Goal: Task Accomplishment & Management: Use online tool/utility

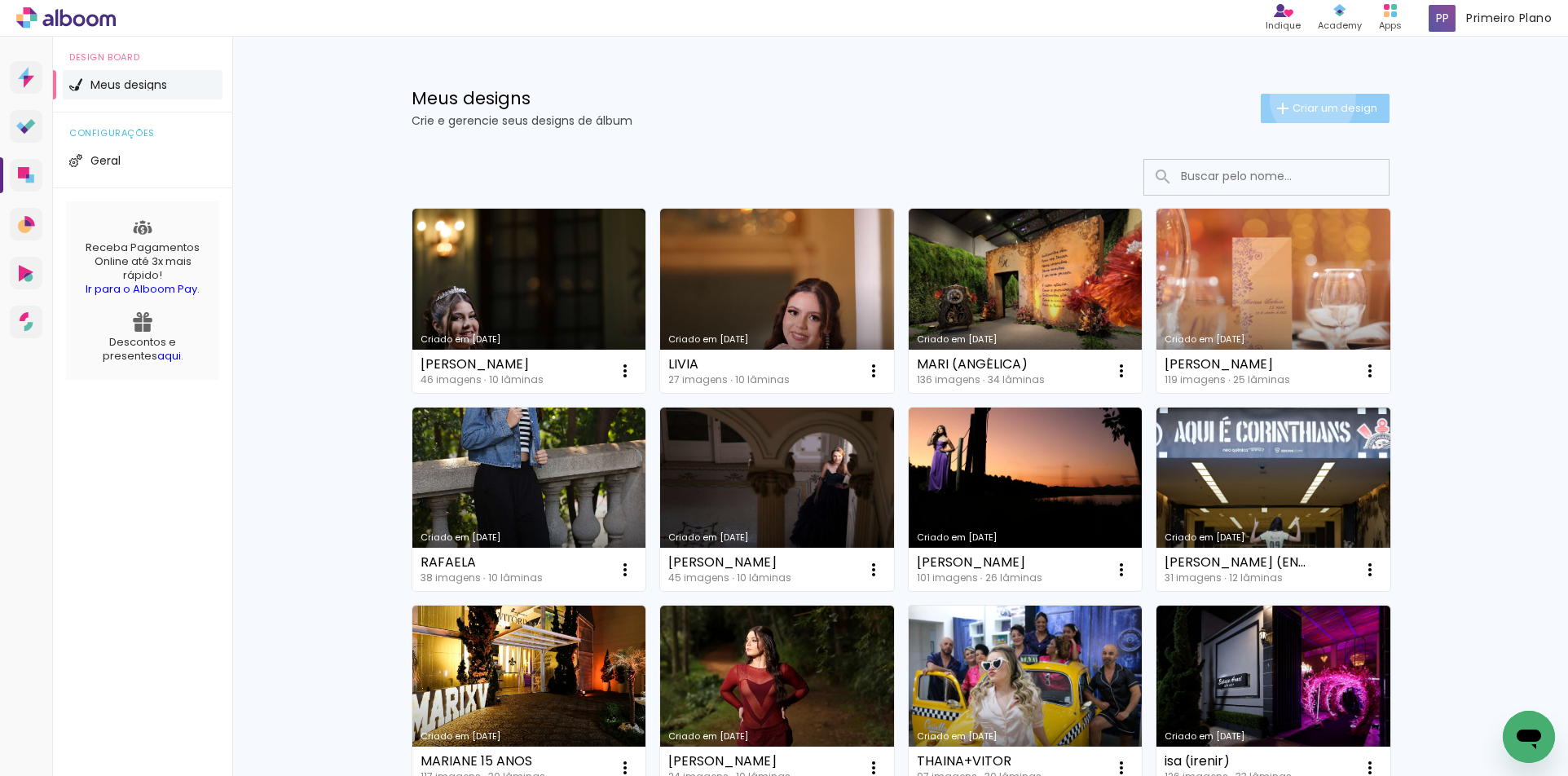
click at [1303, 100] on paper-button "Criar um design" at bounding box center [1325, 109] width 129 height 29
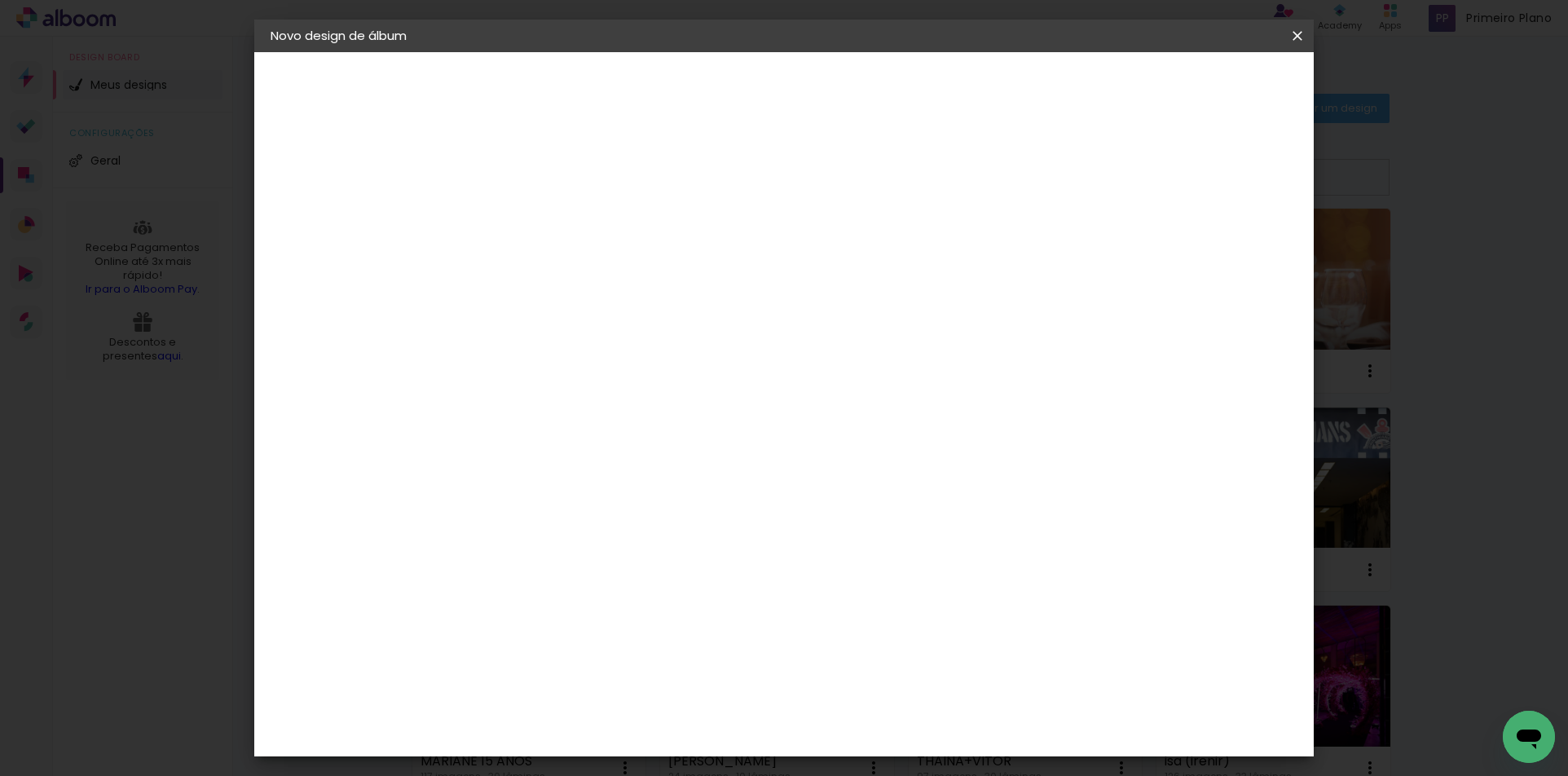
click at [537, 220] on input at bounding box center [537, 219] width 0 height 25
type input "MARIANA"
type paper-input "MARIANA"
click at [0, 0] on slot "Avançar" at bounding box center [0, 0] width 0 height 0
click at [528, 310] on input at bounding box center [579, 309] width 165 height 20
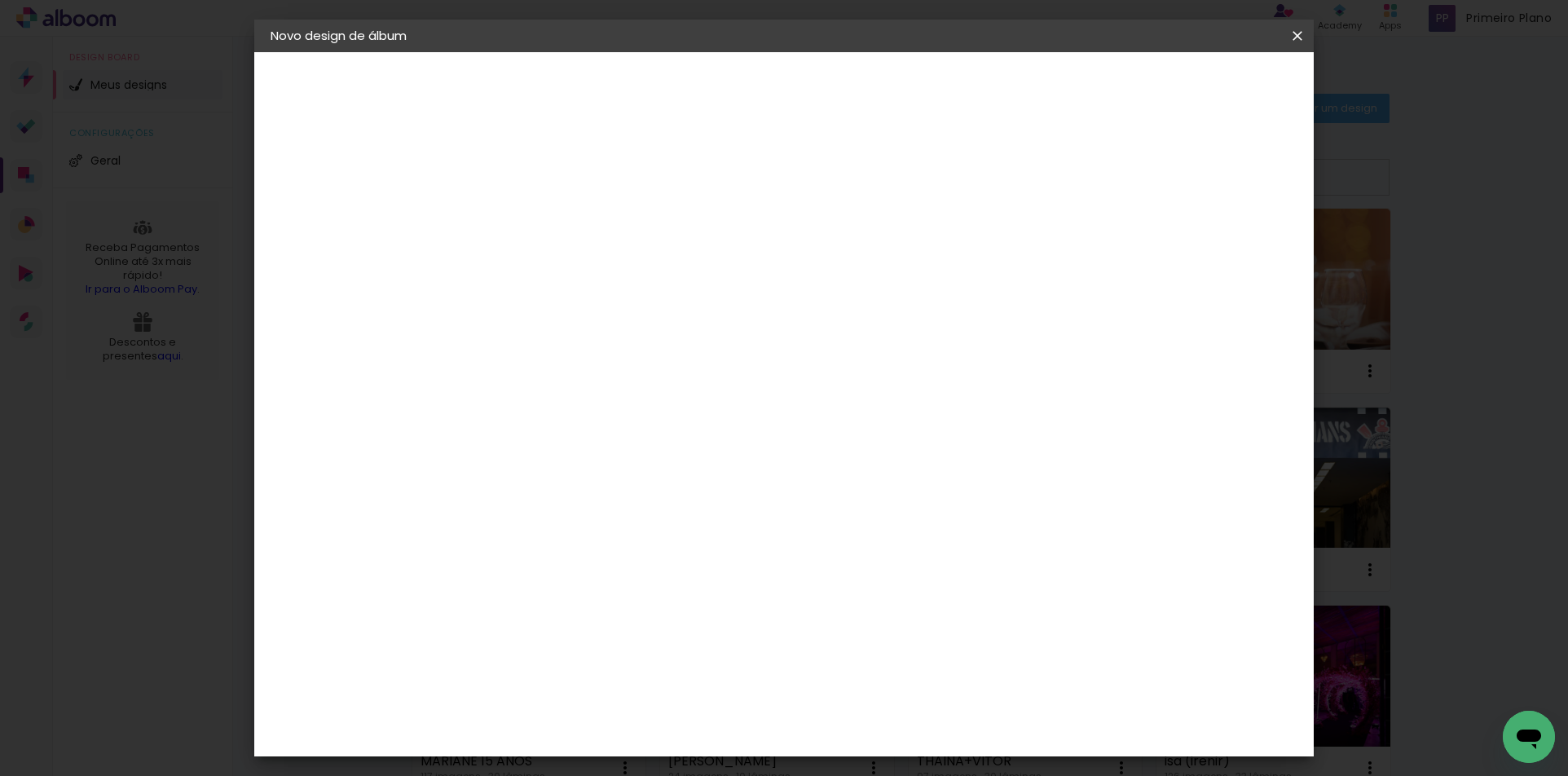
type input "PHOTO"
type paper-input "PHOTO"
click at [605, 696] on div "Photoalbum Universal" at bounding box center [566, 709] width 80 height 26
click at [0, 0] on slot "Avançar" at bounding box center [0, 0] width 0 height 0
click at [600, 272] on input "text" at bounding box center [569, 284] width 64 height 25
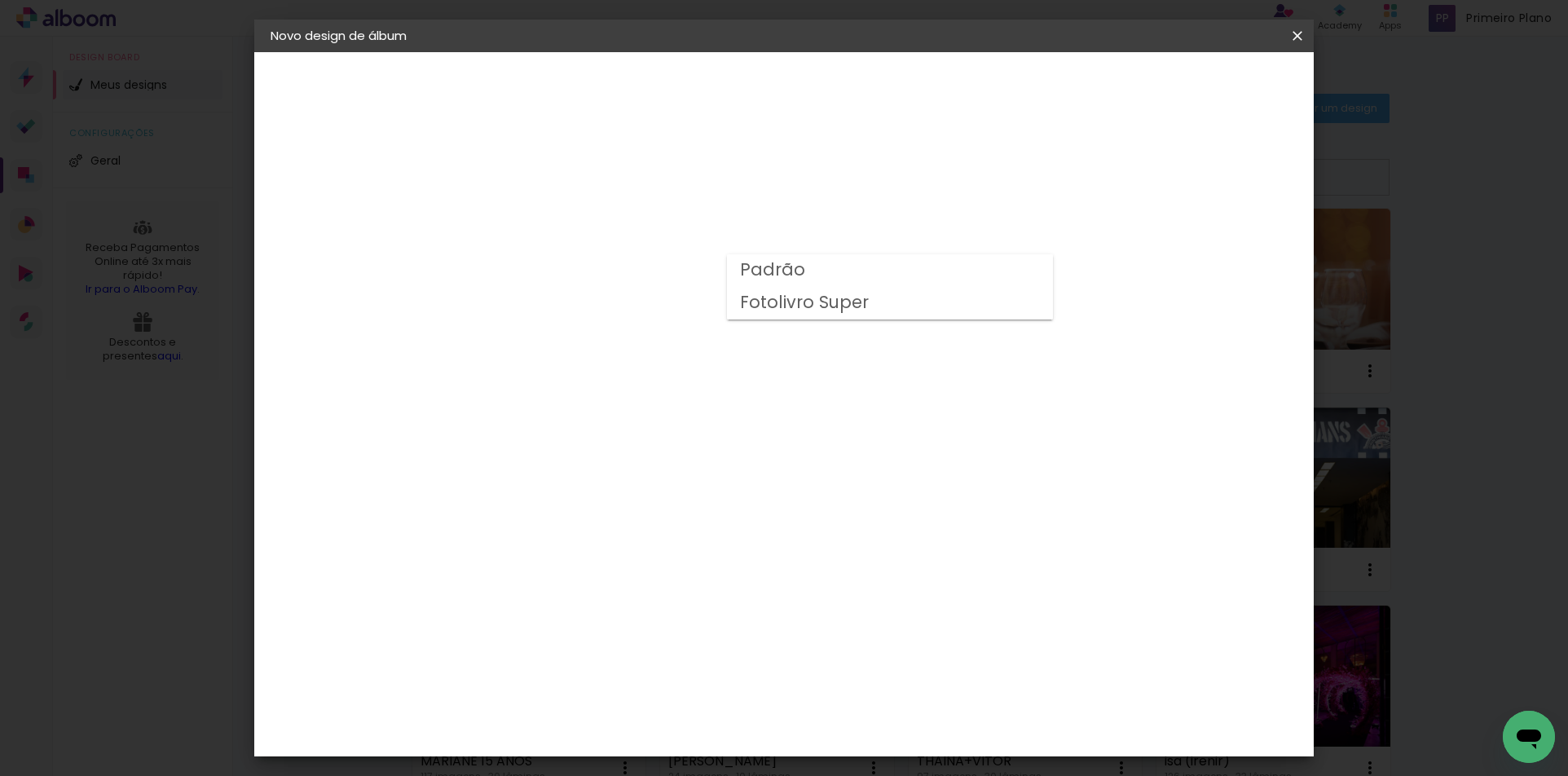
click at [0, 0] on slot "Padrão" at bounding box center [0, 0] width 0 height 0
type input "Padrão"
click at [0, 0] on slot "Avançar" at bounding box center [0, 0] width 0 height 0
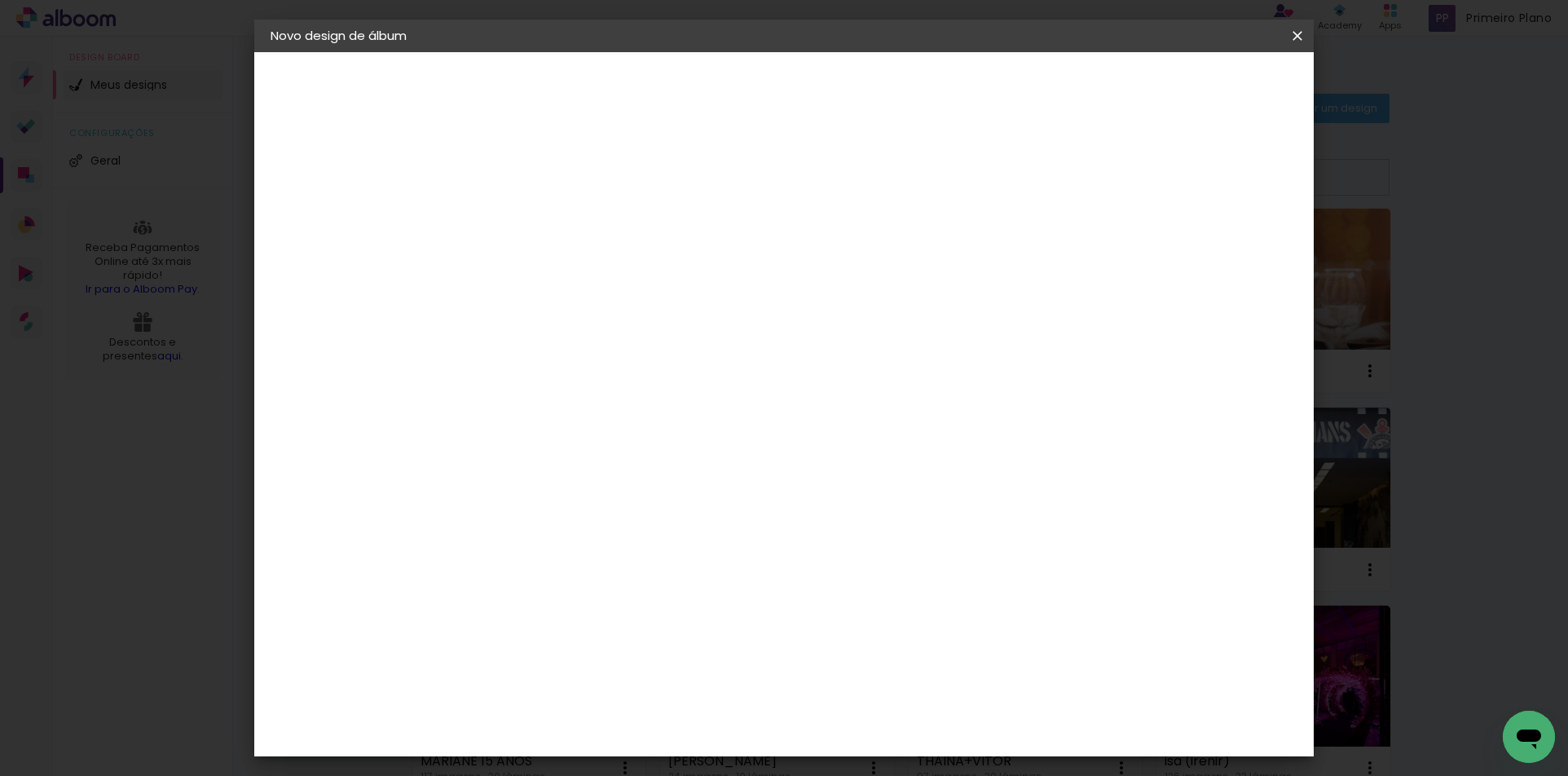
click at [0, 0] on slot "Mostrar sangria" at bounding box center [0, 0] width 0 height 0
type paper-checkbox "on"
click at [1196, 88] on span "Iniciar design" at bounding box center [1158, 86] width 74 height 12
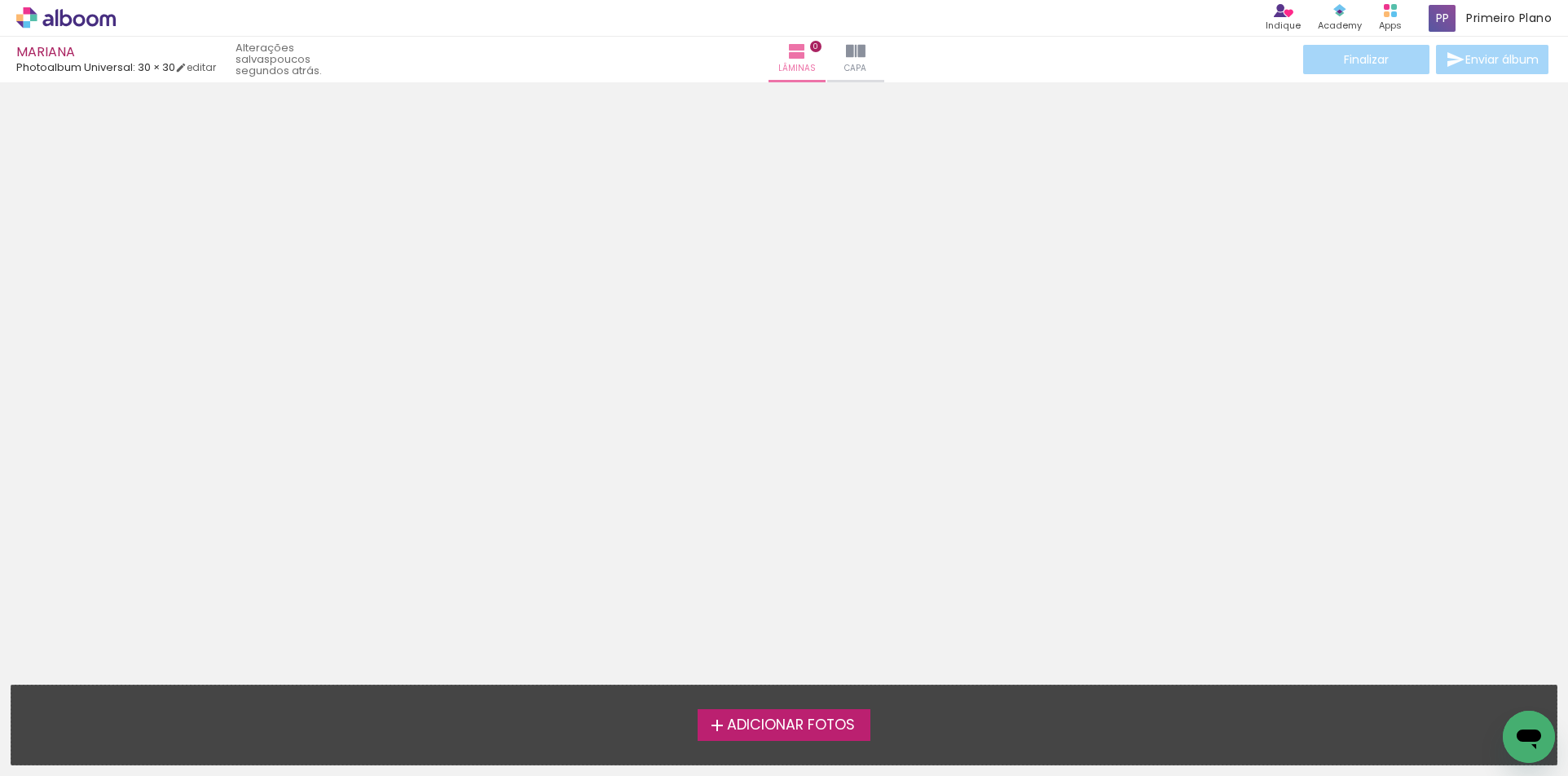
click at [801, 722] on span "Adicionar Fotos" at bounding box center [791, 725] width 128 height 15
click at [0, 0] on input "file" at bounding box center [0, 0] width 0 height 0
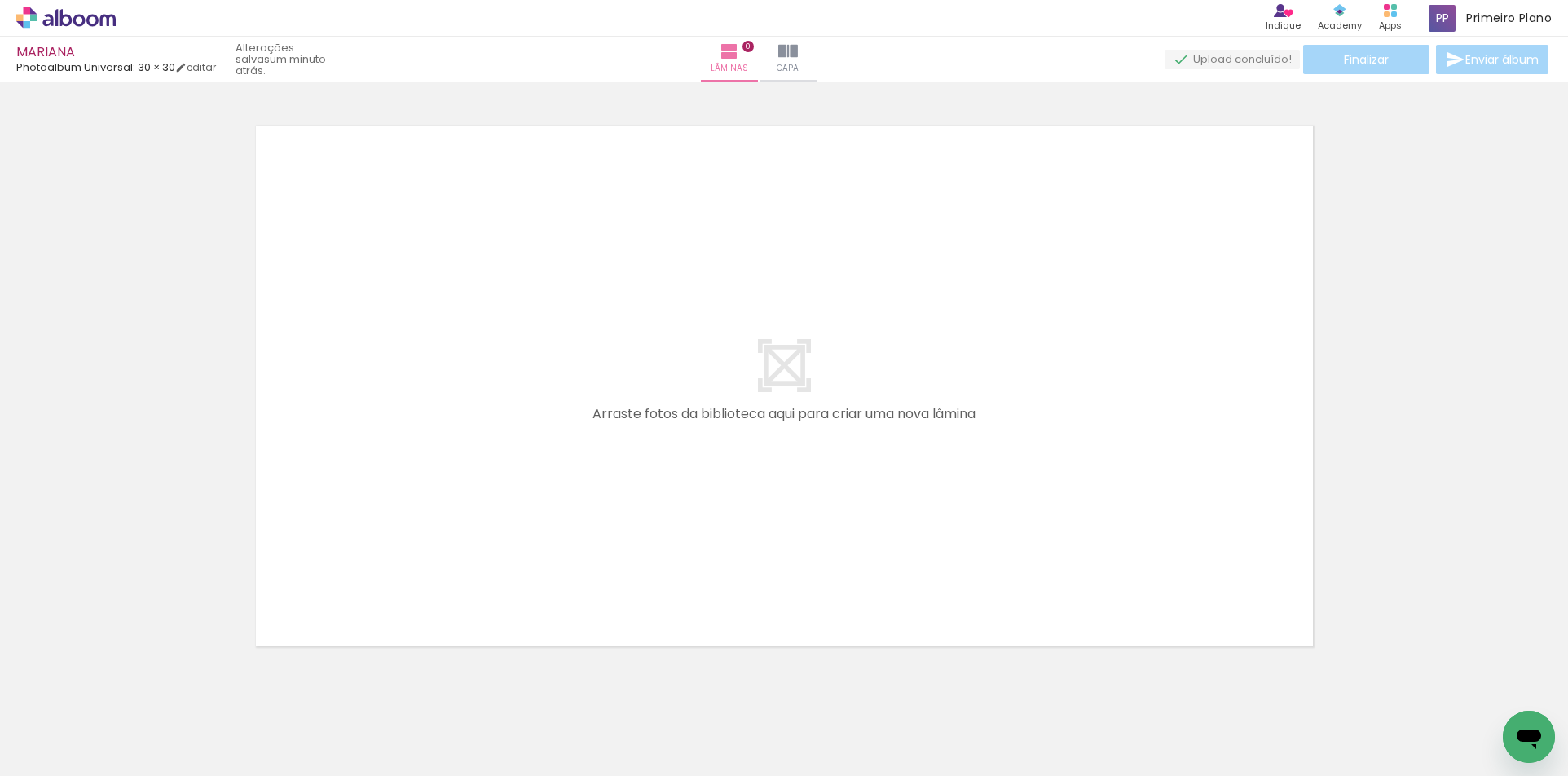
scroll to position [21, 0]
click at [65, 760] on span "Adicionar Fotos" at bounding box center [57, 754] width 48 height 17
click at [0, 0] on input "file" at bounding box center [0, 0] width 0 height 0
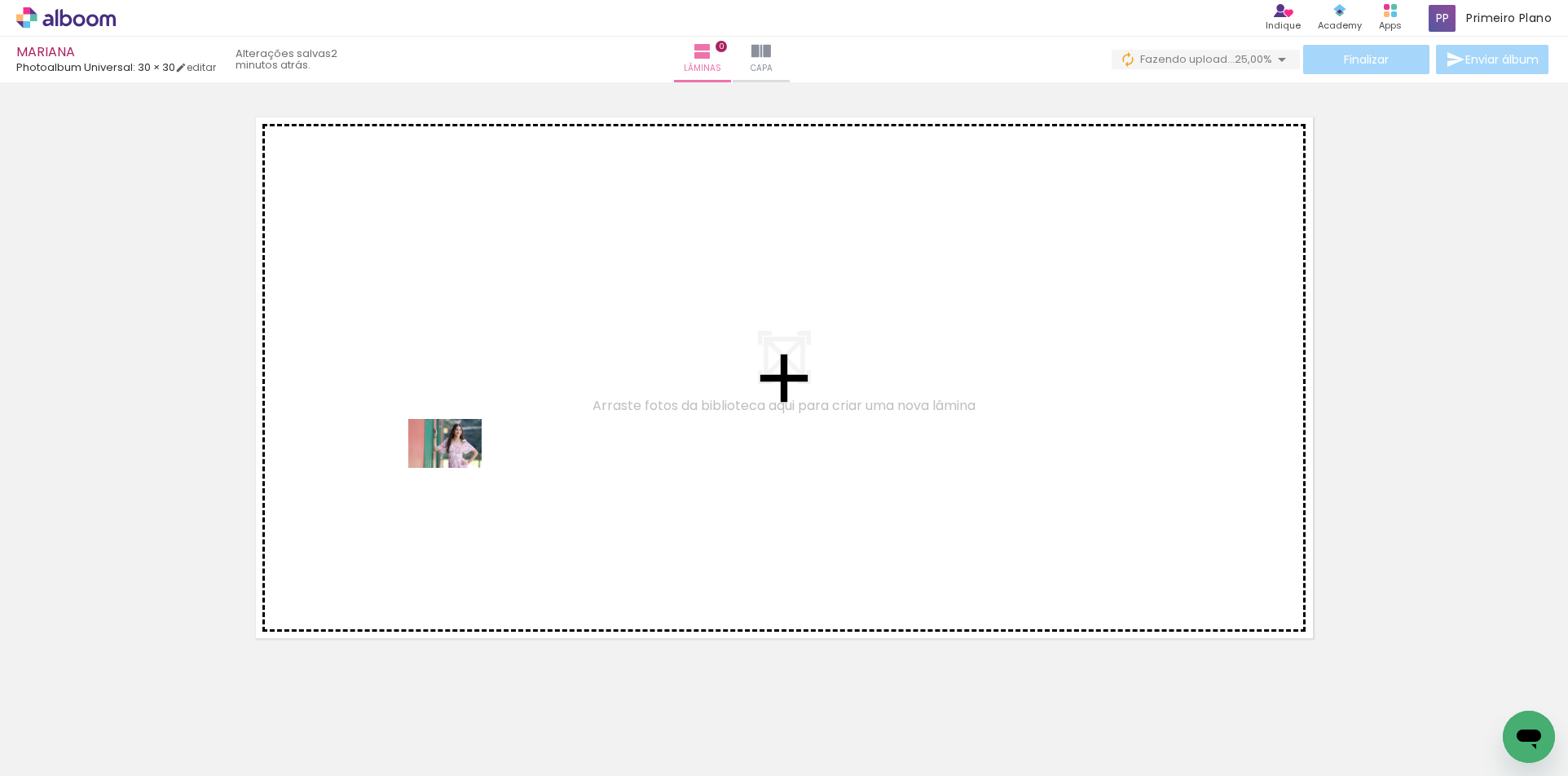
drag, startPoint x: 187, startPoint y: 734, endPoint x: 460, endPoint y: 467, distance: 381.9
click at [458, 468] on quentale-workspace at bounding box center [784, 388] width 1568 height 776
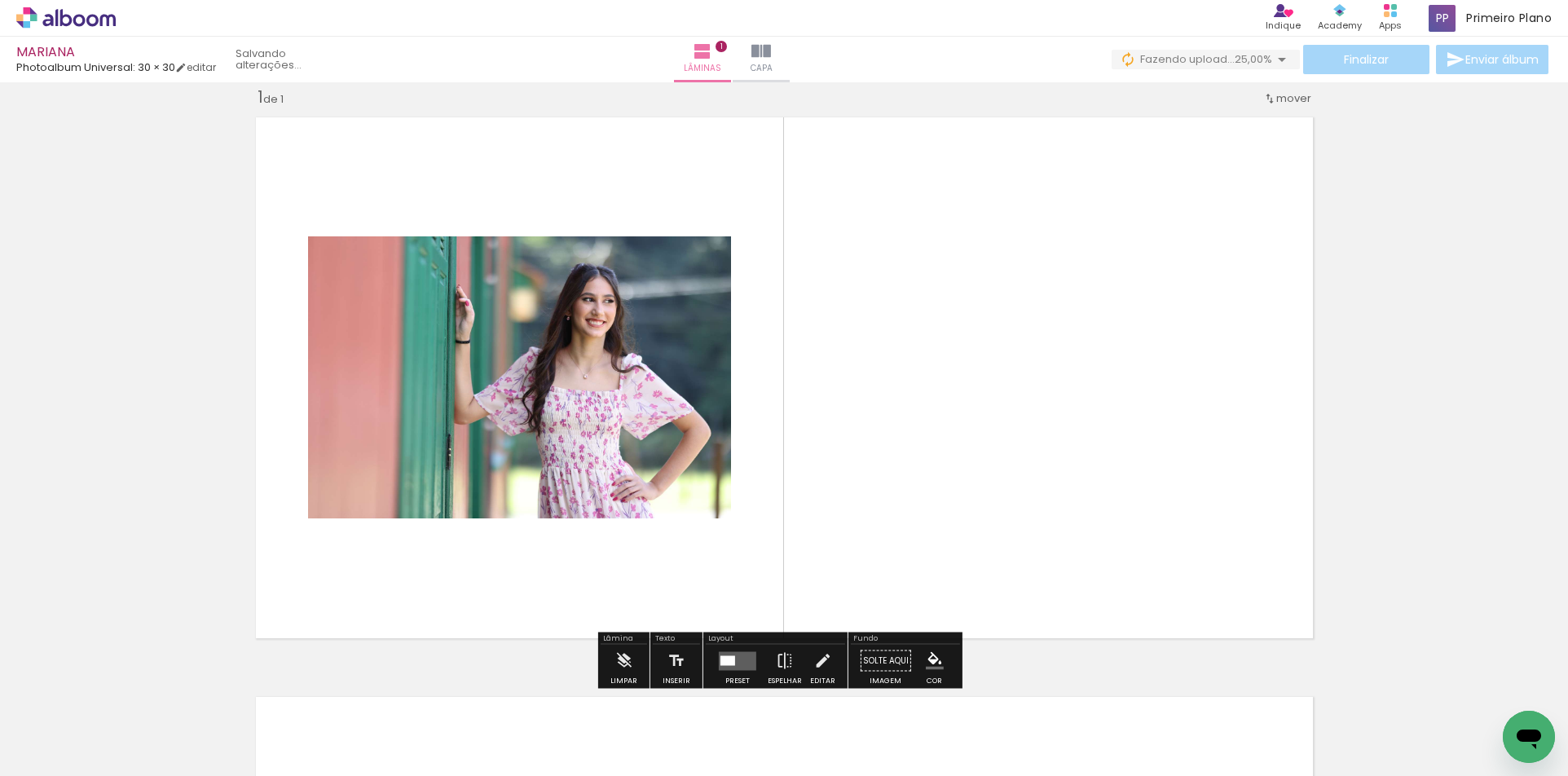
scroll to position [21, 0]
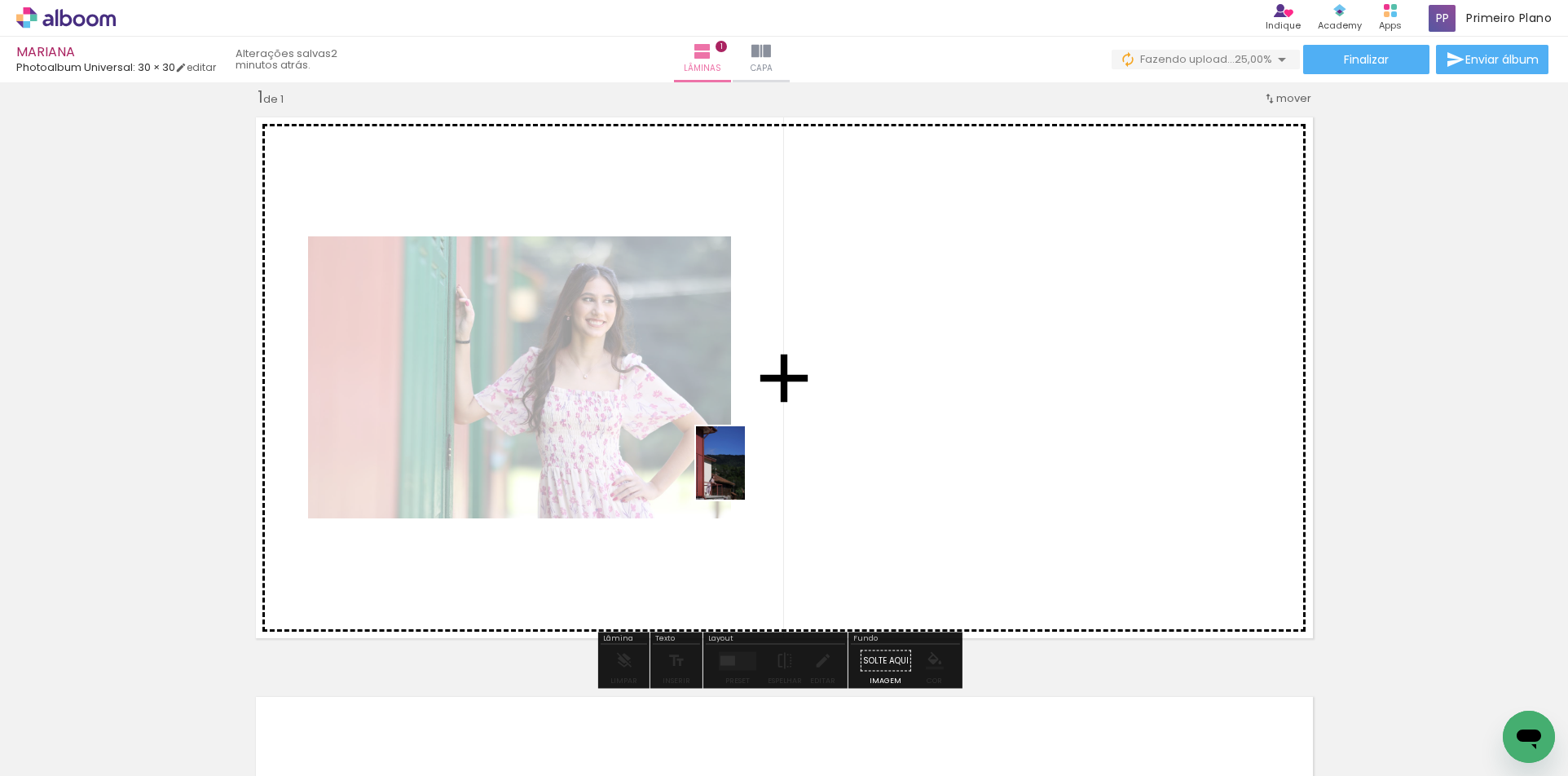
drag, startPoint x: 346, startPoint y: 739, endPoint x: 745, endPoint y: 475, distance: 478.4
click at [745, 475] on quentale-workspace at bounding box center [784, 388] width 1568 height 776
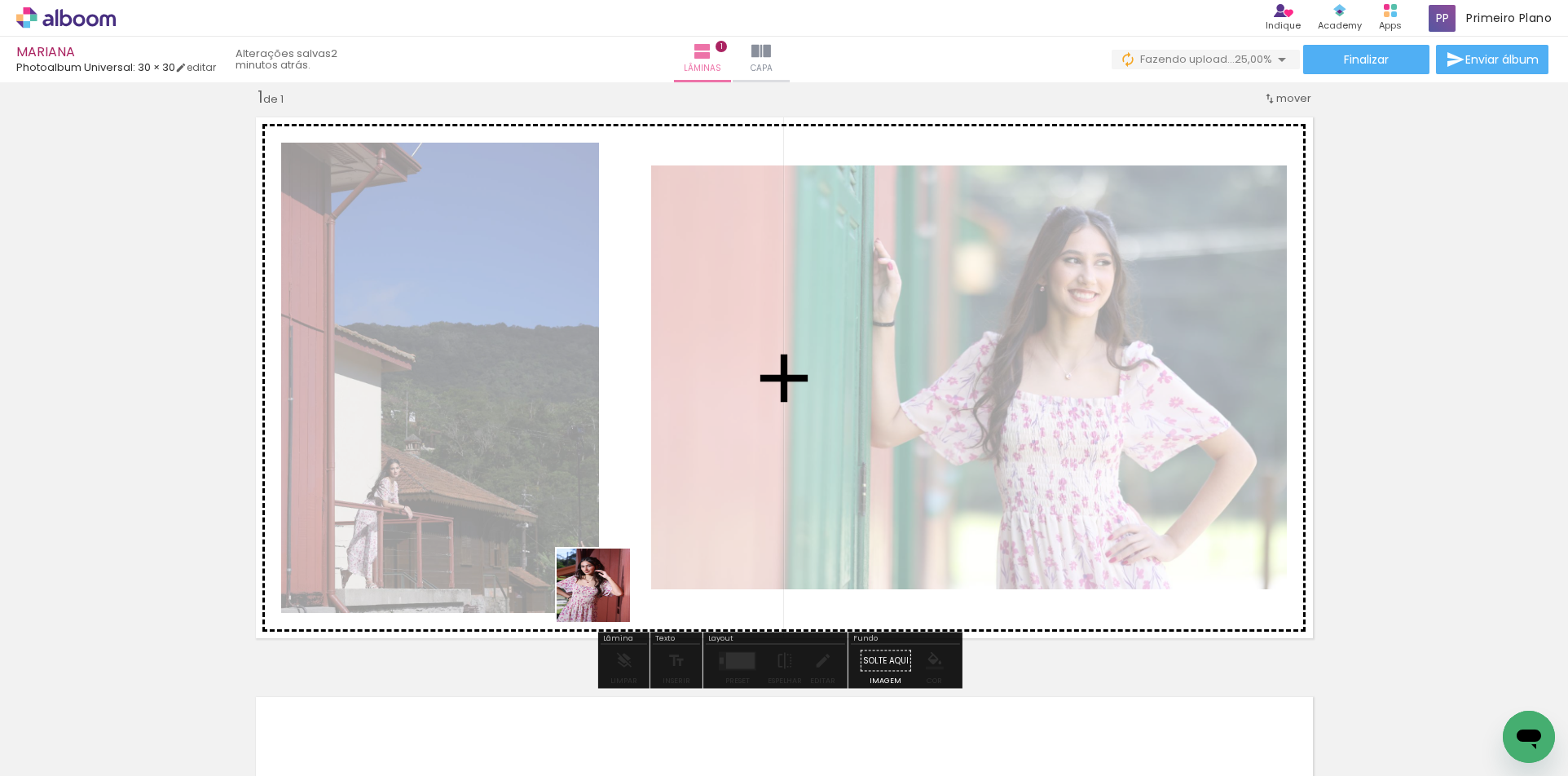
drag, startPoint x: 543, startPoint y: 730, endPoint x: 666, endPoint y: 489, distance: 270.6
click at [666, 489] on quentale-workspace at bounding box center [784, 388] width 1568 height 776
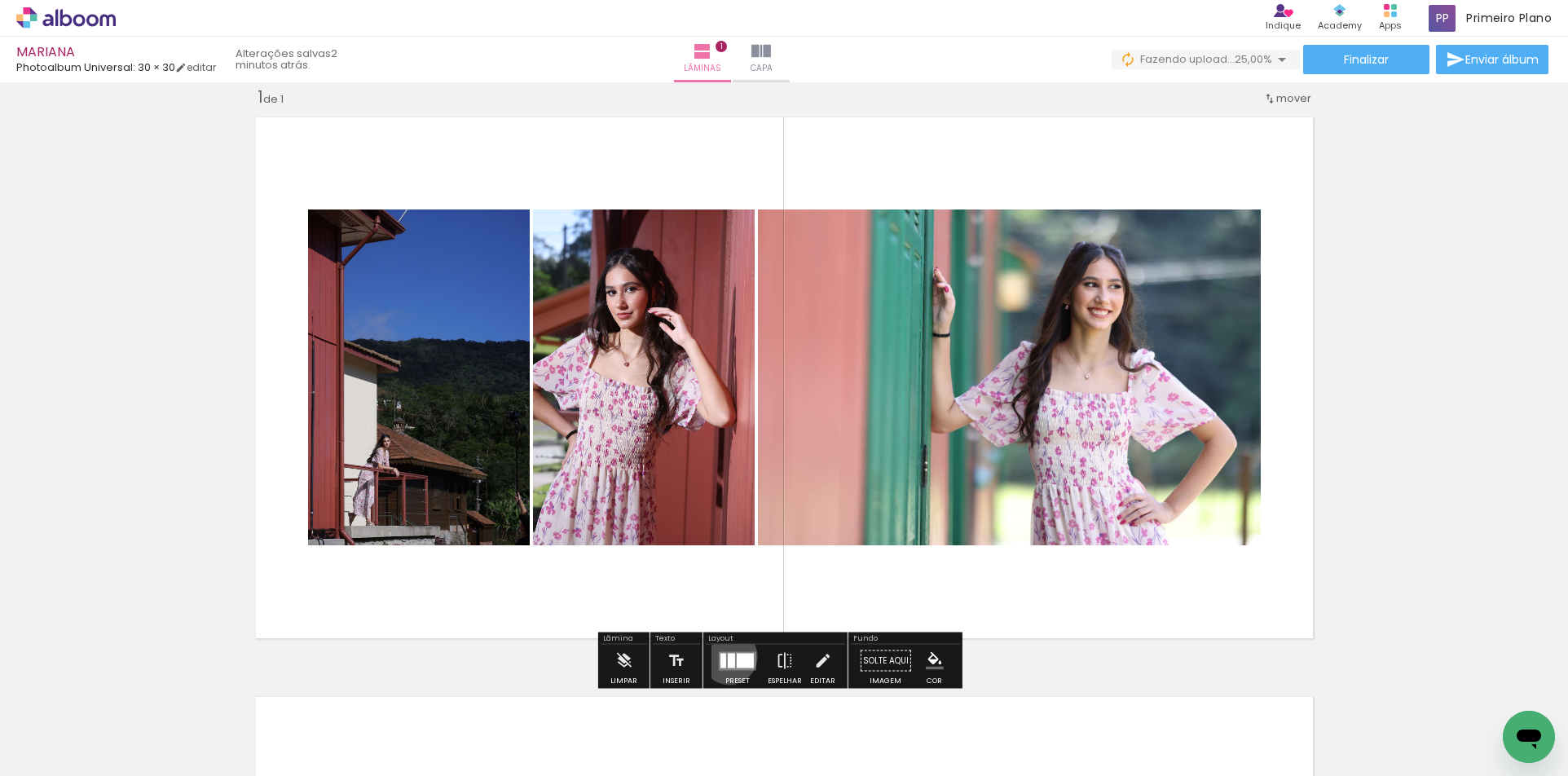
click at [727, 657] on div at bounding box center [731, 660] width 8 height 15
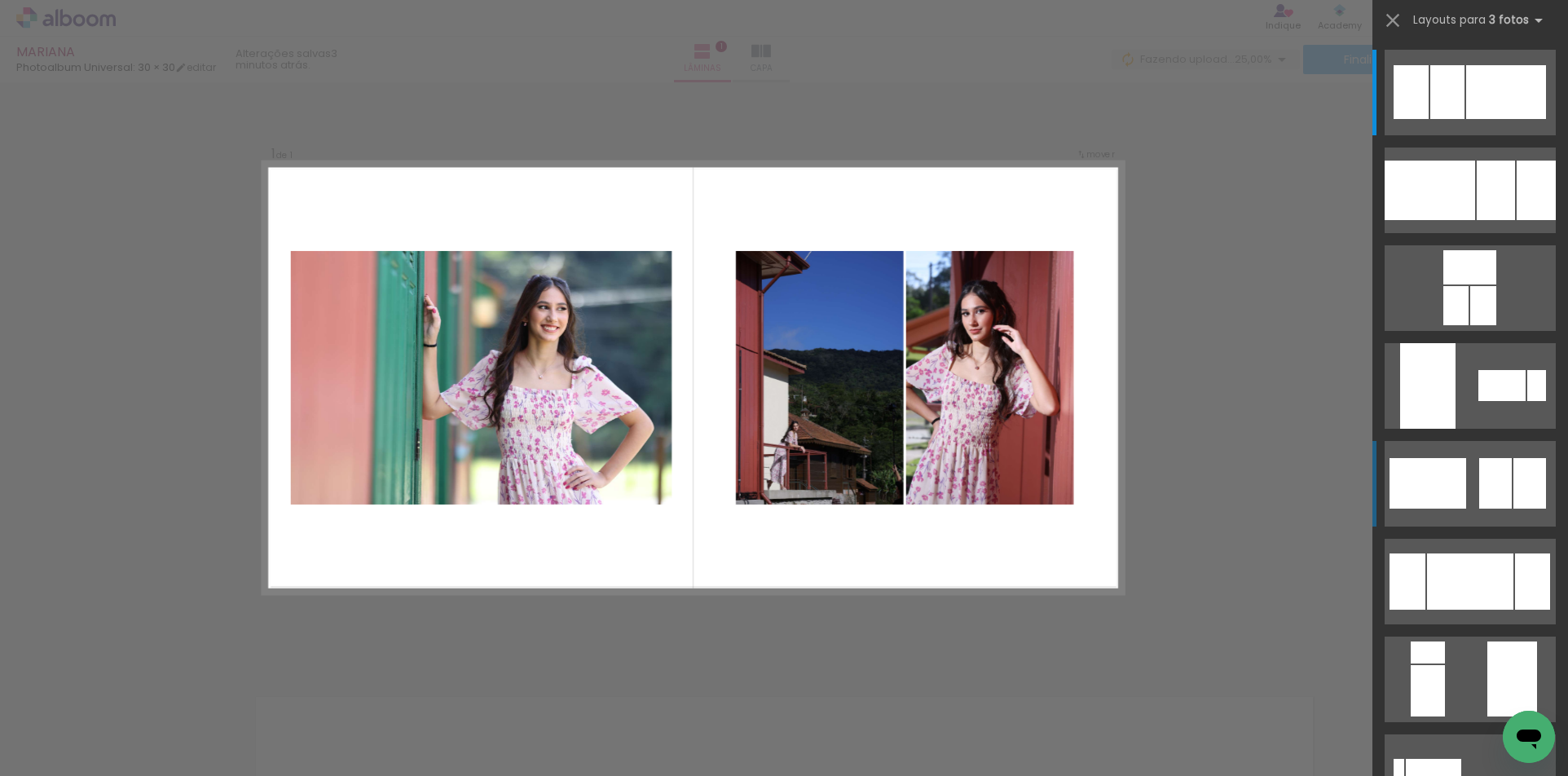
click at [1467, 483] on quentale-layouter at bounding box center [1470, 484] width 171 height 85
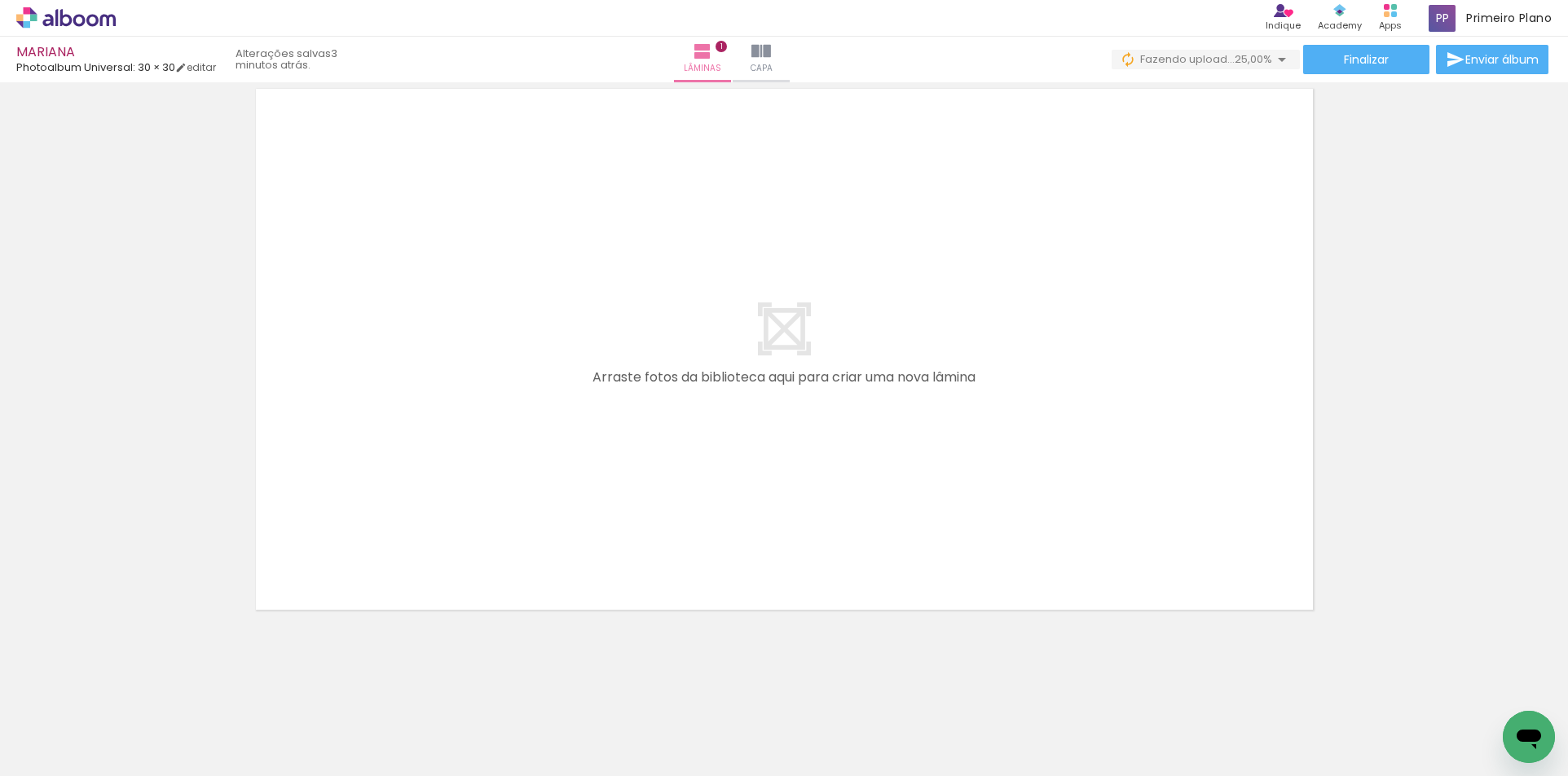
scroll to position [630, 0]
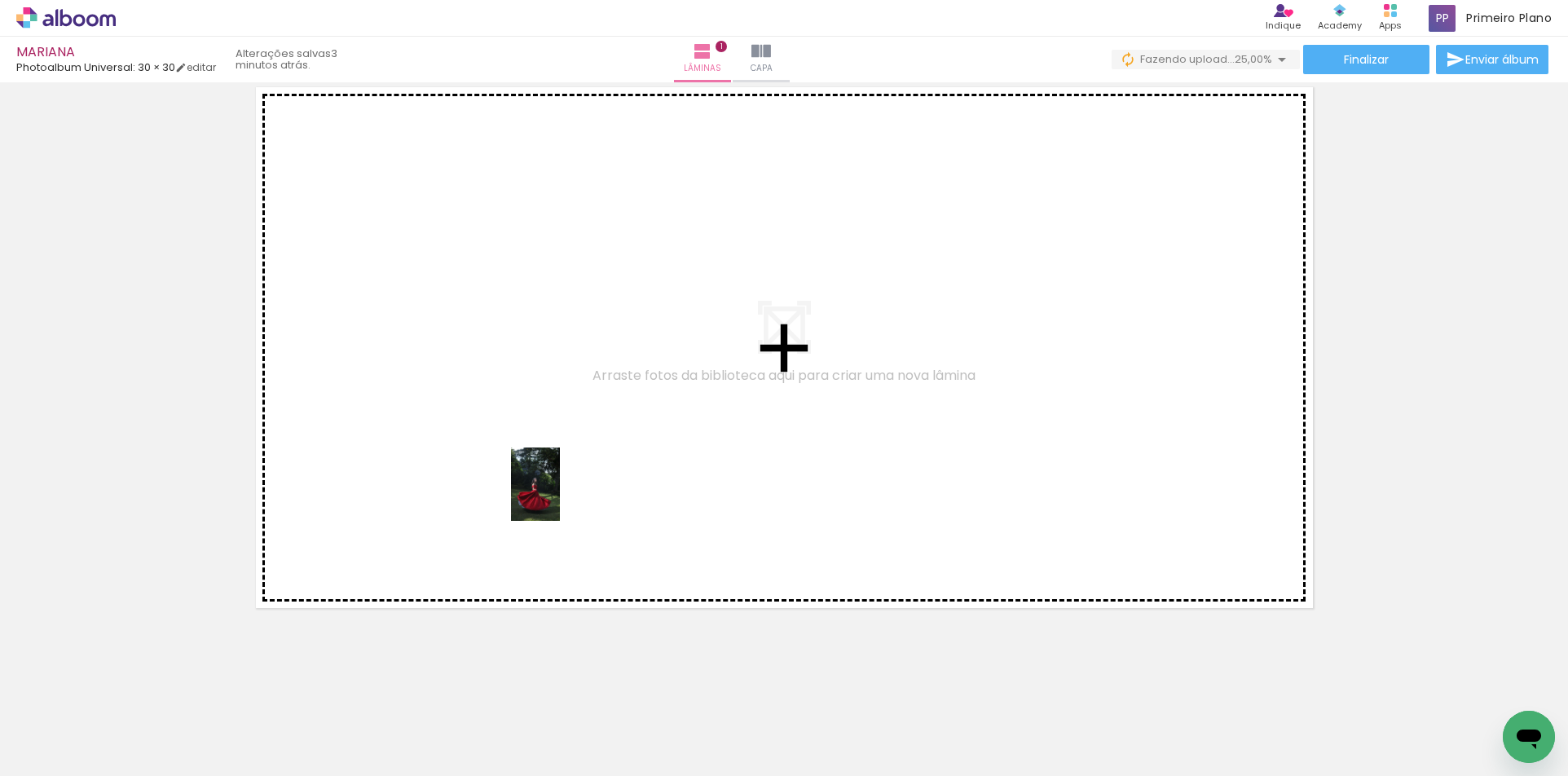
drag, startPoint x: 976, startPoint y: 741, endPoint x: 560, endPoint y: 497, distance: 482.3
click at [560, 497] on quentale-workspace at bounding box center [784, 388] width 1568 height 776
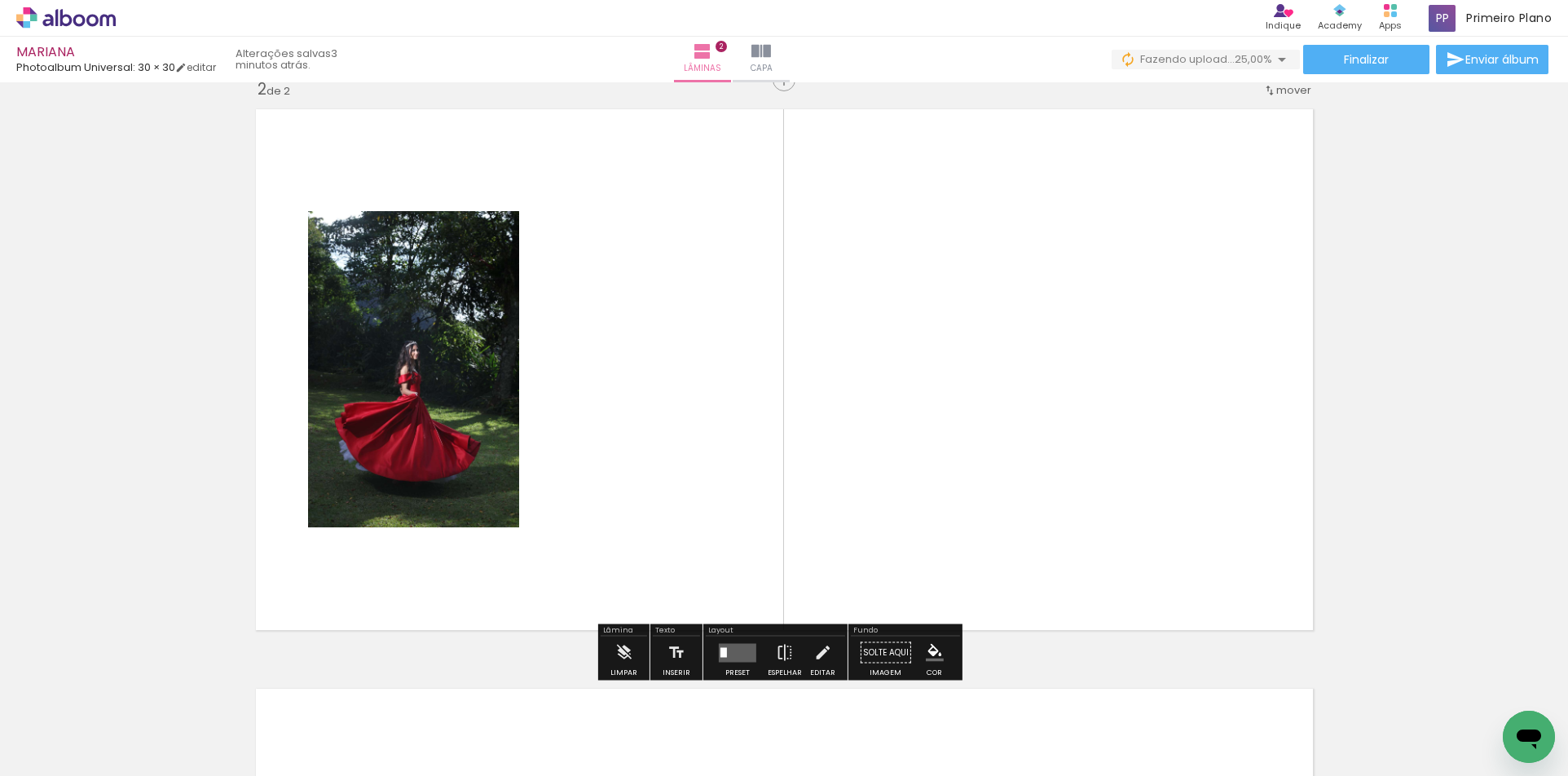
scroll to position [600, 0]
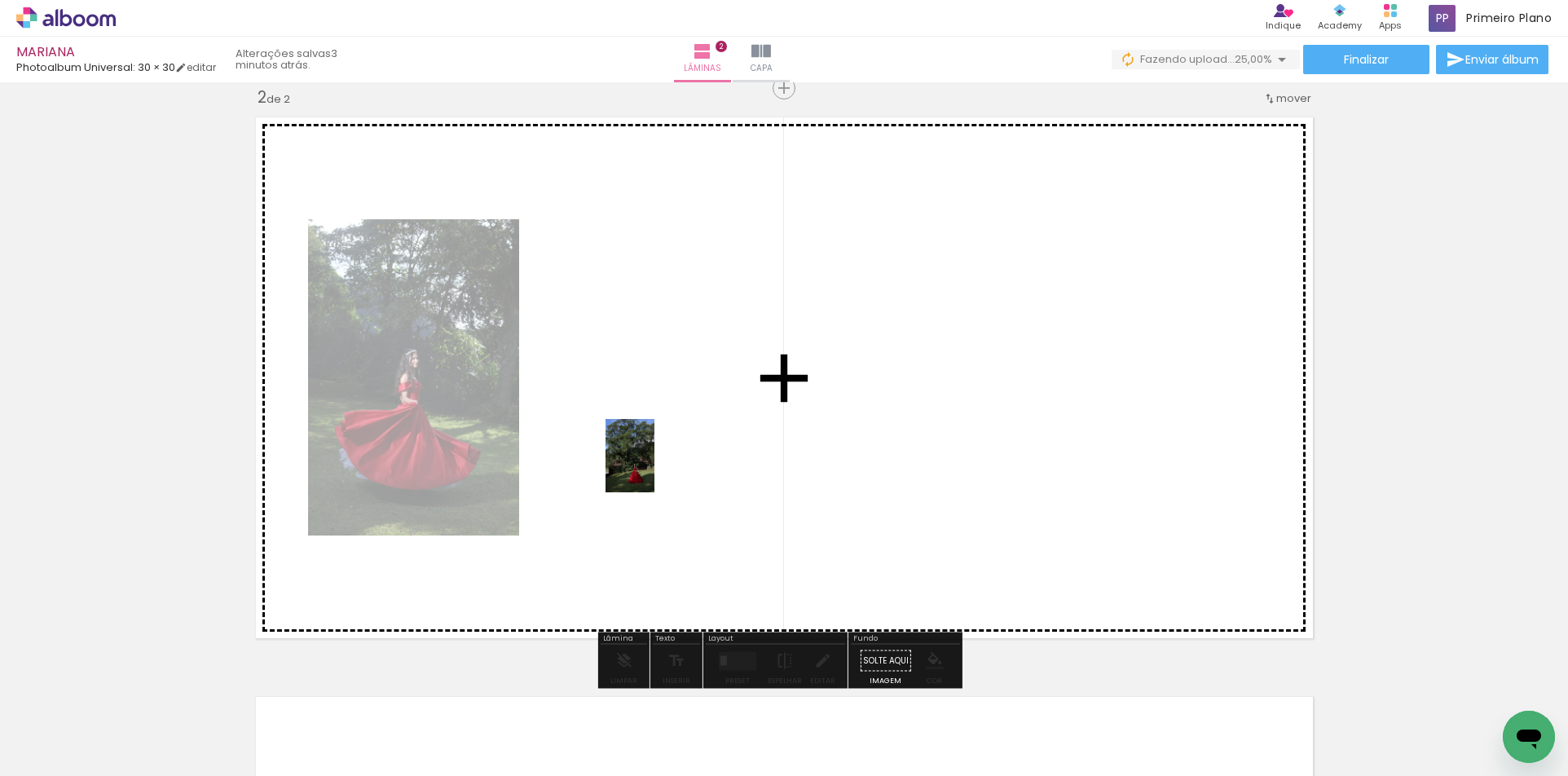
drag, startPoint x: 1094, startPoint y: 723, endPoint x: 655, endPoint y: 468, distance: 507.7
click at [655, 468] on quentale-workspace at bounding box center [784, 388] width 1568 height 776
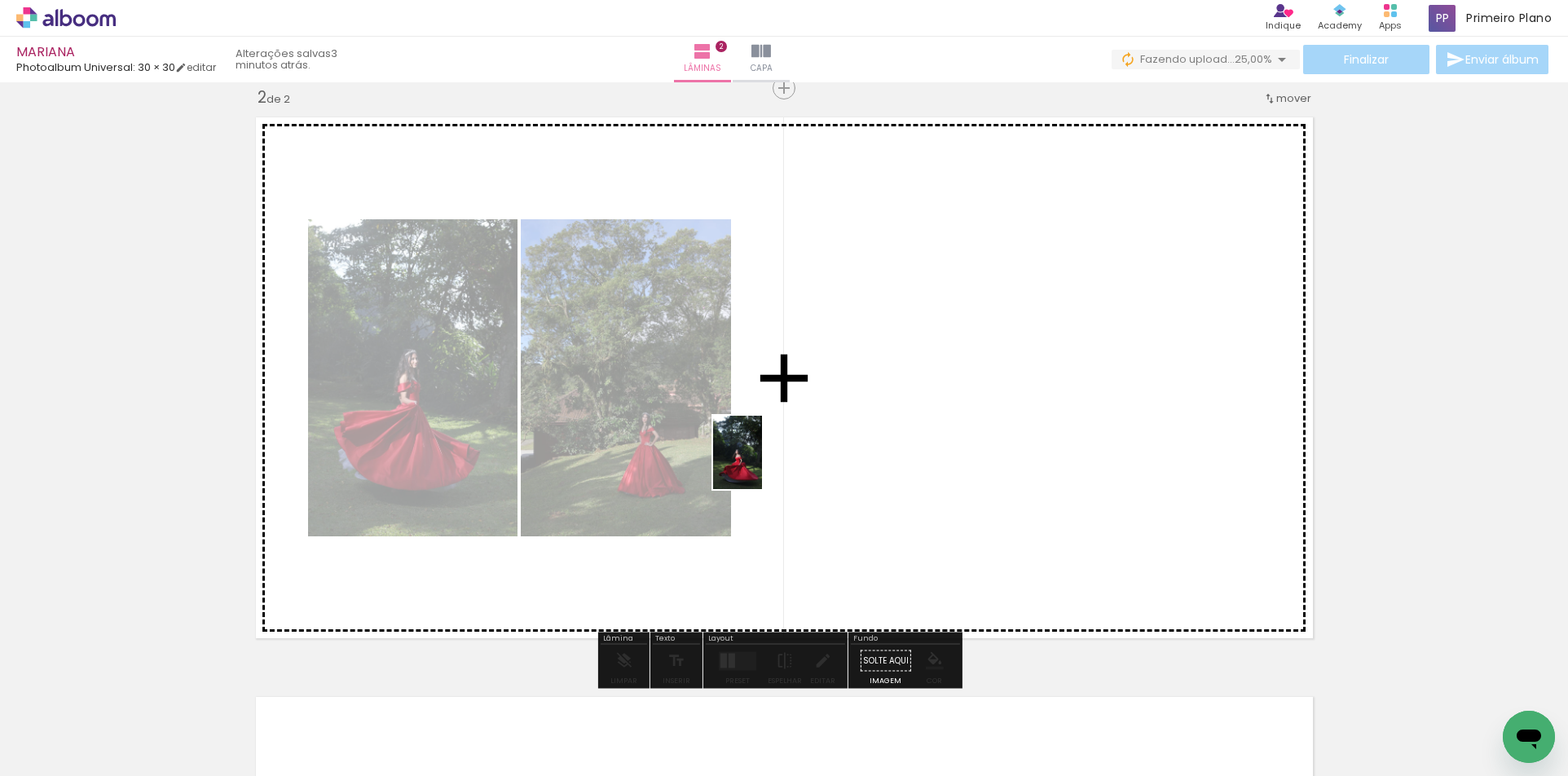
drag, startPoint x: 718, startPoint y: 737, endPoint x: 762, endPoint y: 465, distance: 275.5
click at [762, 465] on quentale-workspace at bounding box center [784, 388] width 1568 height 776
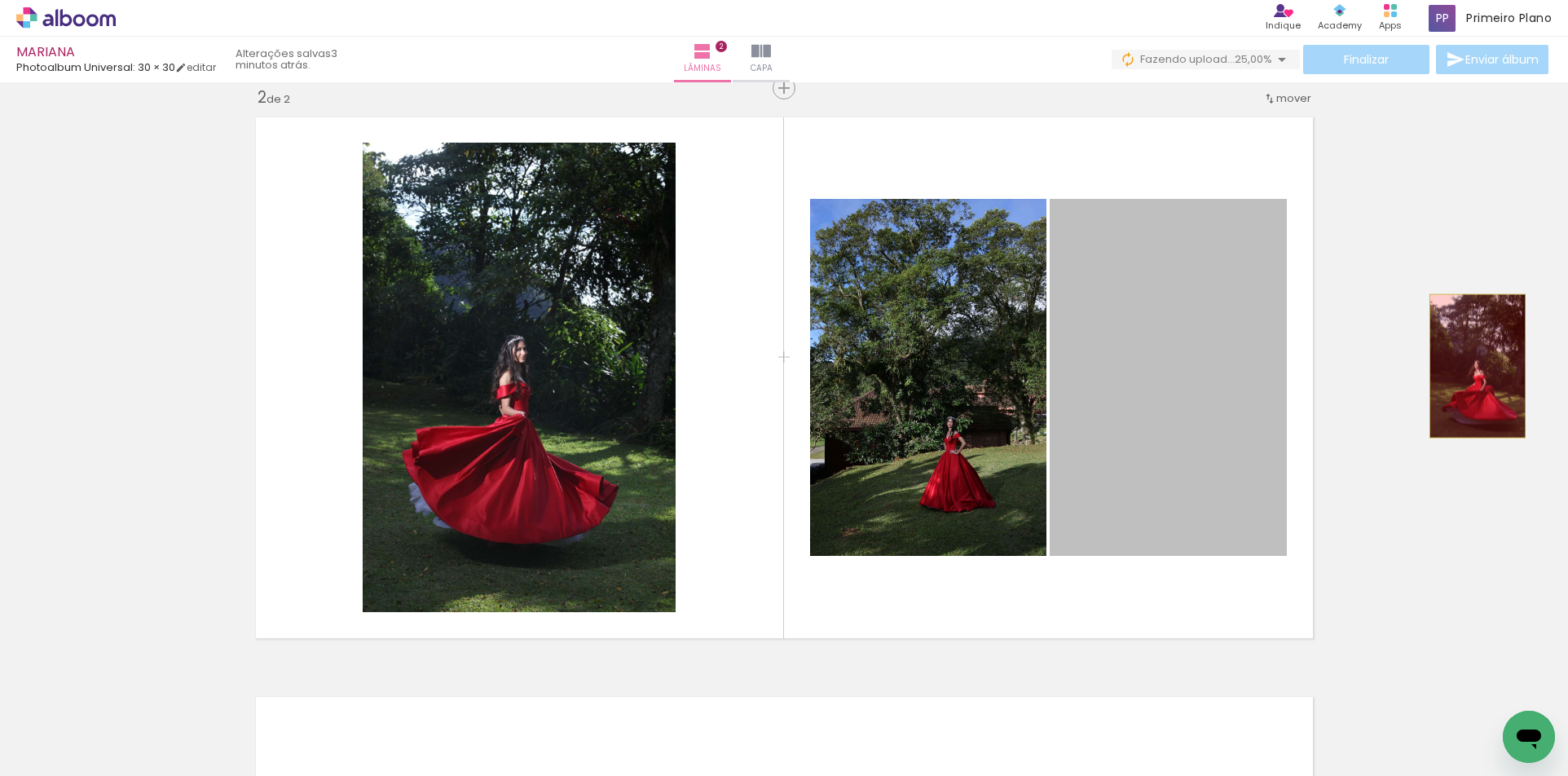
drag, startPoint x: 1148, startPoint y: 448, endPoint x: 1471, endPoint y: 366, distance: 333.2
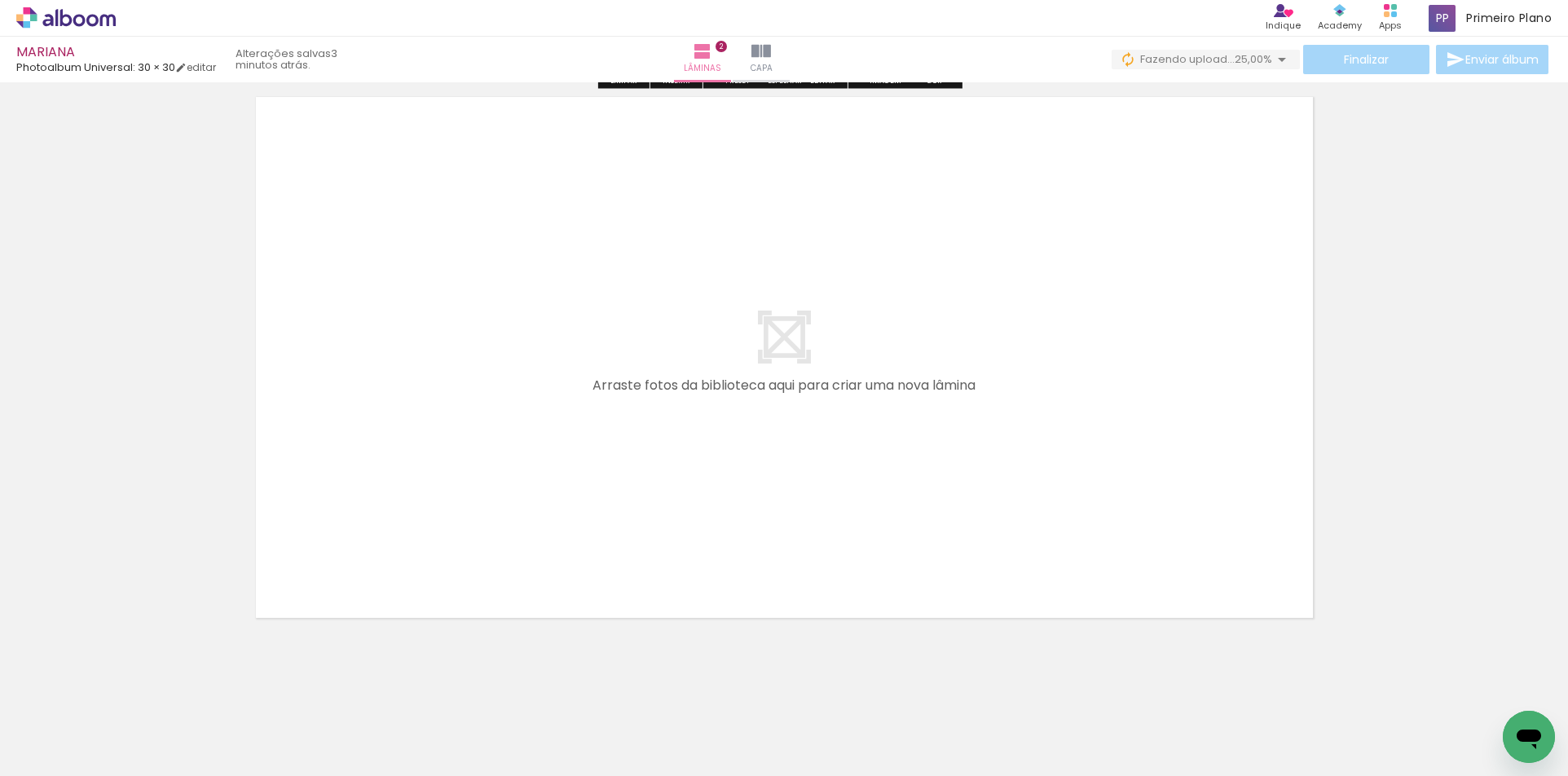
scroll to position [1211, 0]
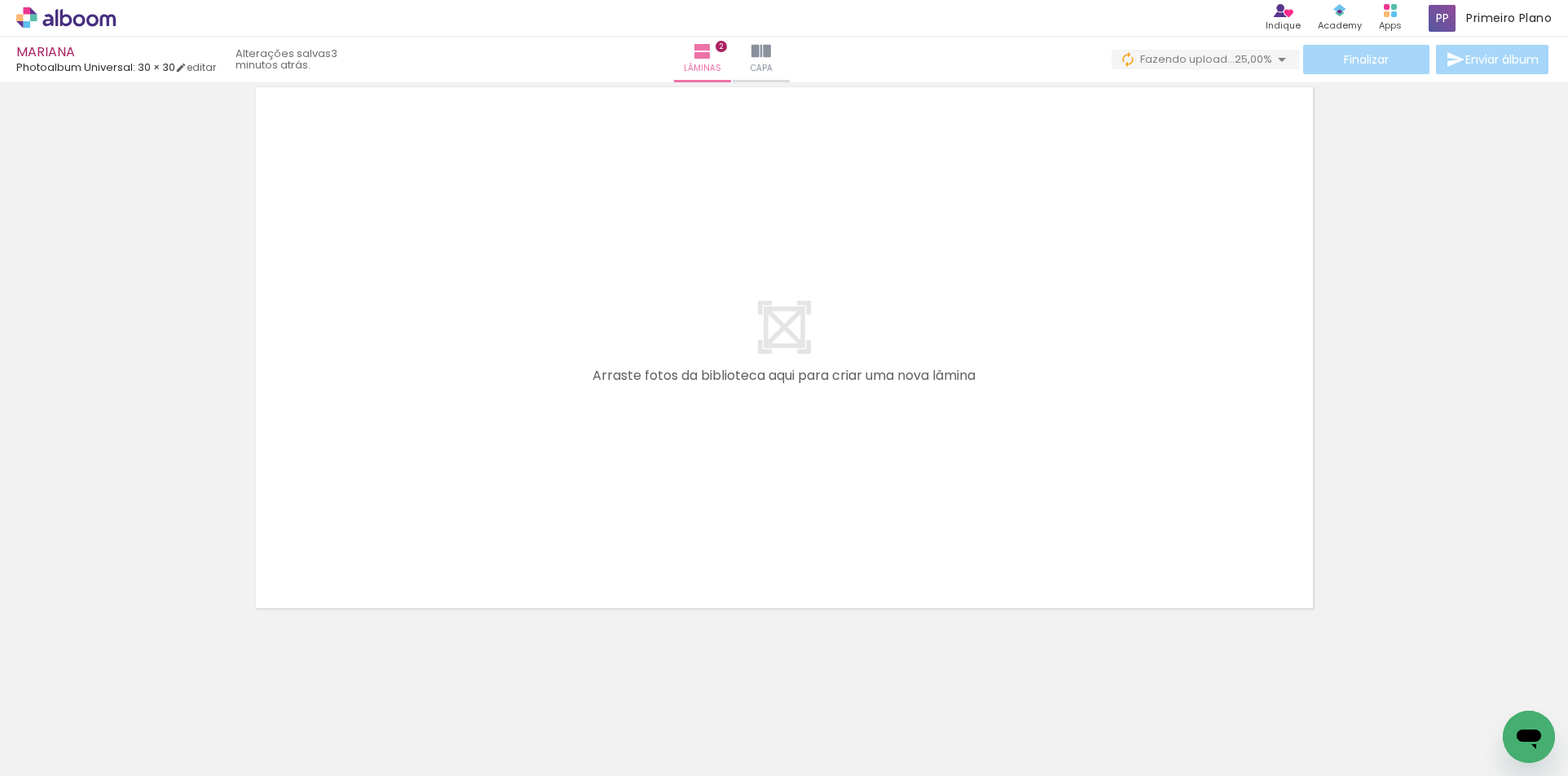
click at [72, 725] on input "Todas as fotos" at bounding box center [46, 727] width 62 height 14
click at [0, 0] on slot "Não utilizadas" at bounding box center [0, 0] width 0 height 0
type input "Não utilizadas"
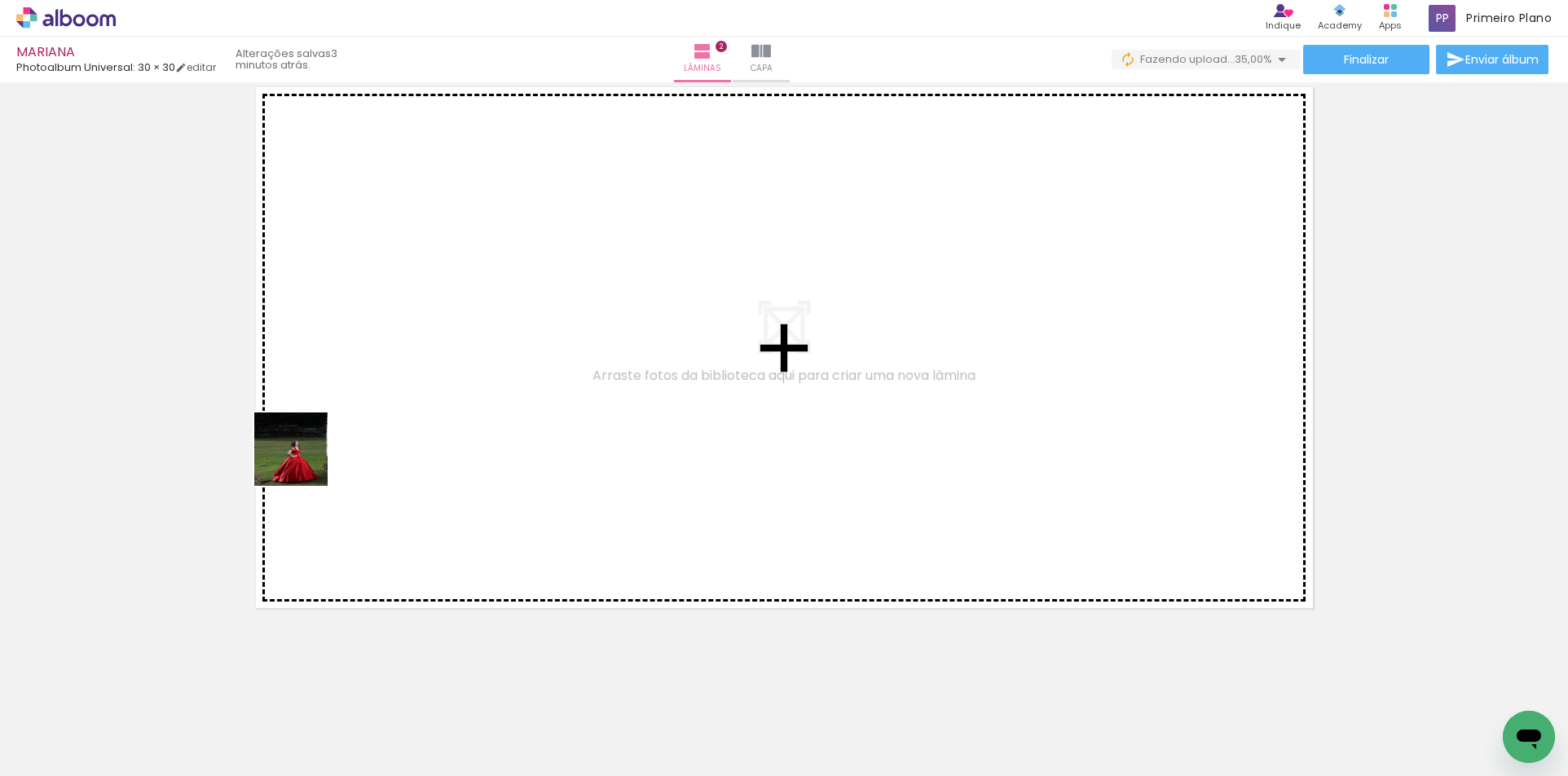
drag, startPoint x: 375, startPoint y: 728, endPoint x: 302, endPoint y: 457, distance: 280.7
click at [302, 457] on quentale-workspace at bounding box center [784, 388] width 1568 height 776
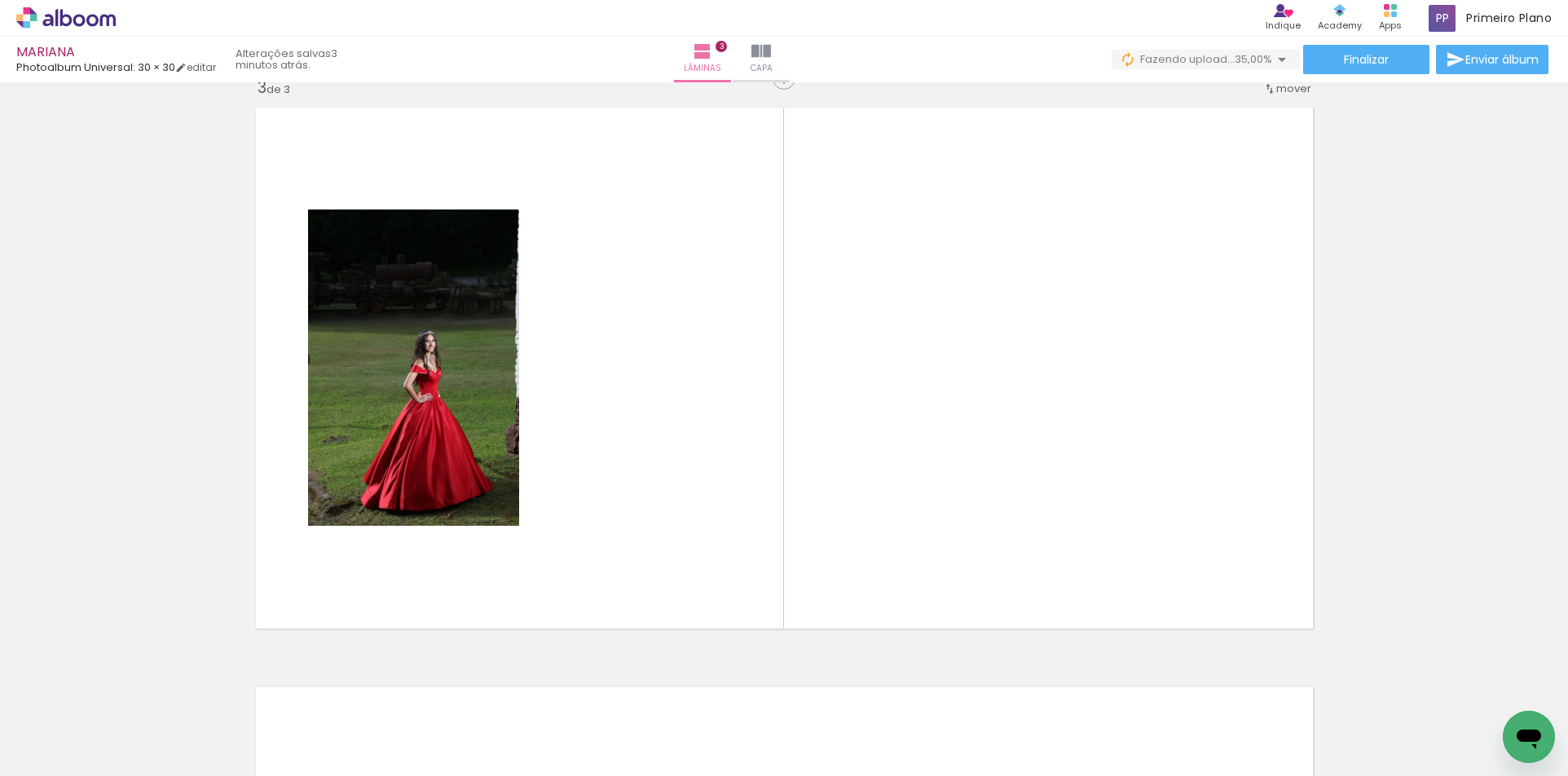
scroll to position [1180, 0]
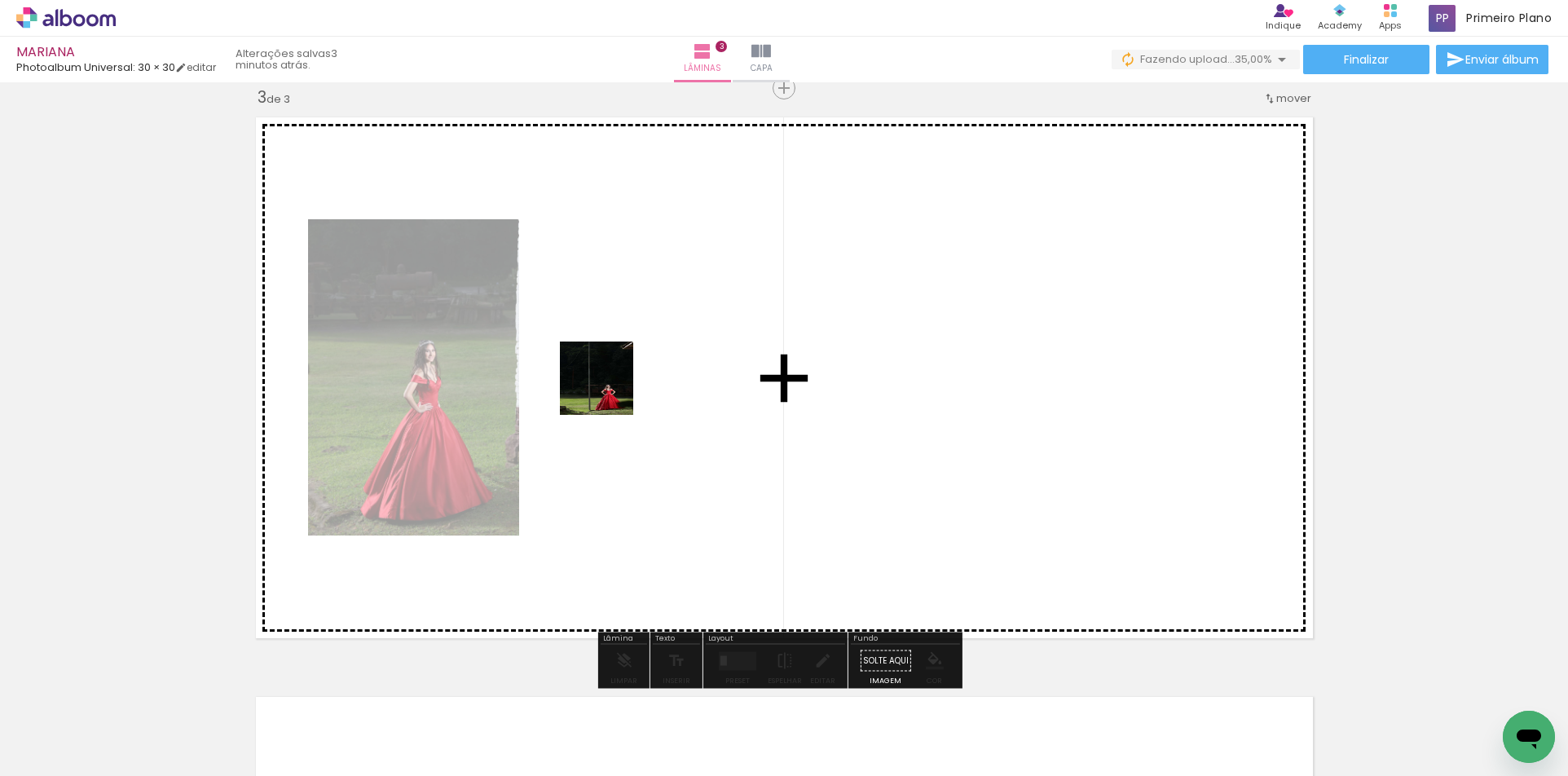
drag, startPoint x: 387, startPoint y: 731, endPoint x: 632, endPoint y: 369, distance: 437.1
click at [632, 369] on quentale-workspace at bounding box center [784, 388] width 1568 height 776
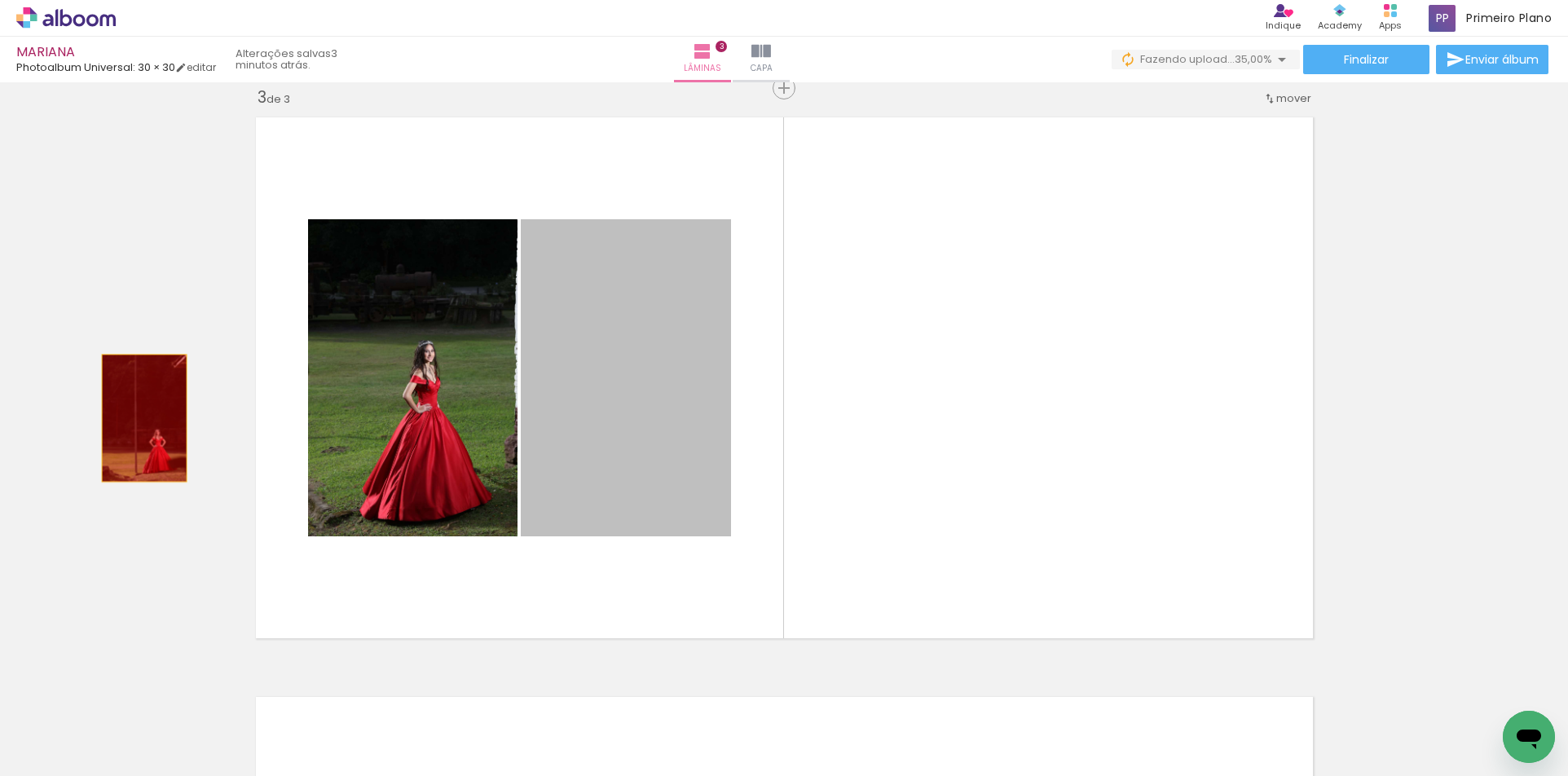
drag, startPoint x: 645, startPoint y: 417, endPoint x: 94, endPoint y: 431, distance: 551.2
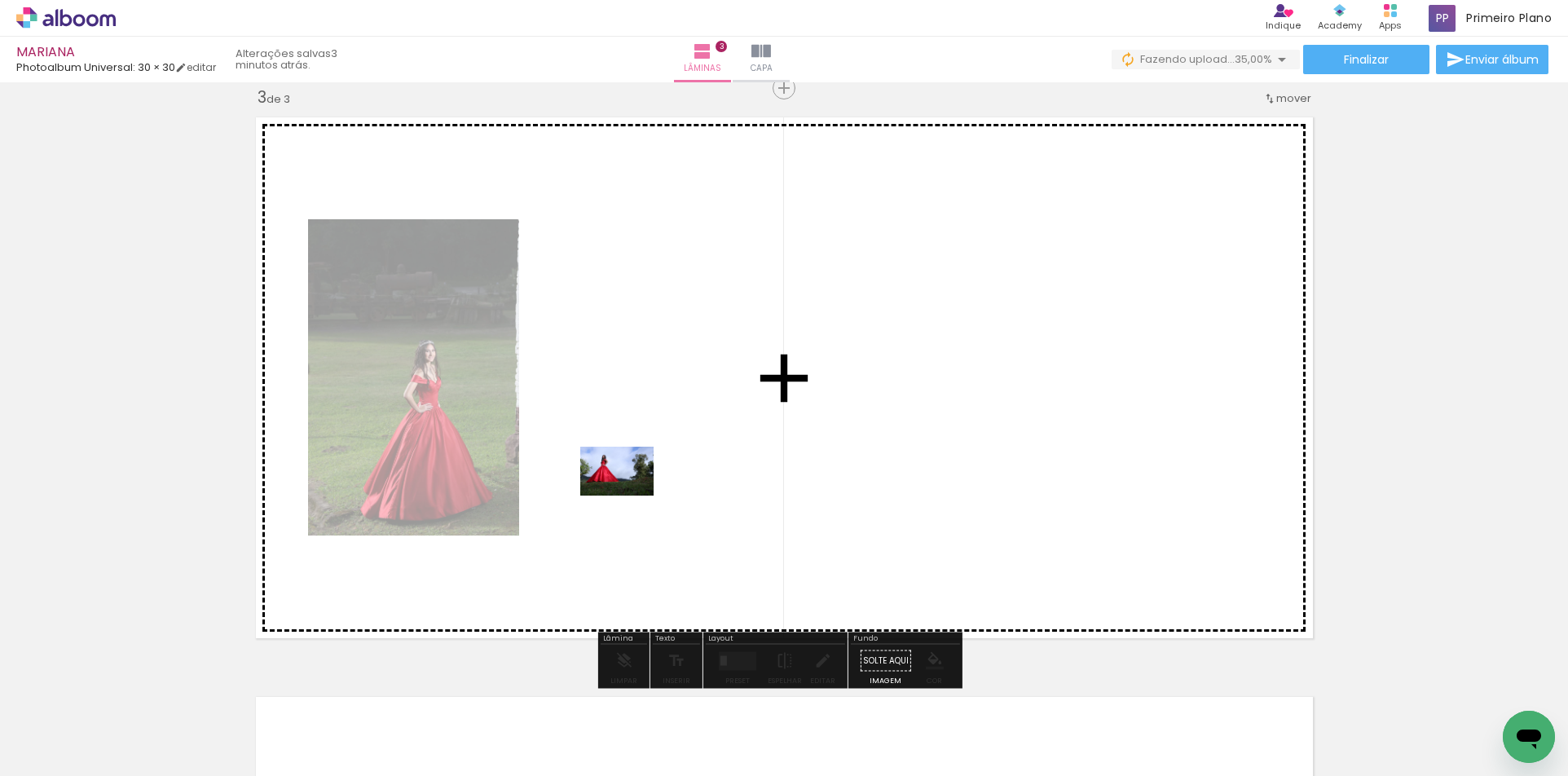
drag, startPoint x: 200, startPoint y: 719, endPoint x: 629, endPoint y: 496, distance: 483.5
click at [629, 496] on quentale-workspace at bounding box center [784, 388] width 1568 height 776
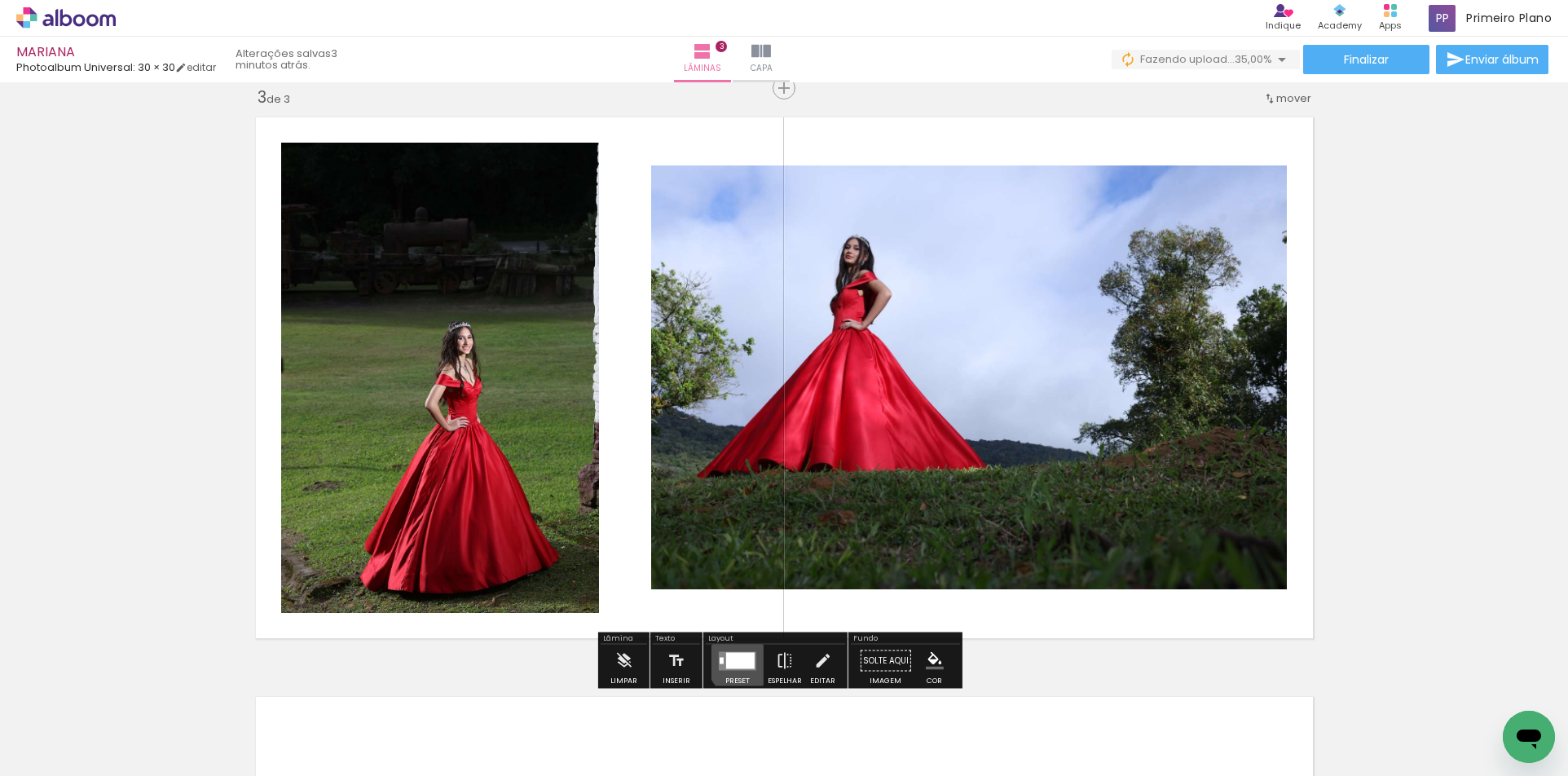
click at [739, 662] on div at bounding box center [740, 660] width 28 height 16
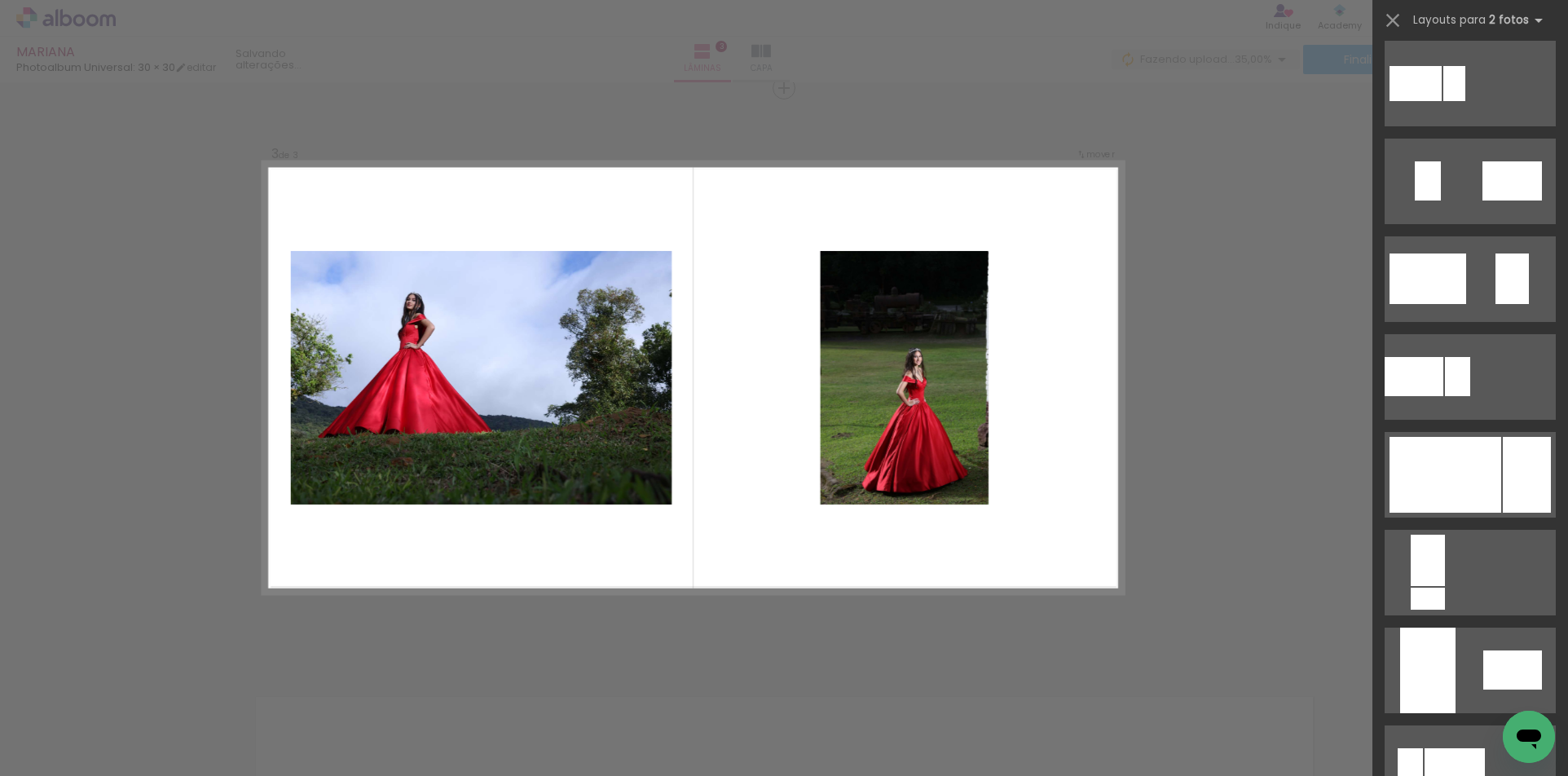
scroll to position [407, 0]
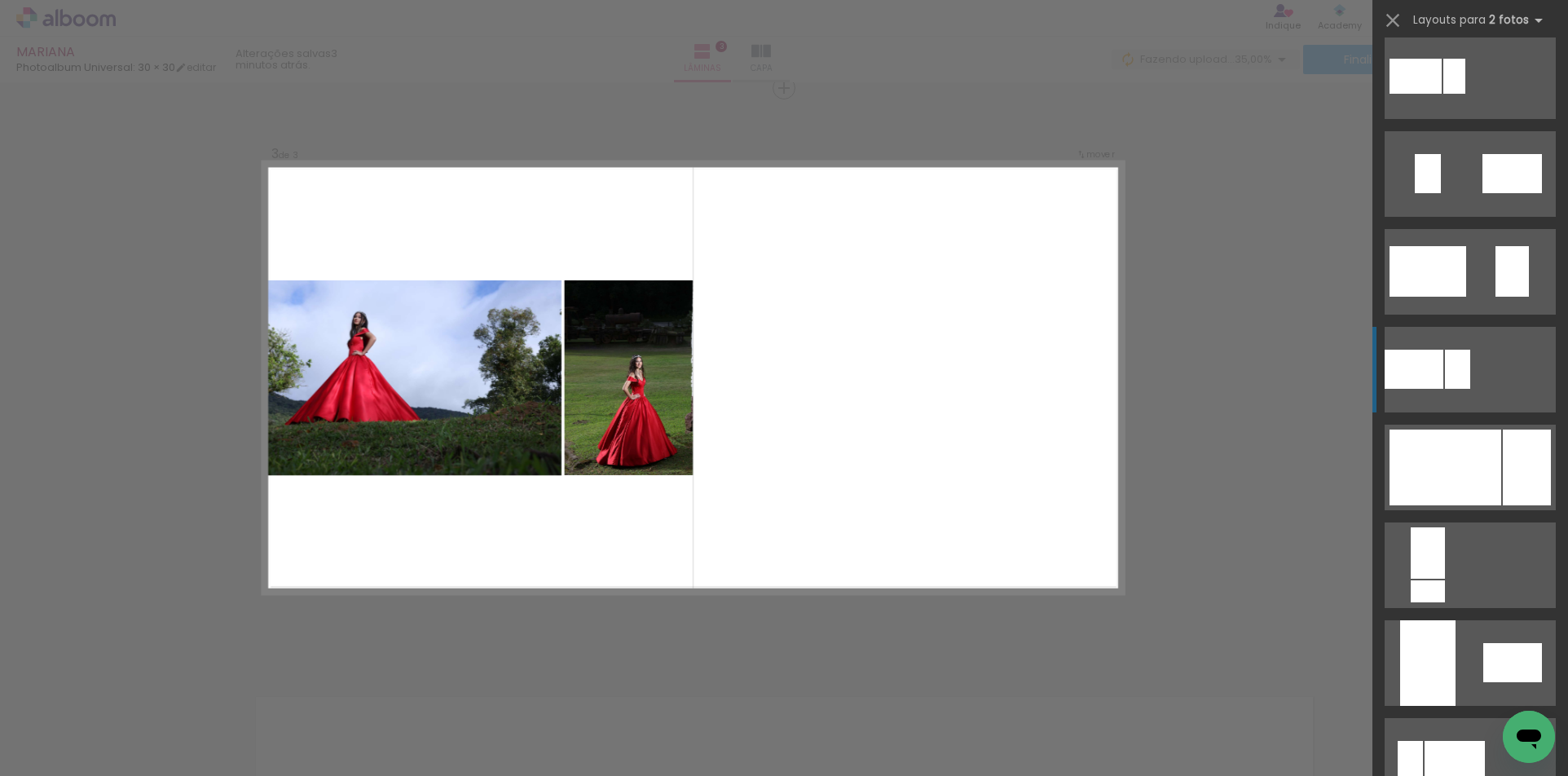
click at [1427, 357] on div at bounding box center [1414, 370] width 59 height 39
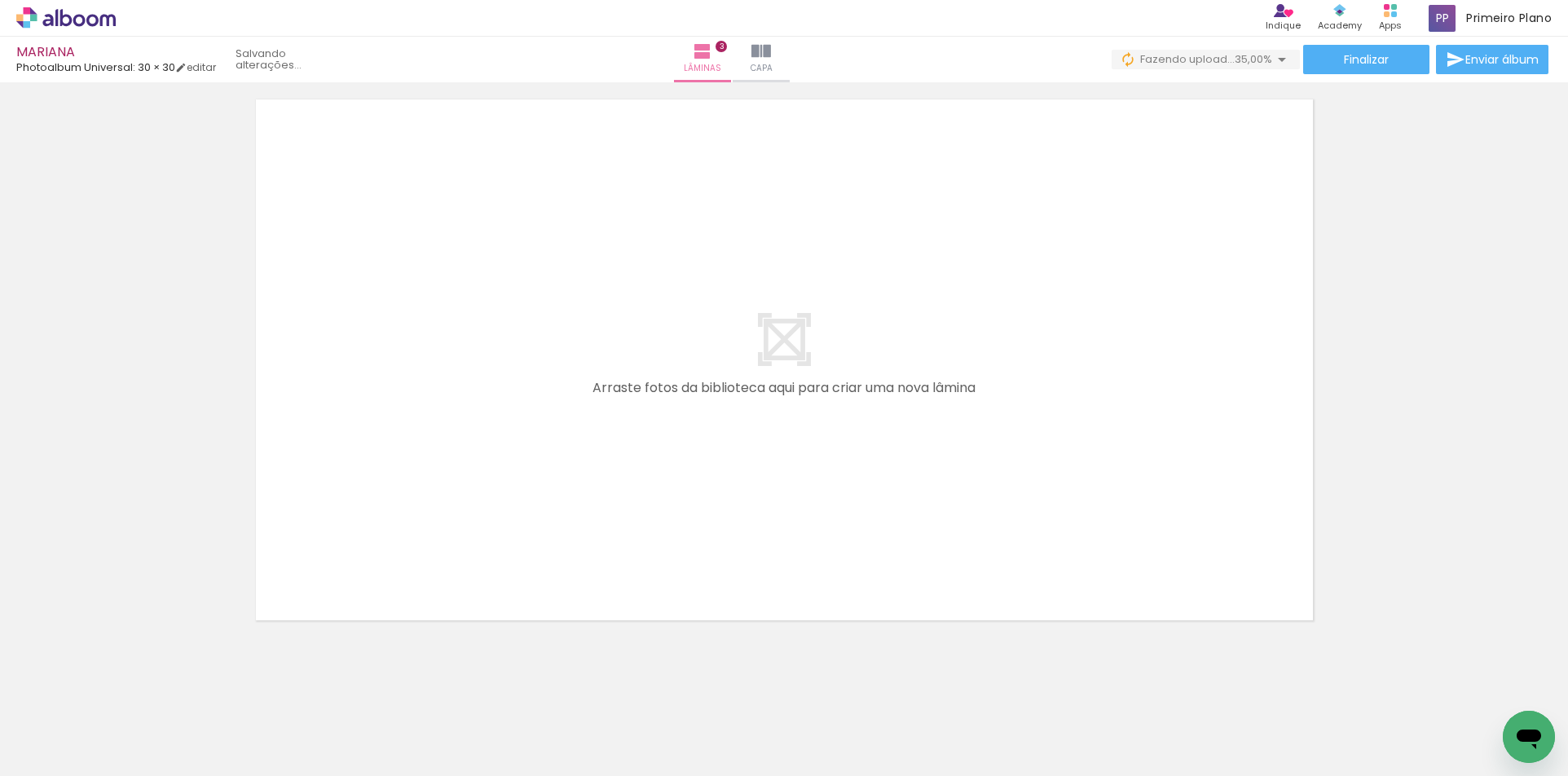
scroll to position [1791, 0]
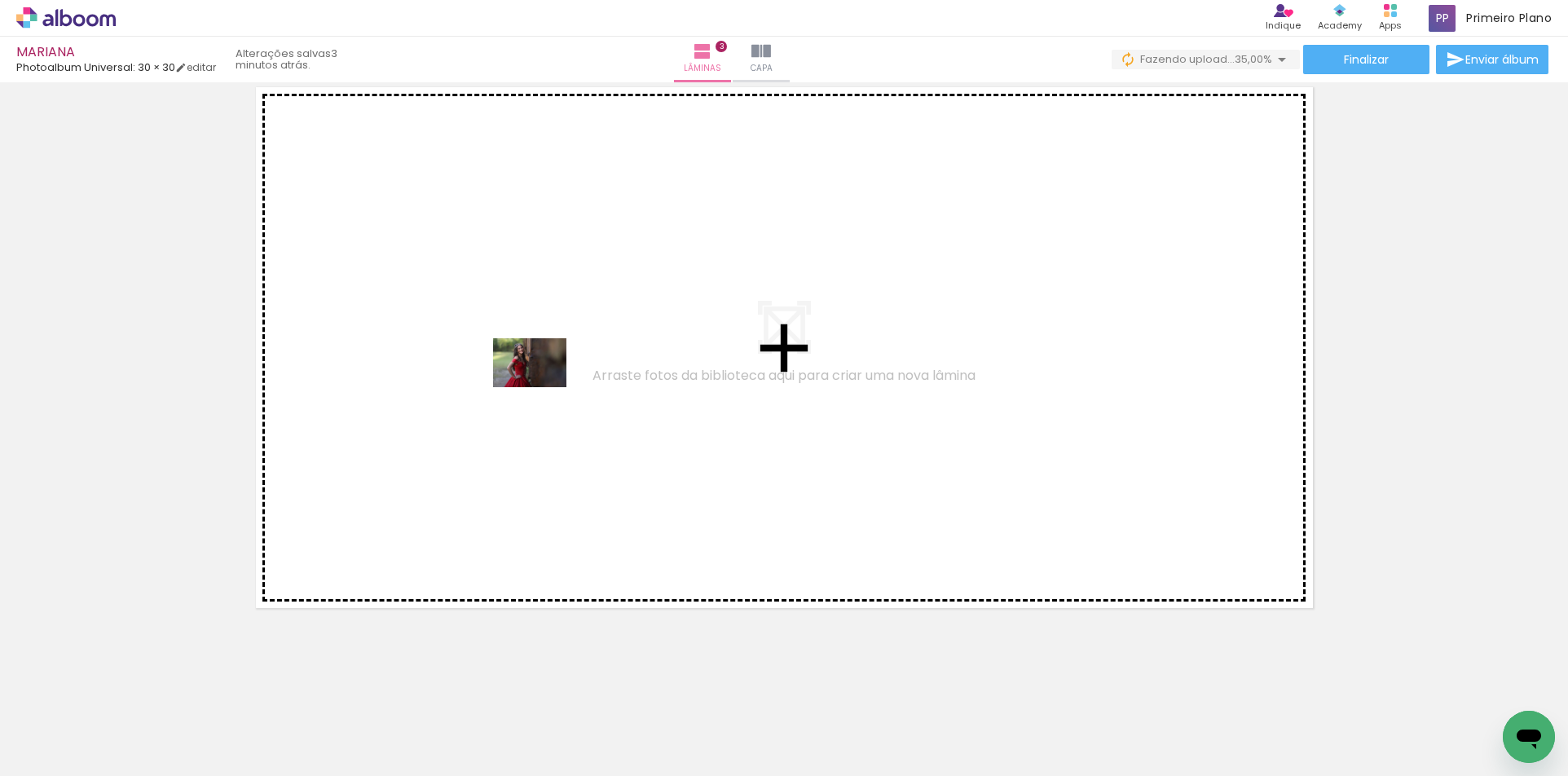
drag, startPoint x: 1110, startPoint y: 728, endPoint x: 541, endPoint y: 387, distance: 663.4
click at [541, 387] on quentale-workspace at bounding box center [784, 388] width 1568 height 776
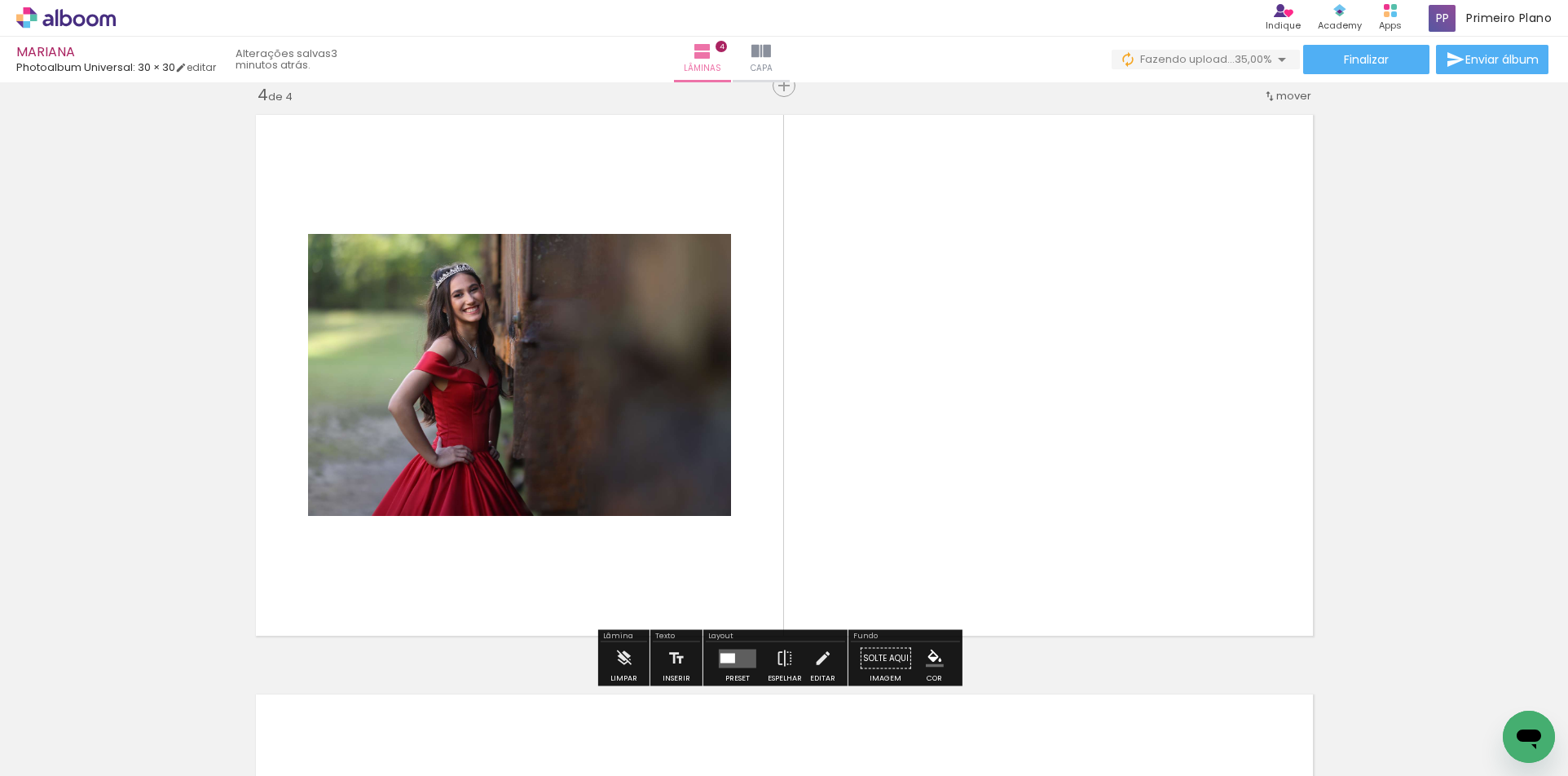
scroll to position [1760, 0]
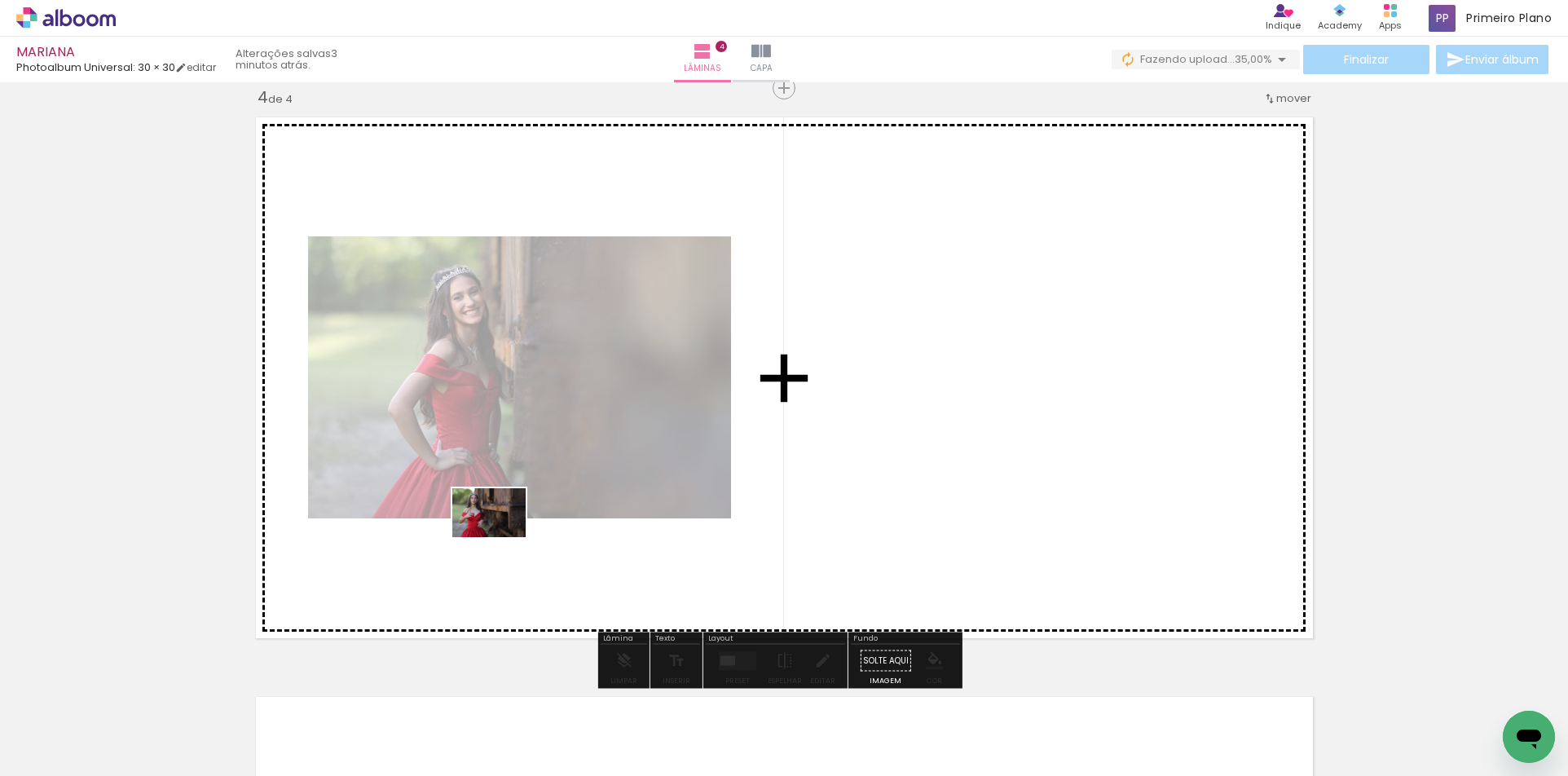
drag, startPoint x: 1018, startPoint y: 728, endPoint x: 501, endPoint y: 537, distance: 551.2
click at [501, 537] on quentale-workspace at bounding box center [784, 388] width 1568 height 776
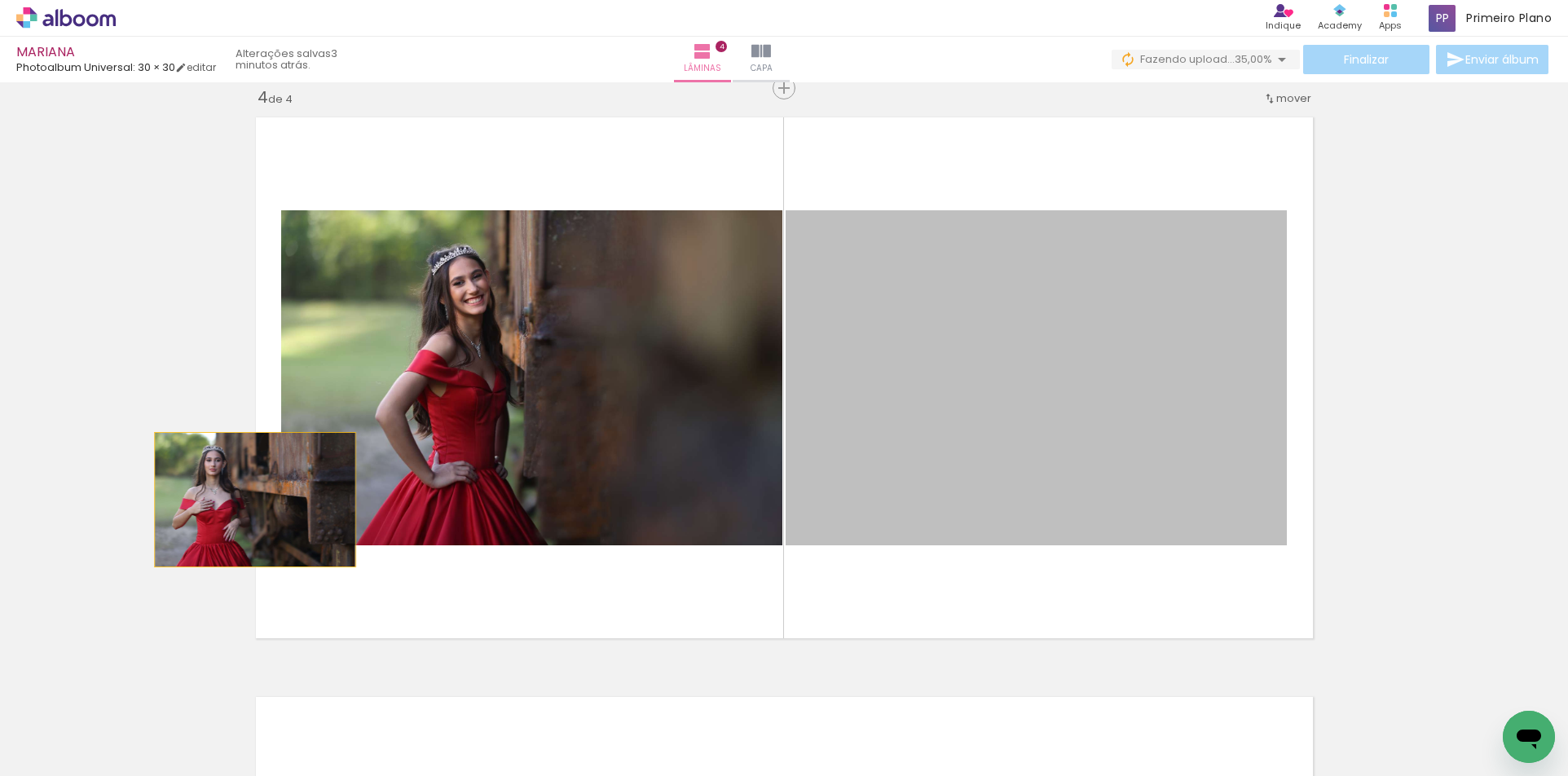
drag, startPoint x: 944, startPoint y: 453, endPoint x: 324, endPoint y: 501, distance: 621.9
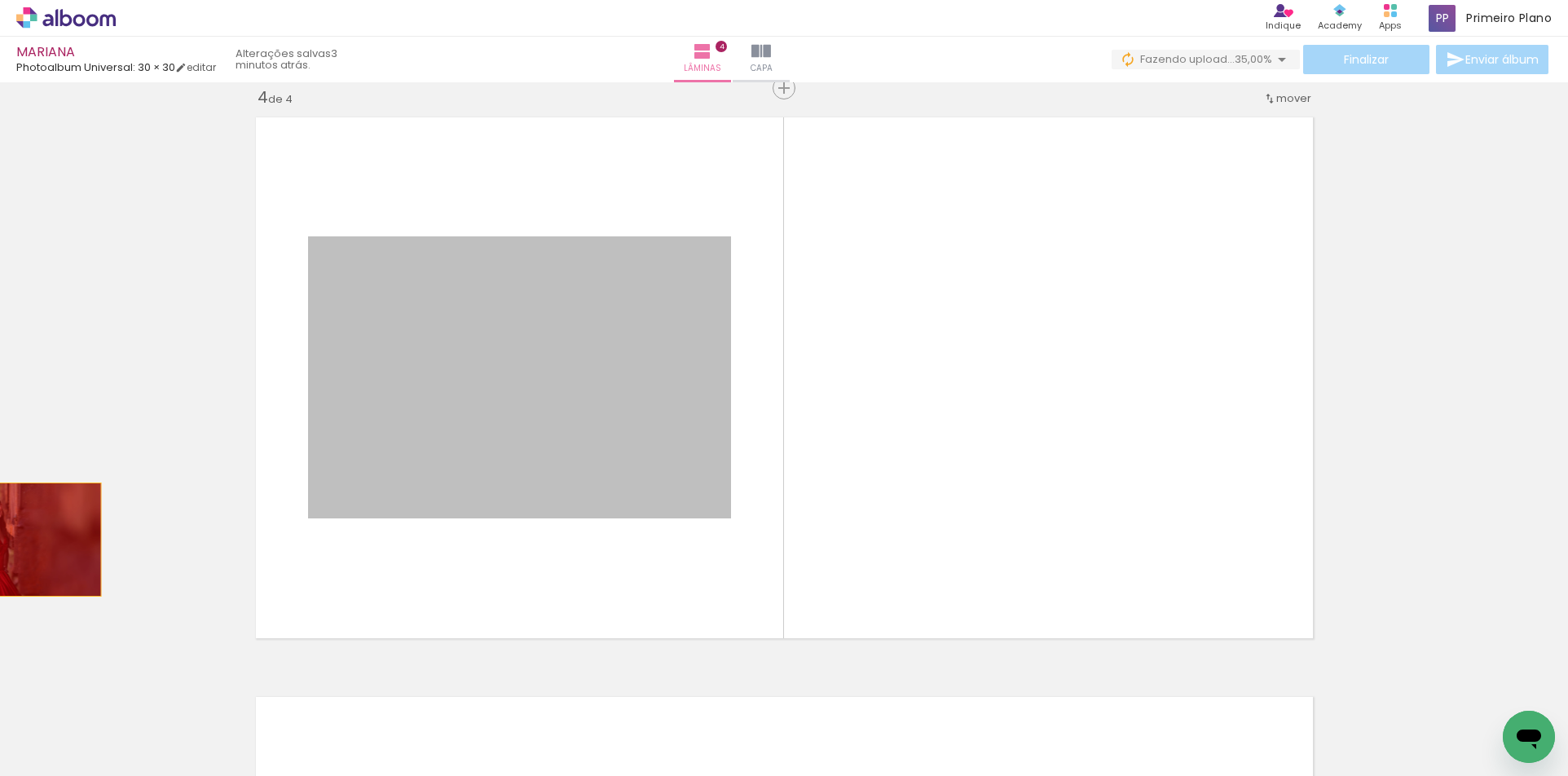
drag, startPoint x: 553, startPoint y: 453, endPoint x: 10, endPoint y: 539, distance: 549.8
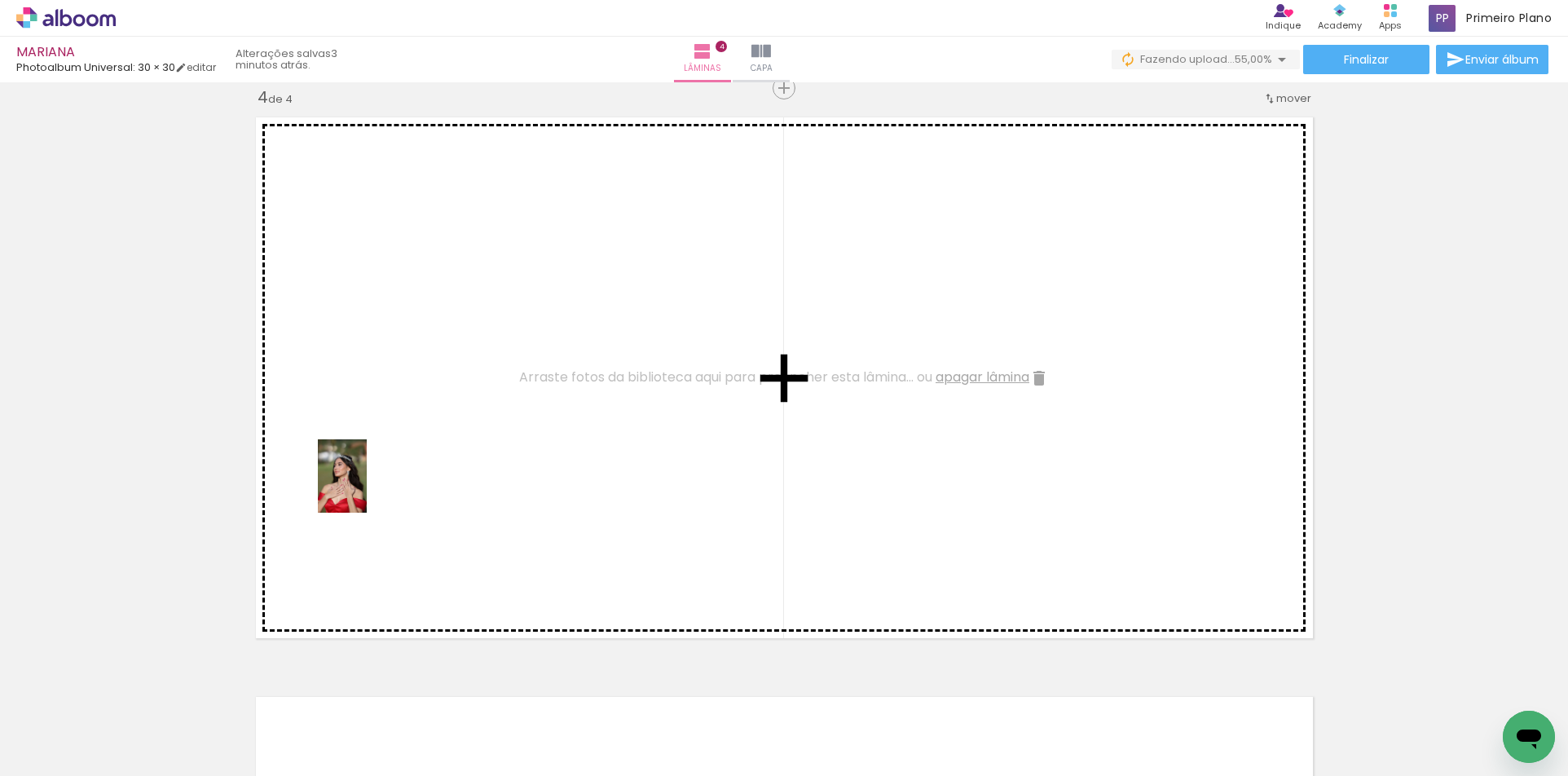
drag, startPoint x: 639, startPoint y: 738, endPoint x: 367, endPoint y: 488, distance: 369.4
click at [367, 488] on quentale-workspace at bounding box center [784, 388] width 1568 height 776
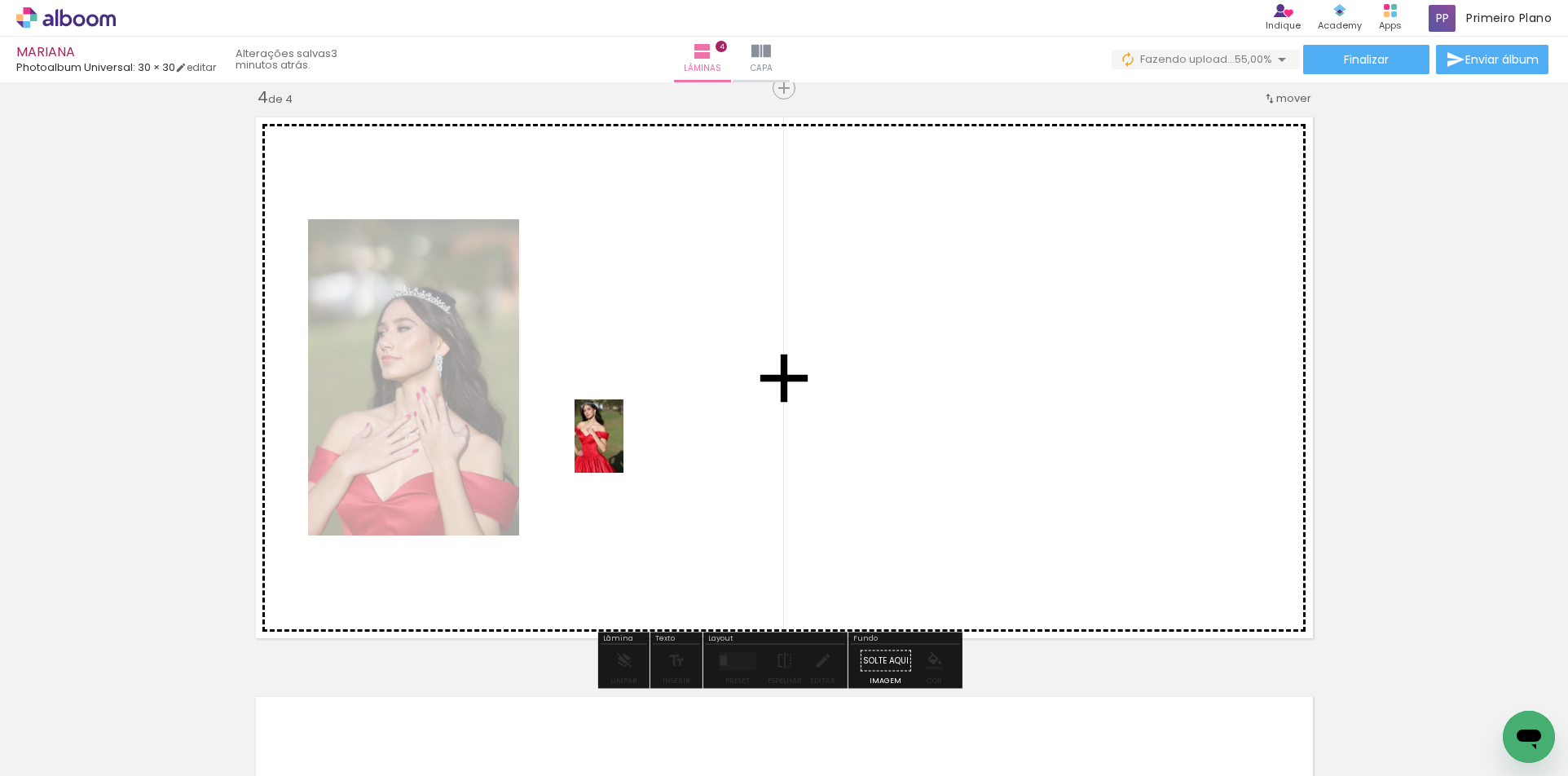
drag, startPoint x: 546, startPoint y: 746, endPoint x: 624, endPoint y: 448, distance: 308.0
click at [624, 448] on quentale-workspace at bounding box center [784, 388] width 1568 height 776
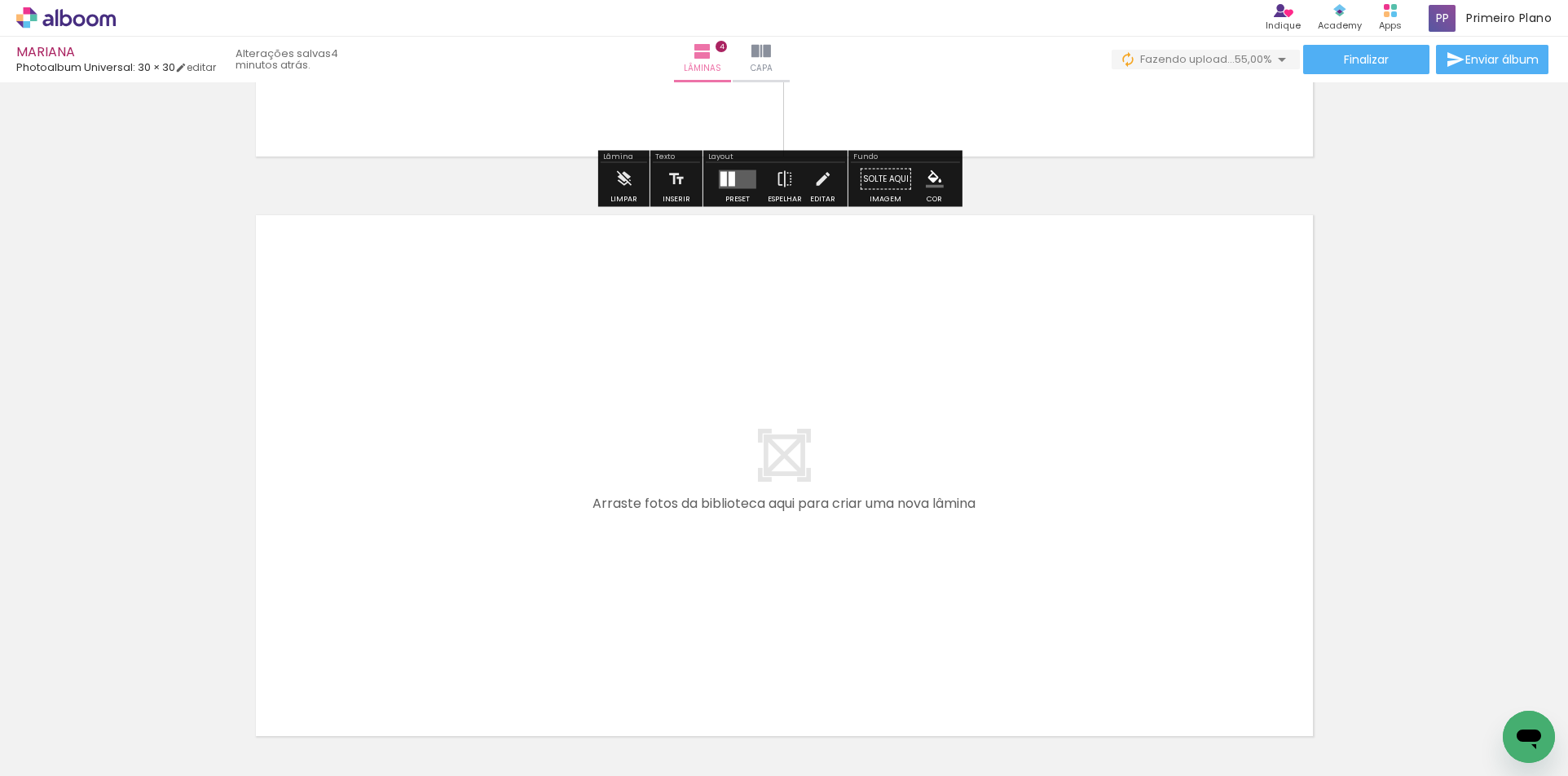
scroll to position [2249, 0]
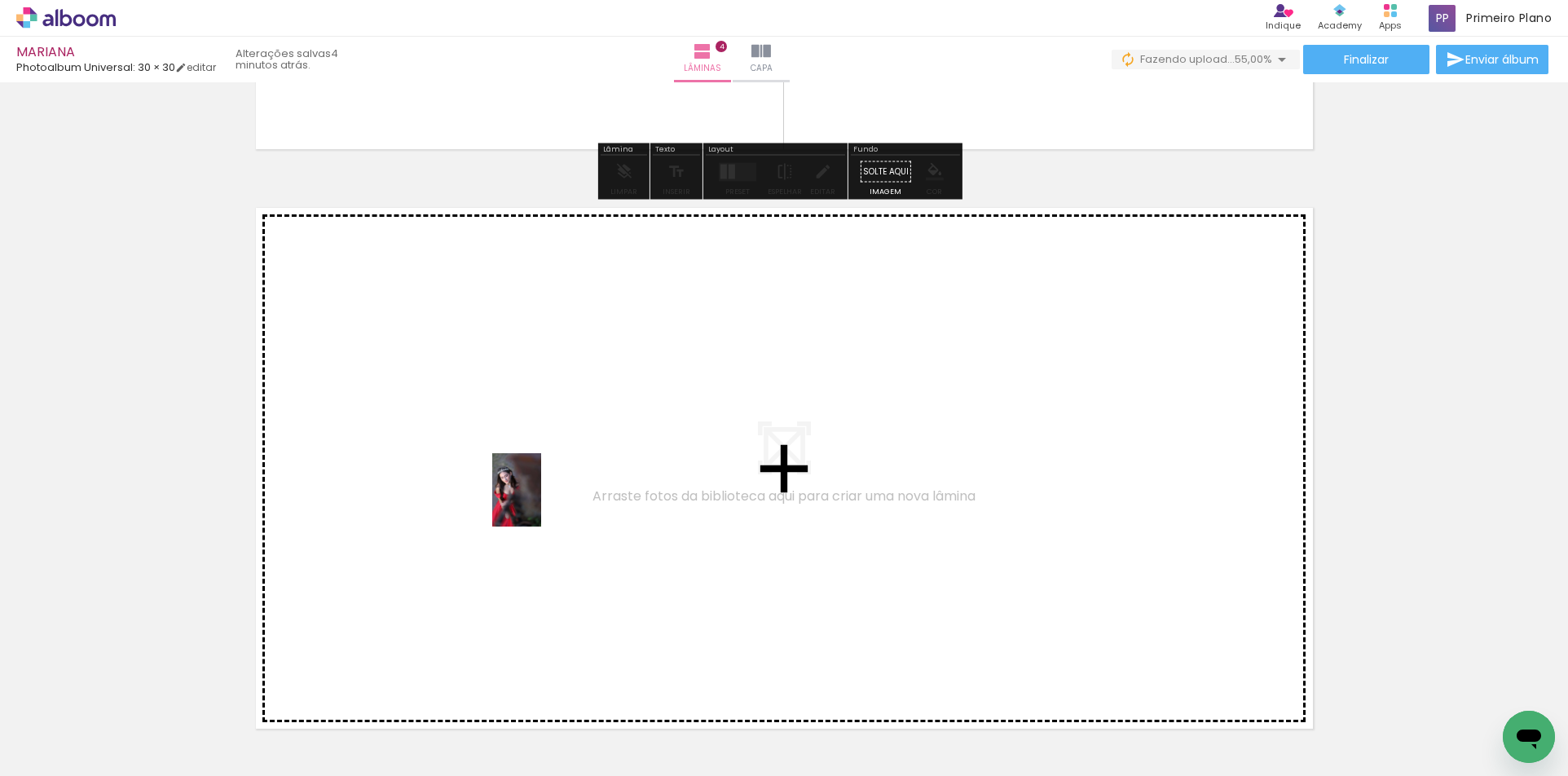
drag, startPoint x: 985, startPoint y: 708, endPoint x: 541, endPoint y: 502, distance: 489.5
click at [541, 502] on quentale-workspace at bounding box center [784, 388] width 1568 height 776
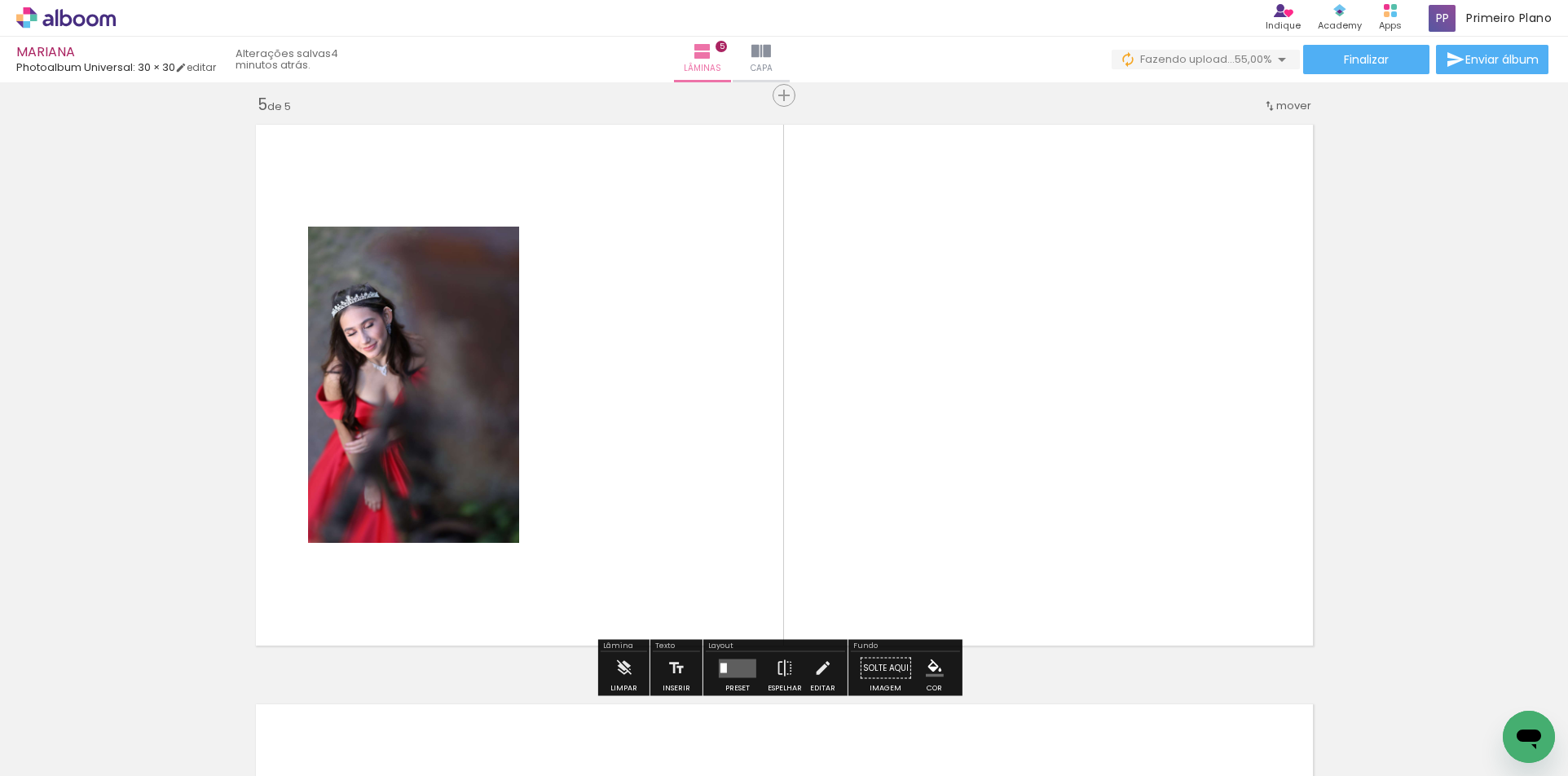
scroll to position [2340, 0]
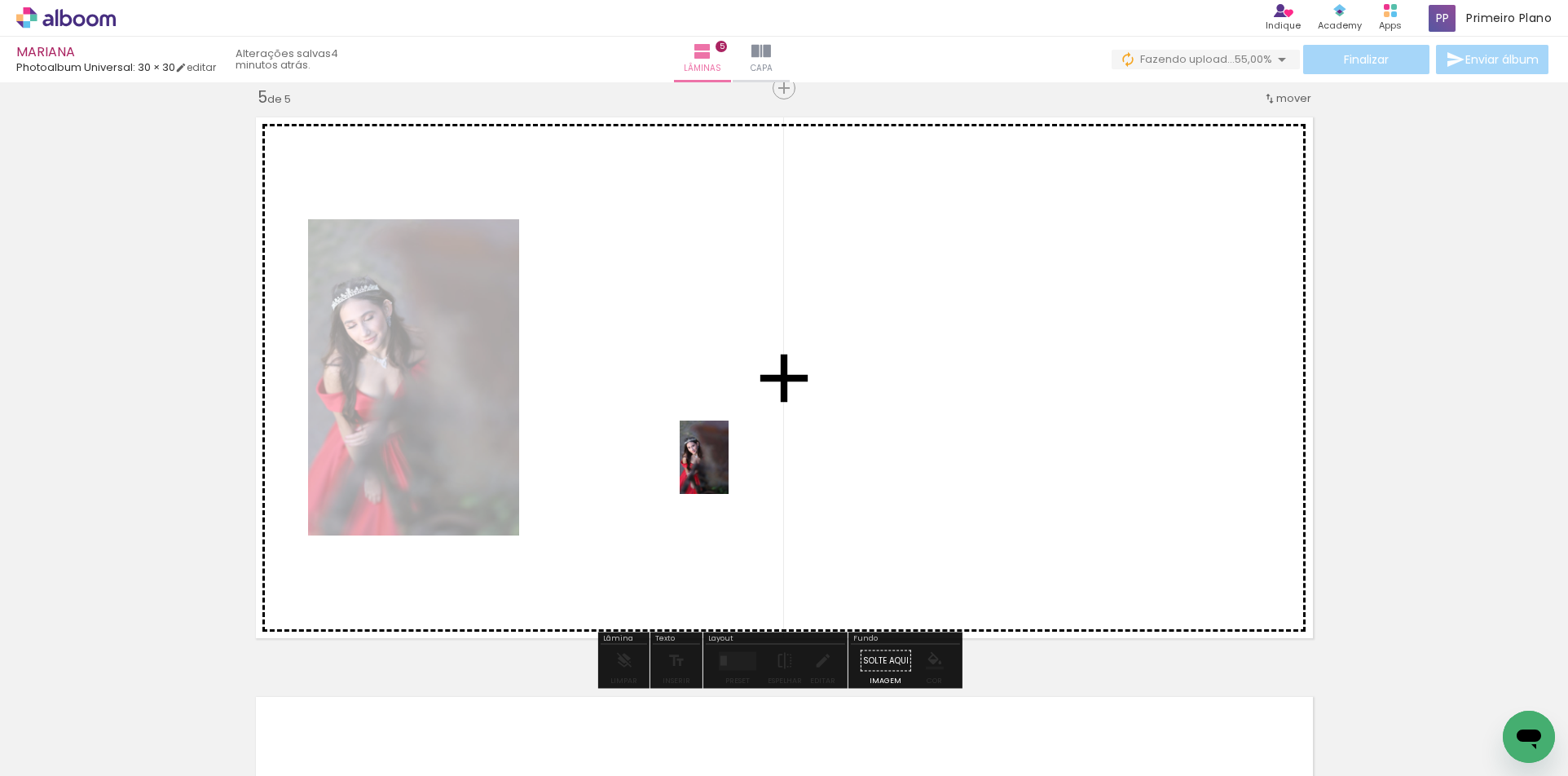
drag, startPoint x: 1008, startPoint y: 732, endPoint x: 728, endPoint y: 469, distance: 384.1
click at [728, 469] on quentale-workspace at bounding box center [784, 388] width 1568 height 776
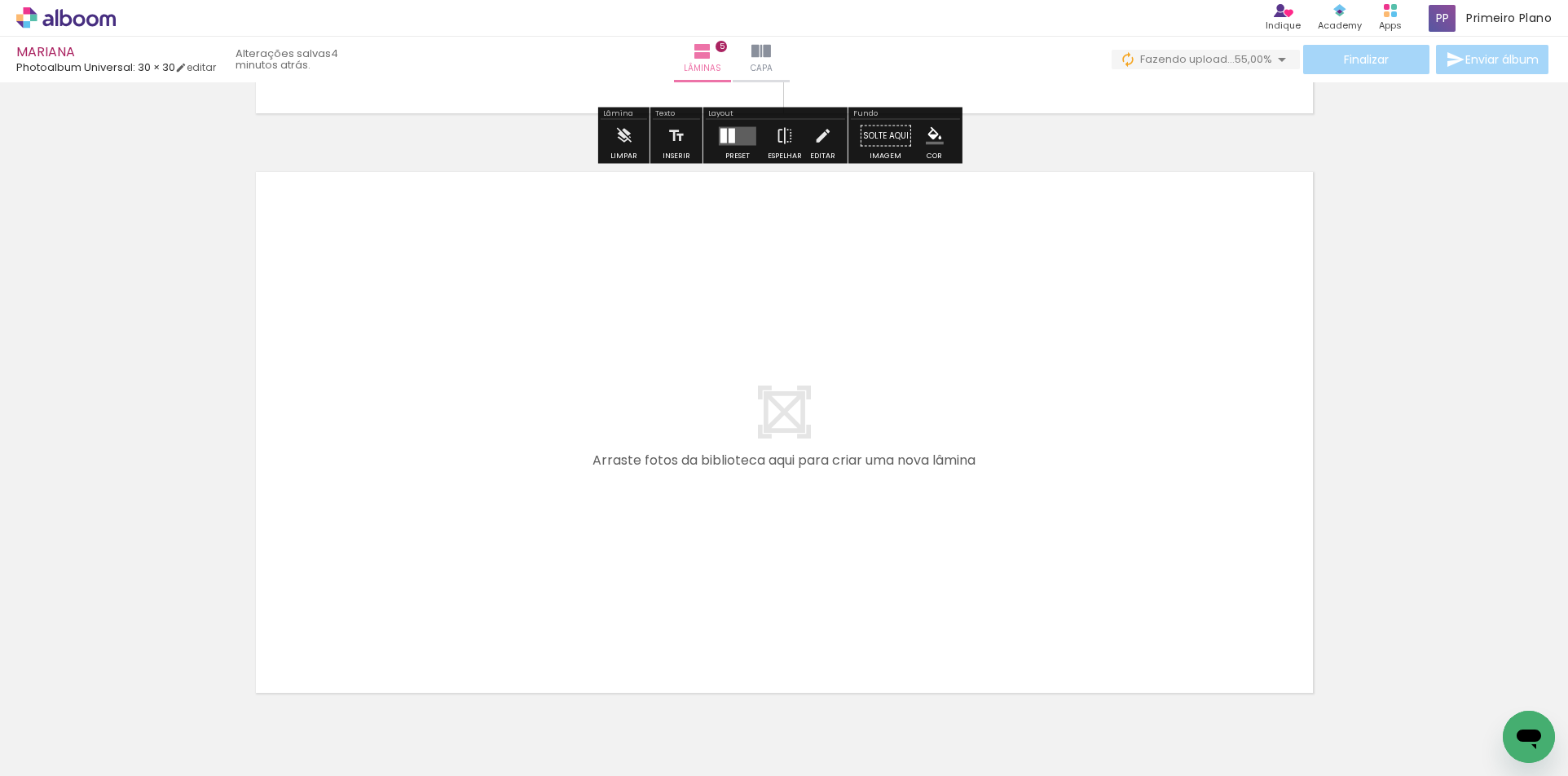
scroll to position [2910, 0]
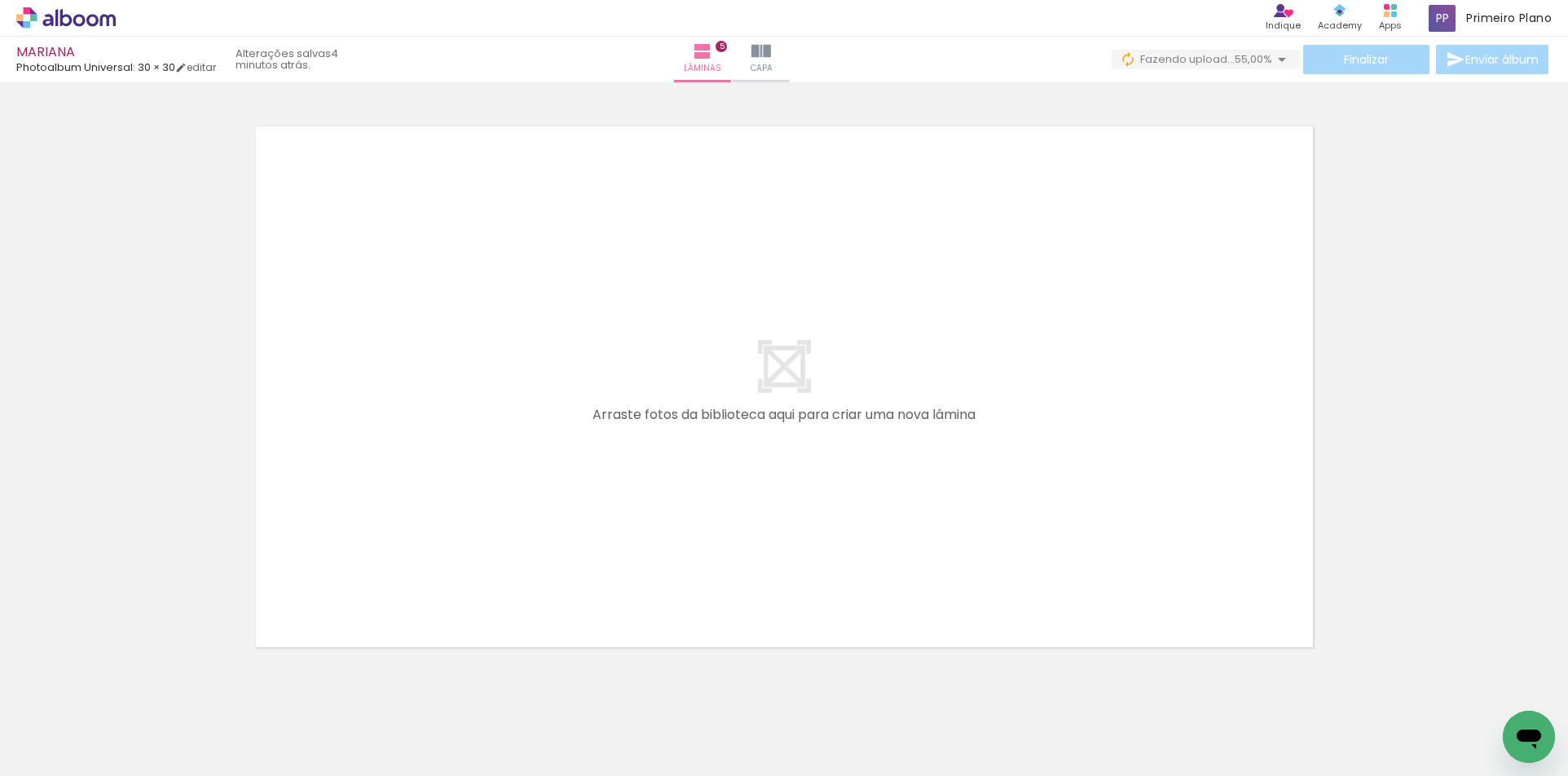
click at [69, 738] on input "Não utilizadas" at bounding box center [46, 740] width 62 height 14
click at [0, 0] on slot "Não utilizadas" at bounding box center [0, 0] width 0 height 0
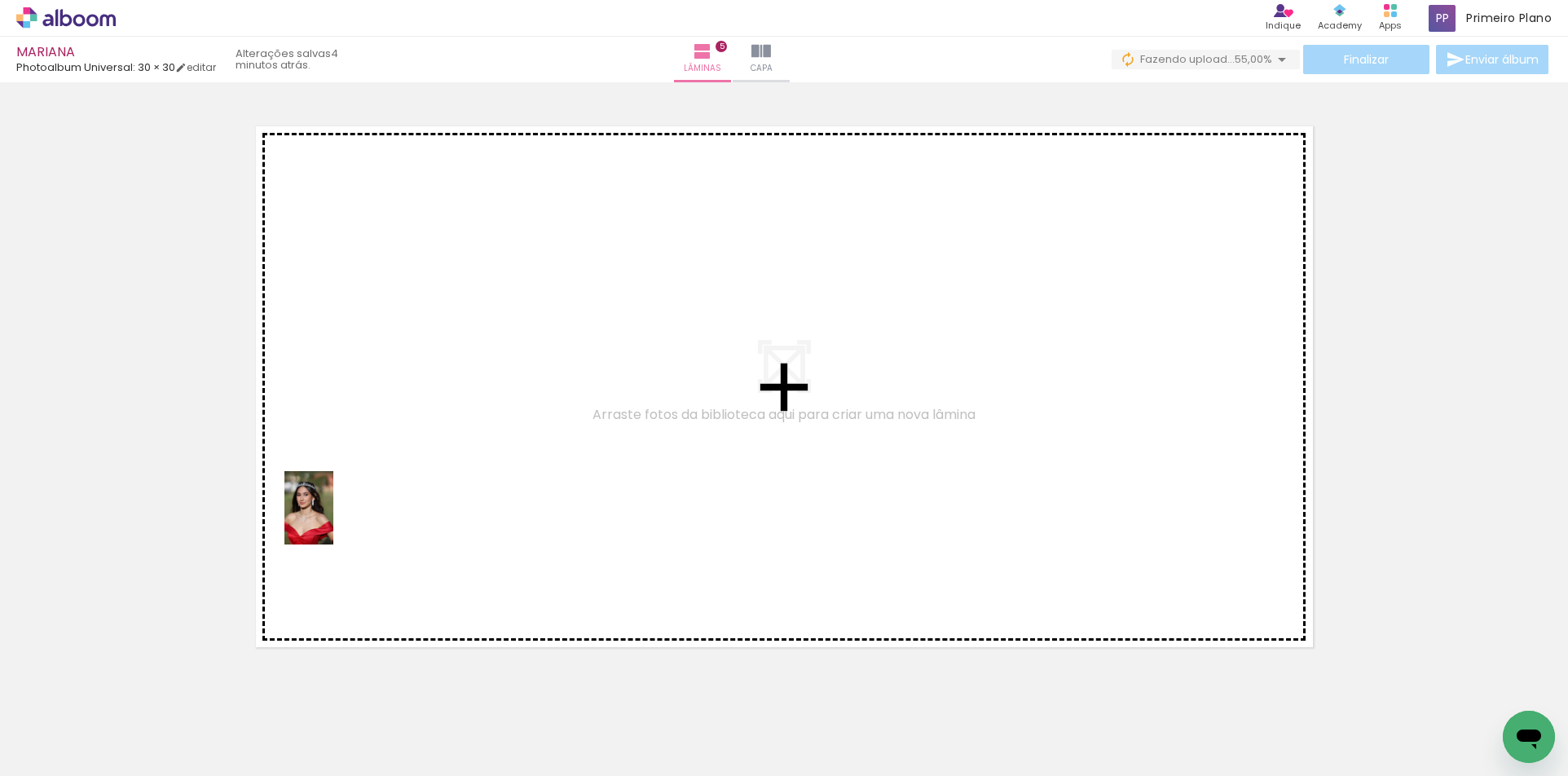
drag, startPoint x: 544, startPoint y: 725, endPoint x: 334, endPoint y: 520, distance: 293.5
click at [334, 520] on quentale-workspace at bounding box center [784, 388] width 1568 height 776
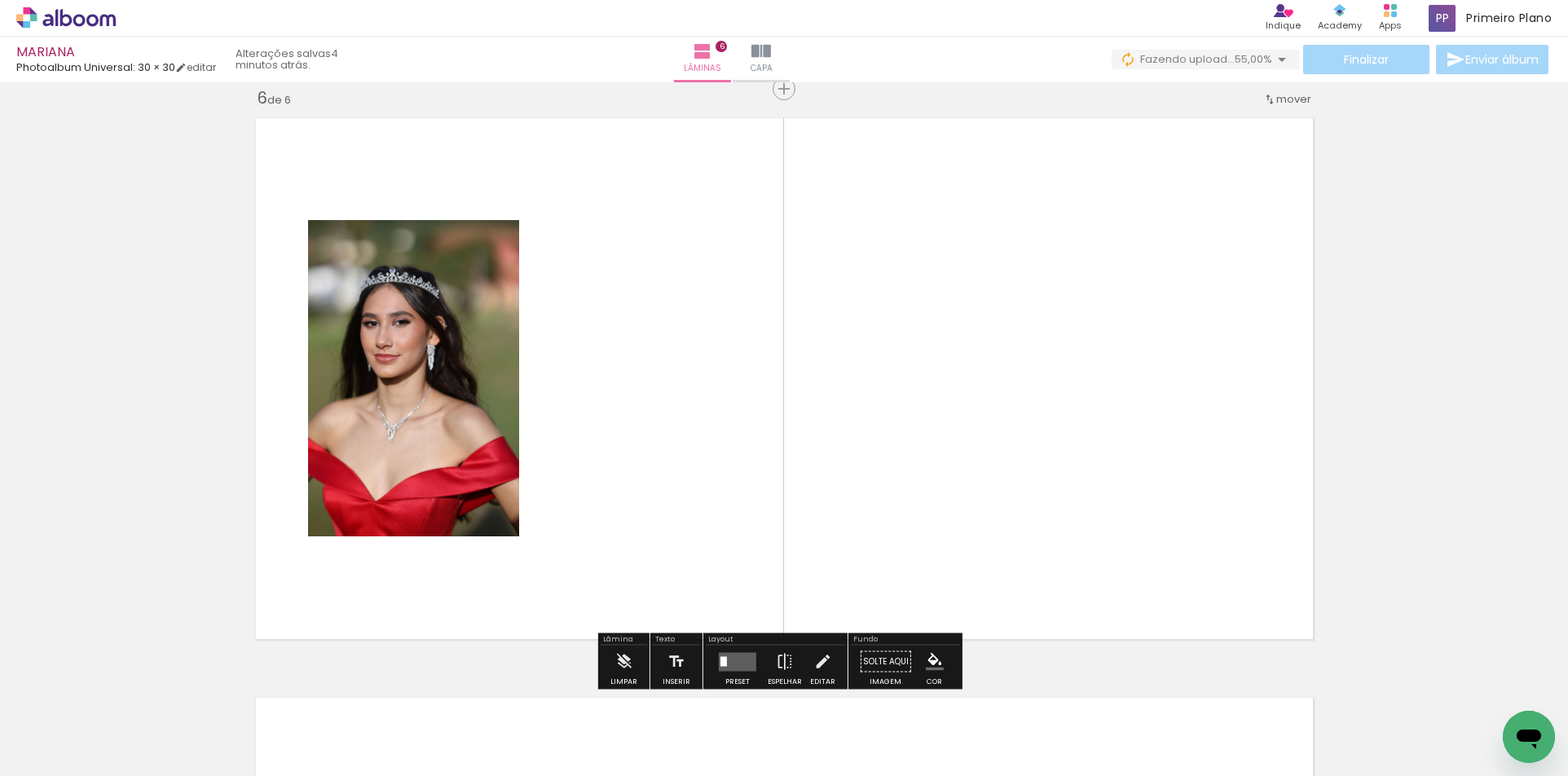
scroll to position [2920, 0]
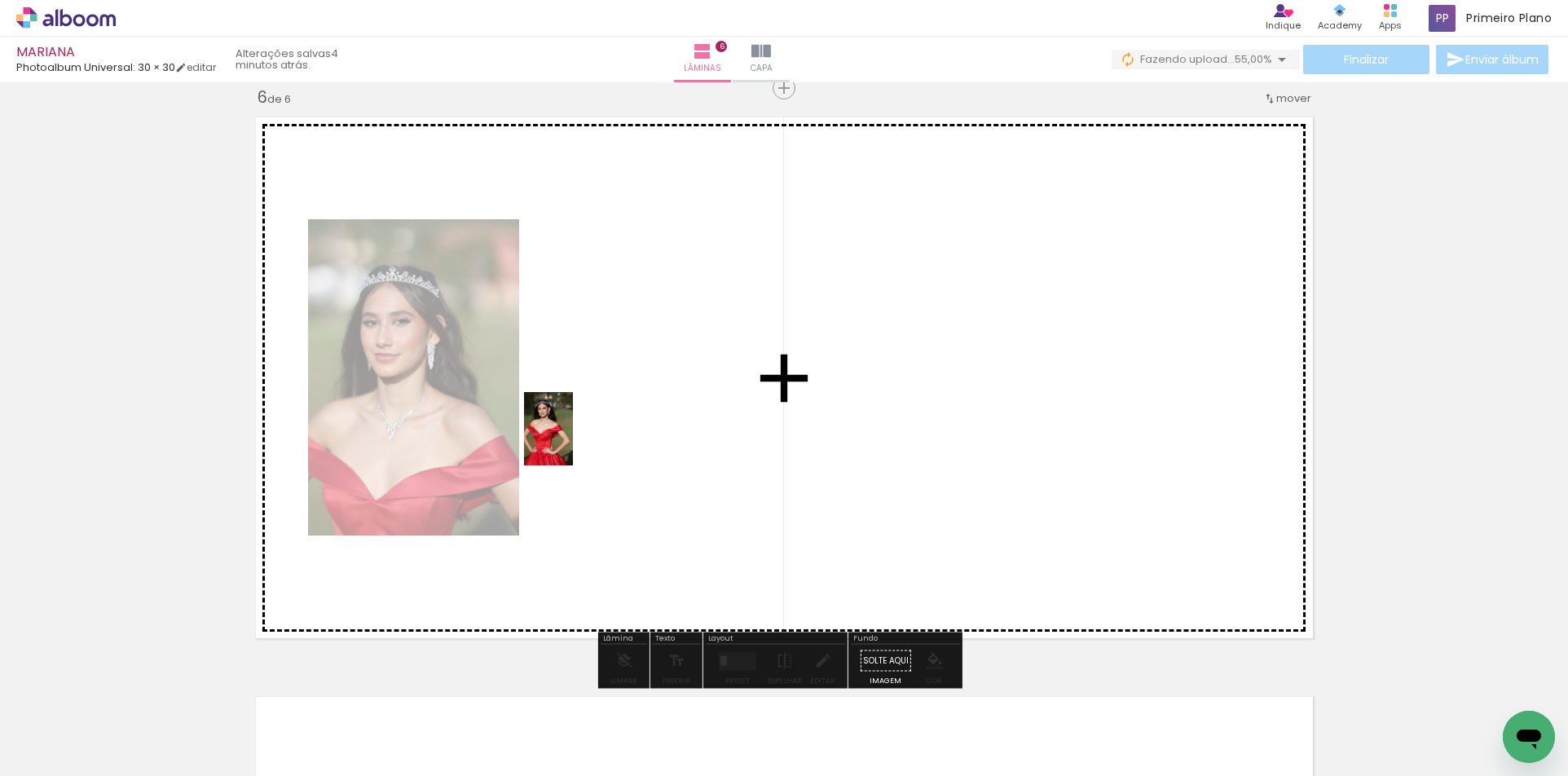
drag, startPoint x: 374, startPoint y: 728, endPoint x: 573, endPoint y: 441, distance: 349.2
click at [573, 441] on quentale-workspace at bounding box center [784, 388] width 1568 height 776
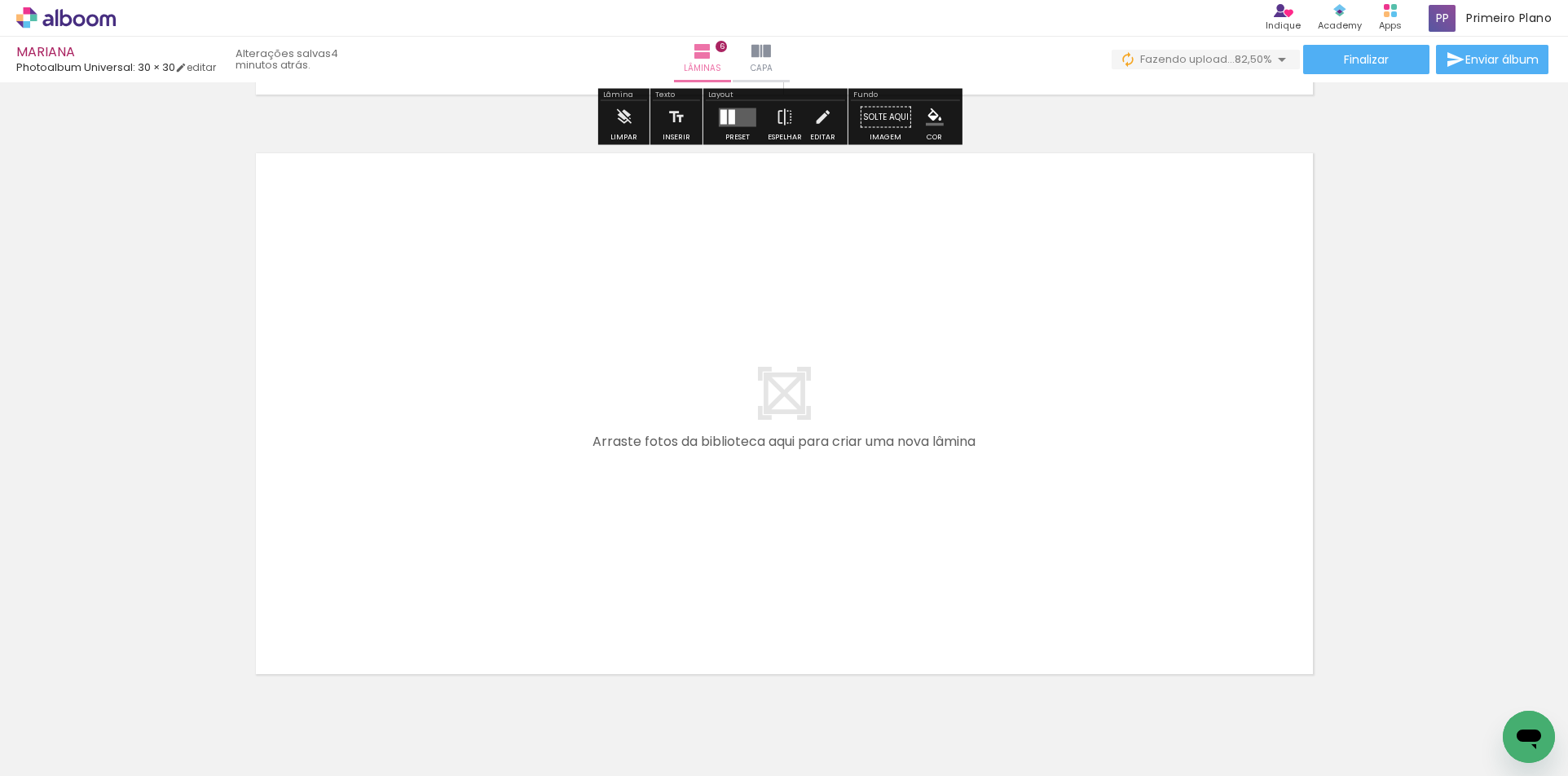
scroll to position [3529, 0]
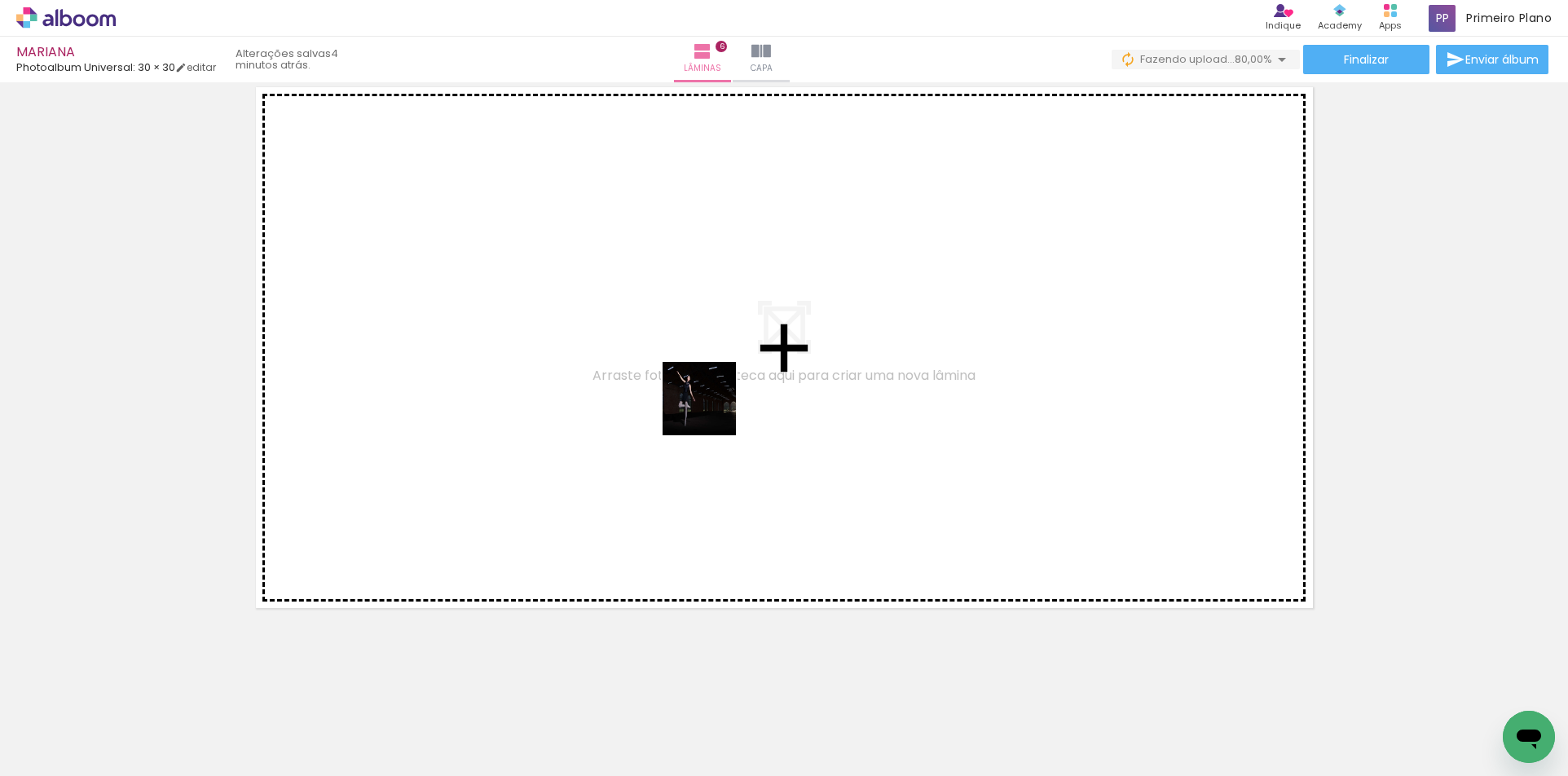
drag, startPoint x: 1090, startPoint y: 734, endPoint x: 616, endPoint y: 348, distance: 611.3
click at [616, 348] on quentale-workspace at bounding box center [784, 388] width 1568 height 776
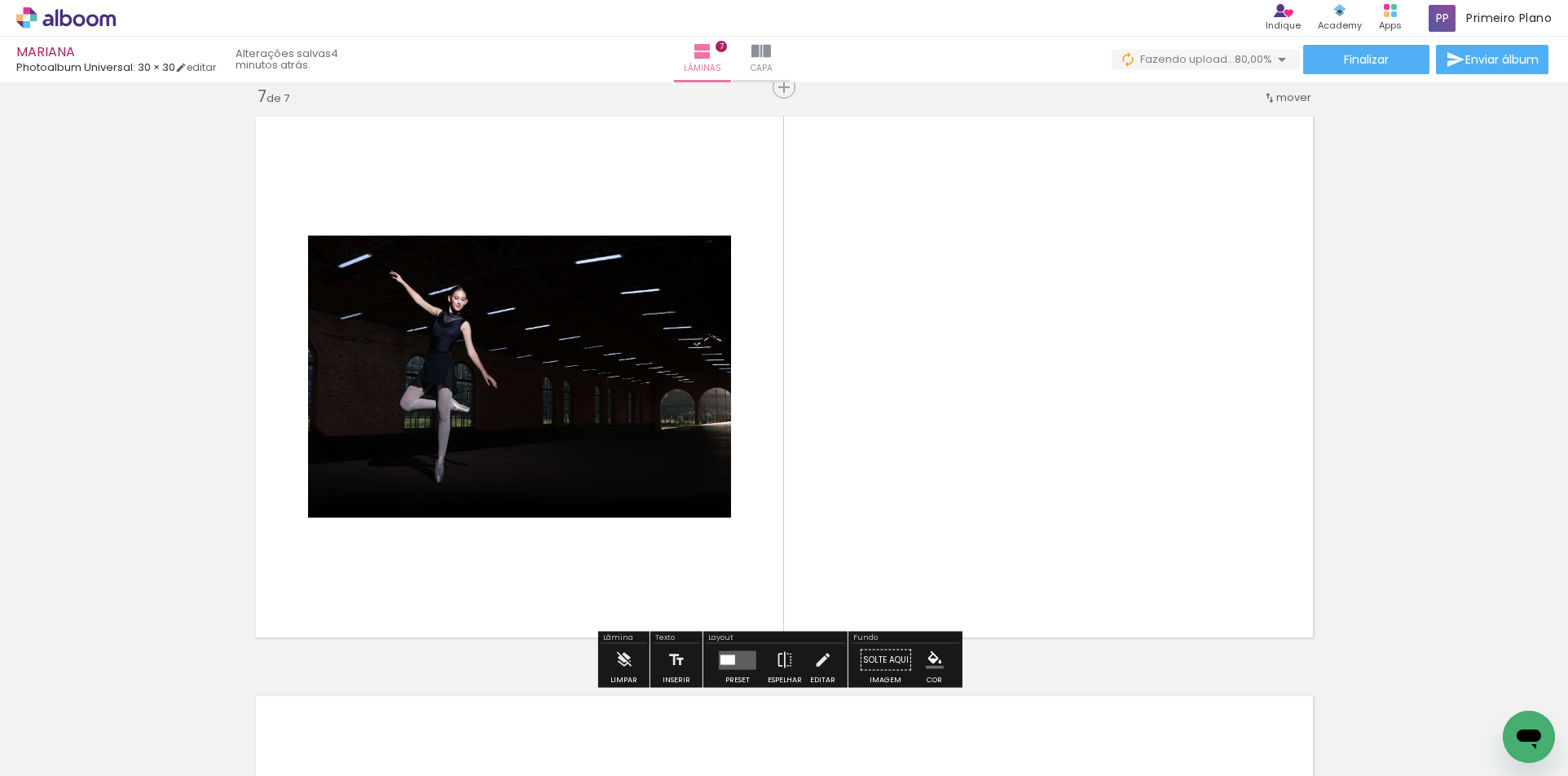
scroll to position [3499, 0]
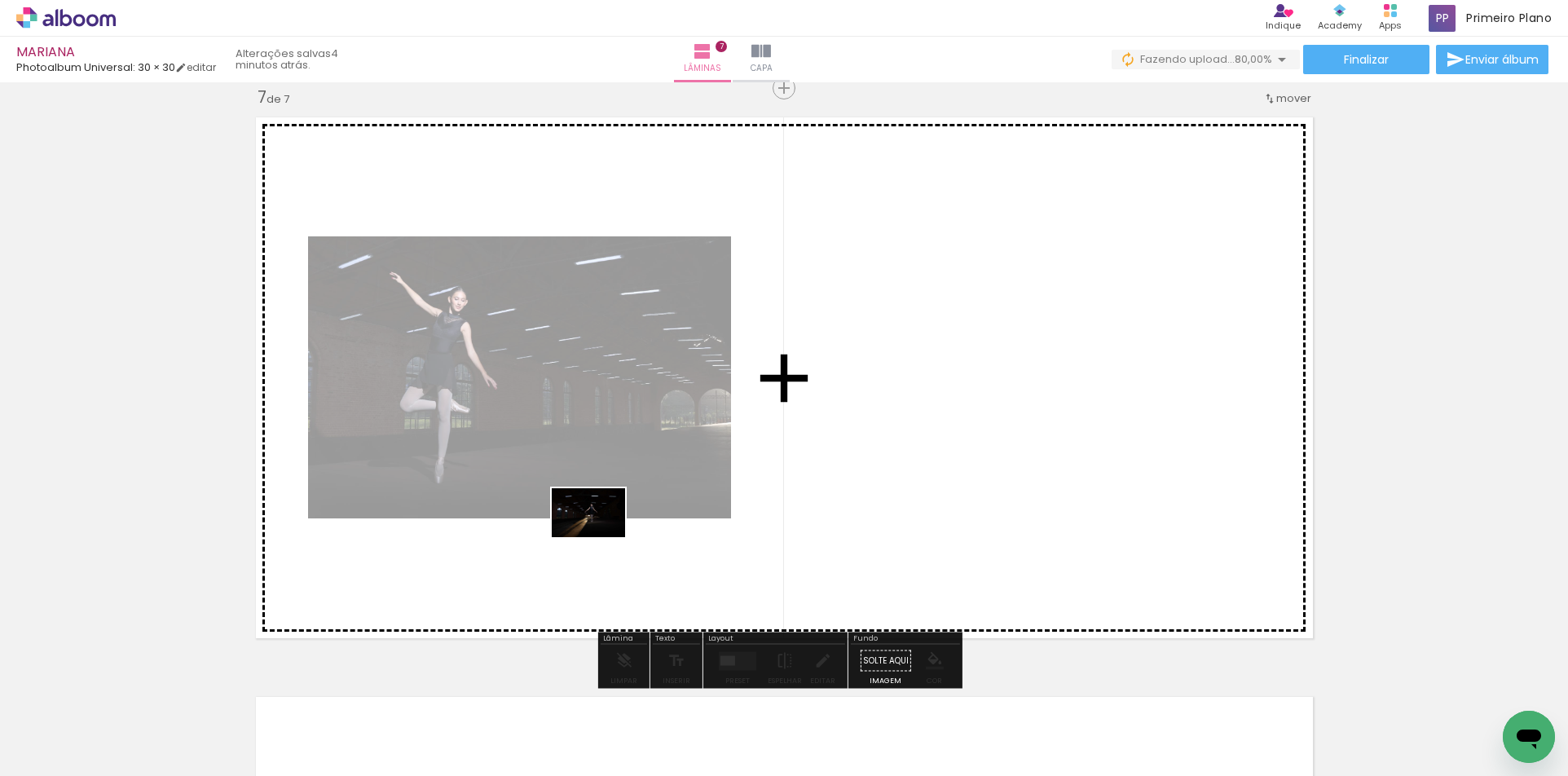
drag, startPoint x: 1187, startPoint y: 723, endPoint x: 600, endPoint y: 537, distance: 615.8
click at [600, 537] on quentale-workspace at bounding box center [784, 388] width 1568 height 776
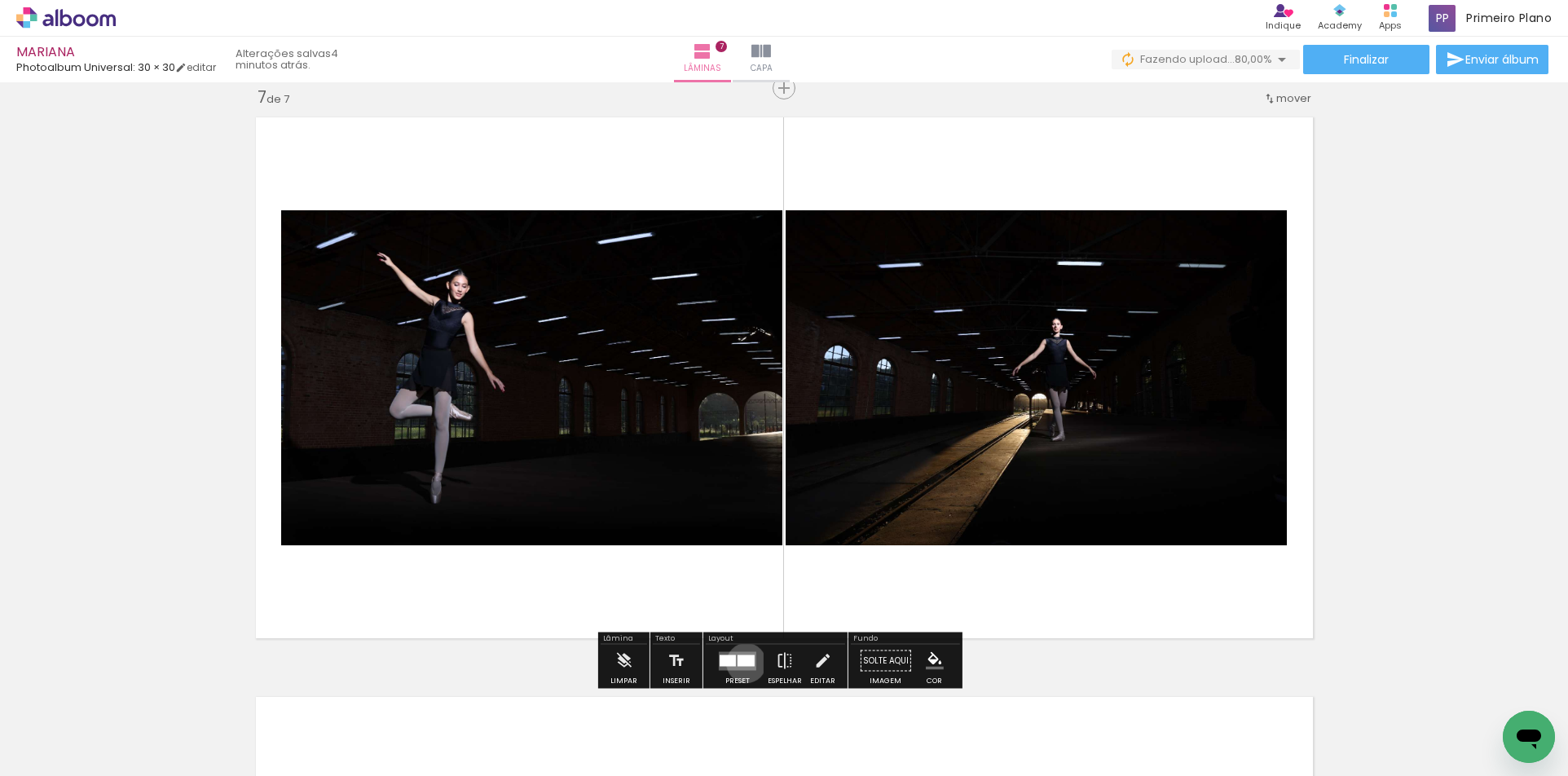
click at [743, 663] on div at bounding box center [747, 661] width 17 height 12
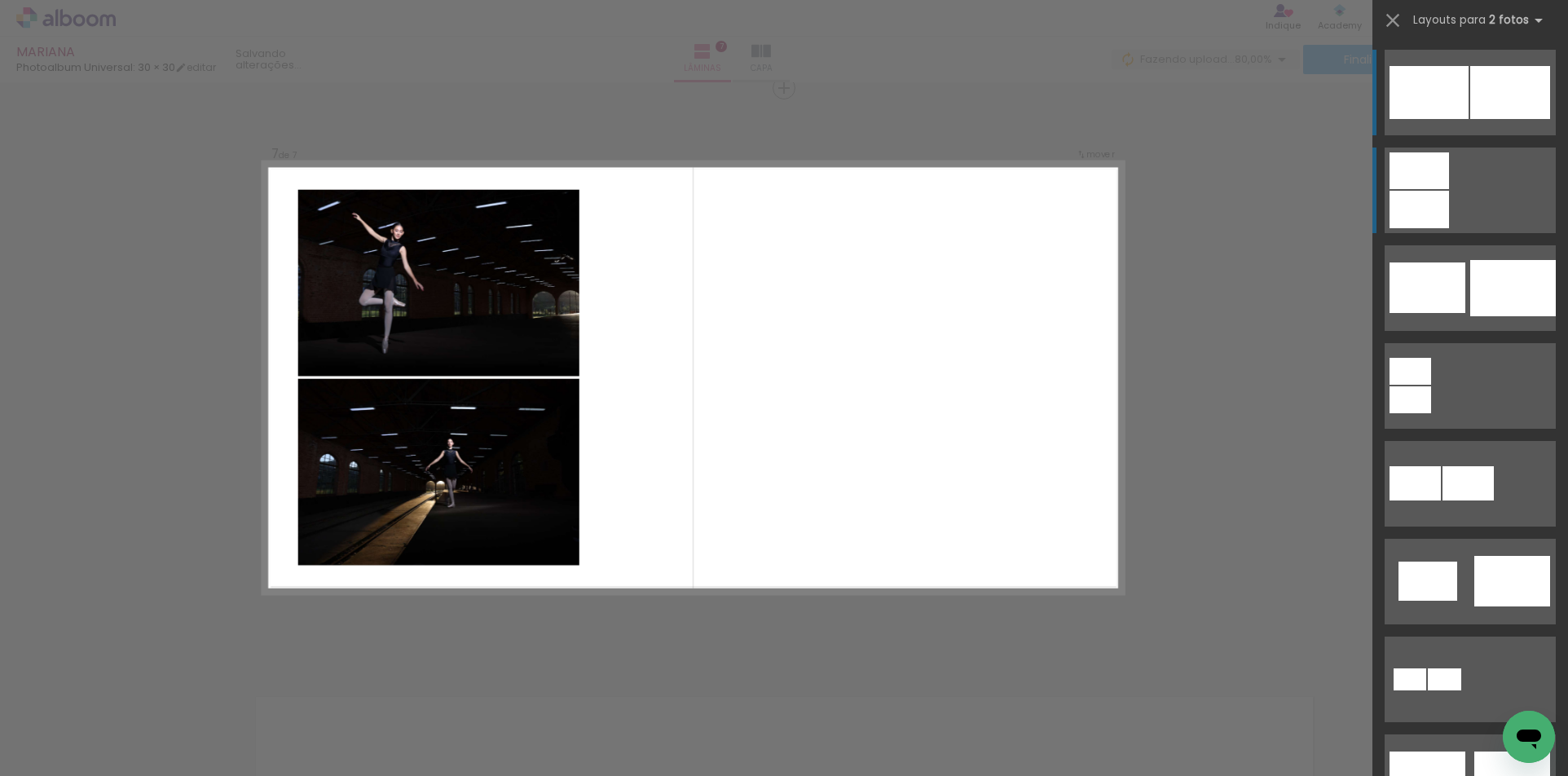
click at [1418, 207] on div at bounding box center [1419, 210] width 59 height 38
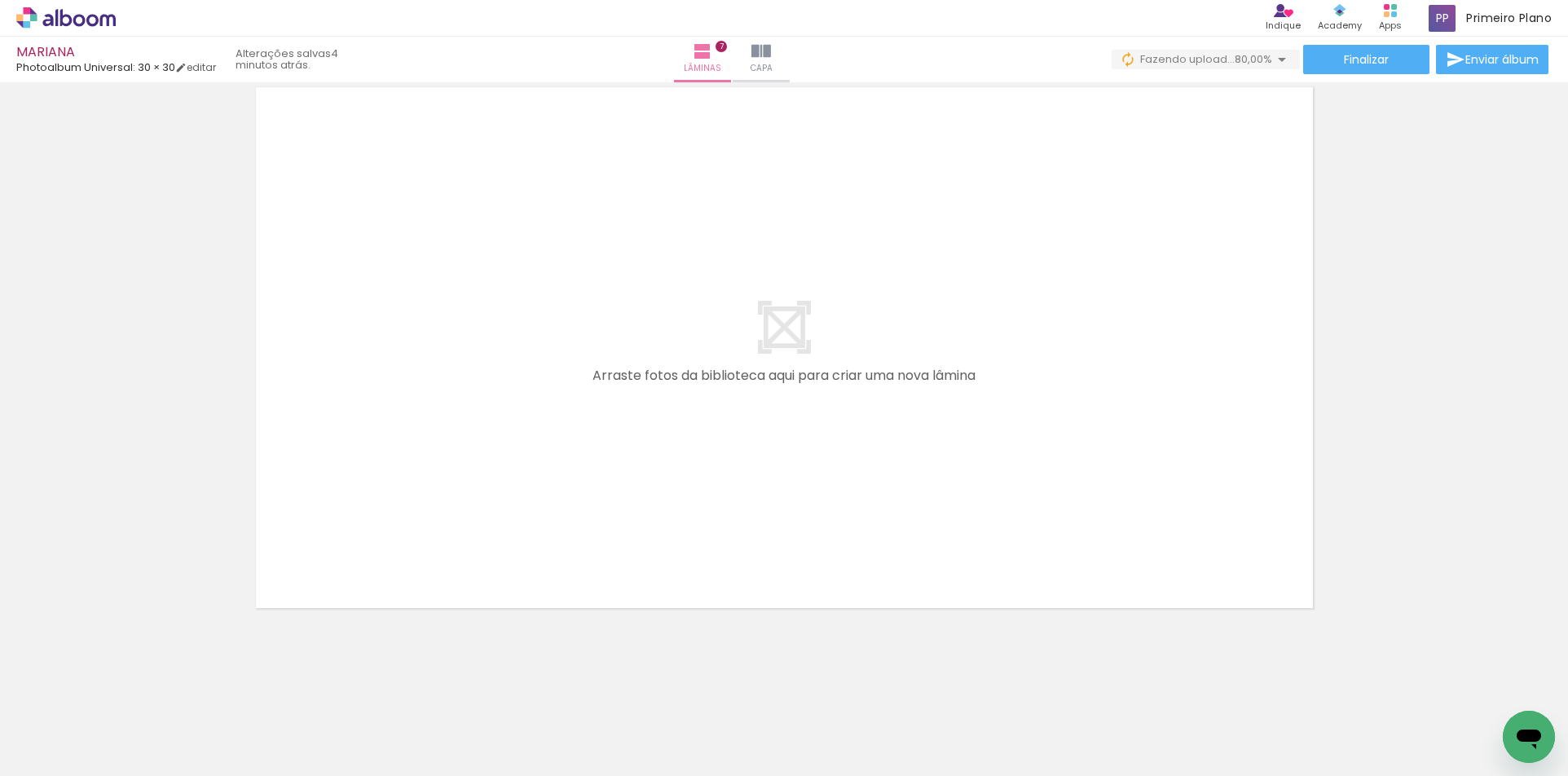
scroll to position [0, 852]
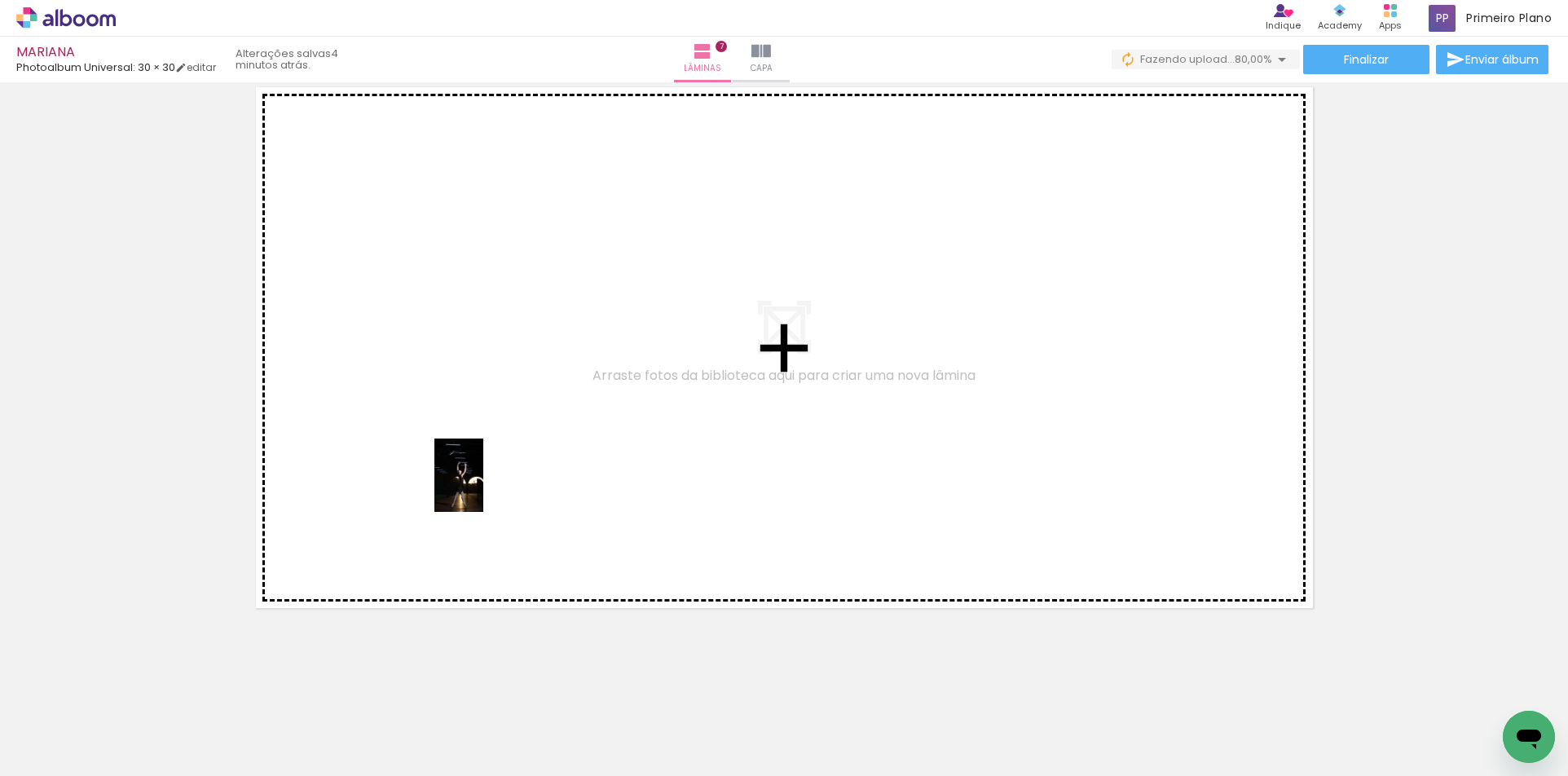
drag, startPoint x: 684, startPoint y: 733, endPoint x: 483, endPoint y: 488, distance: 316.9
click at [483, 488] on quentale-workspace at bounding box center [784, 388] width 1568 height 776
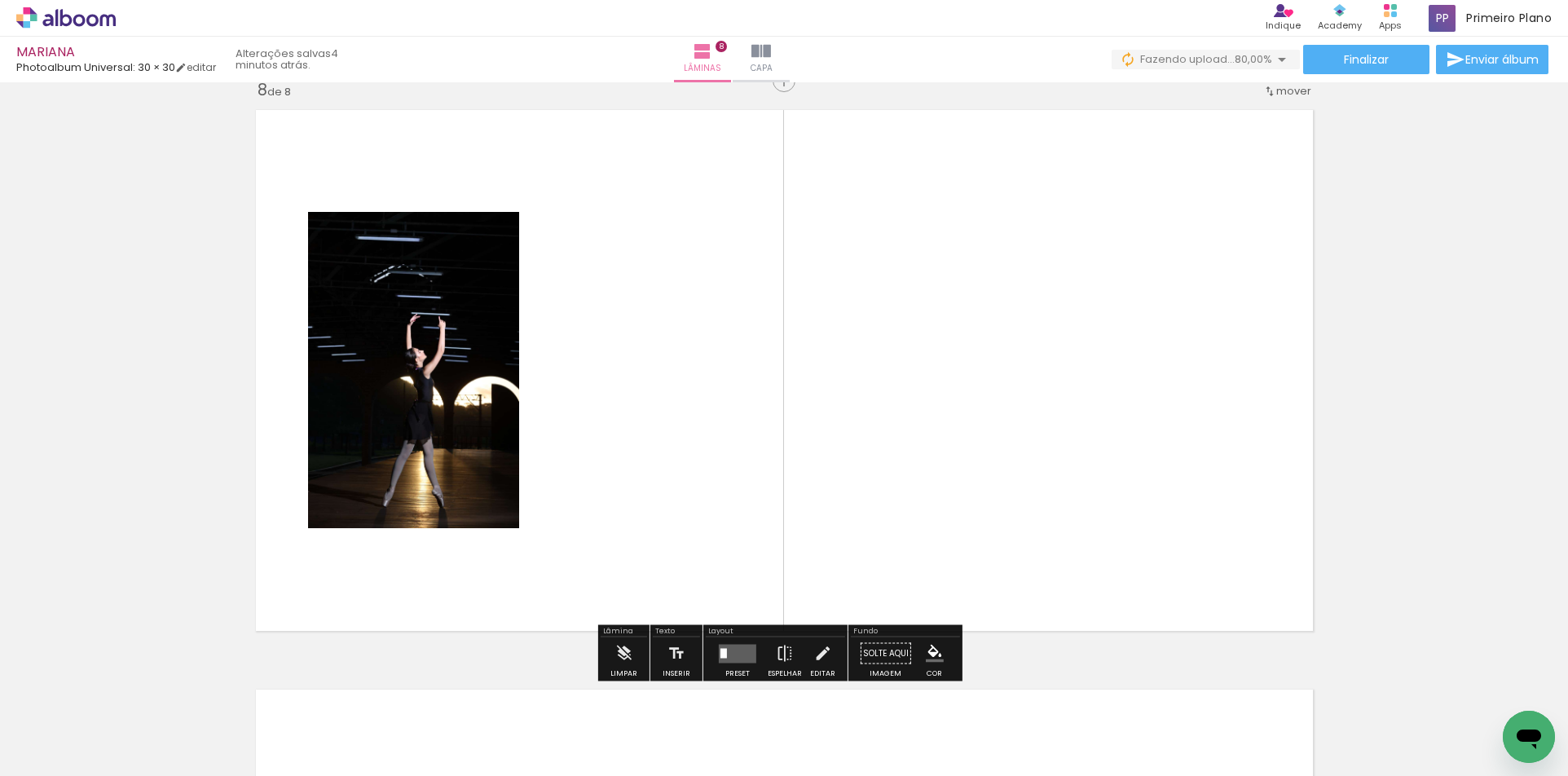
scroll to position [4079, 0]
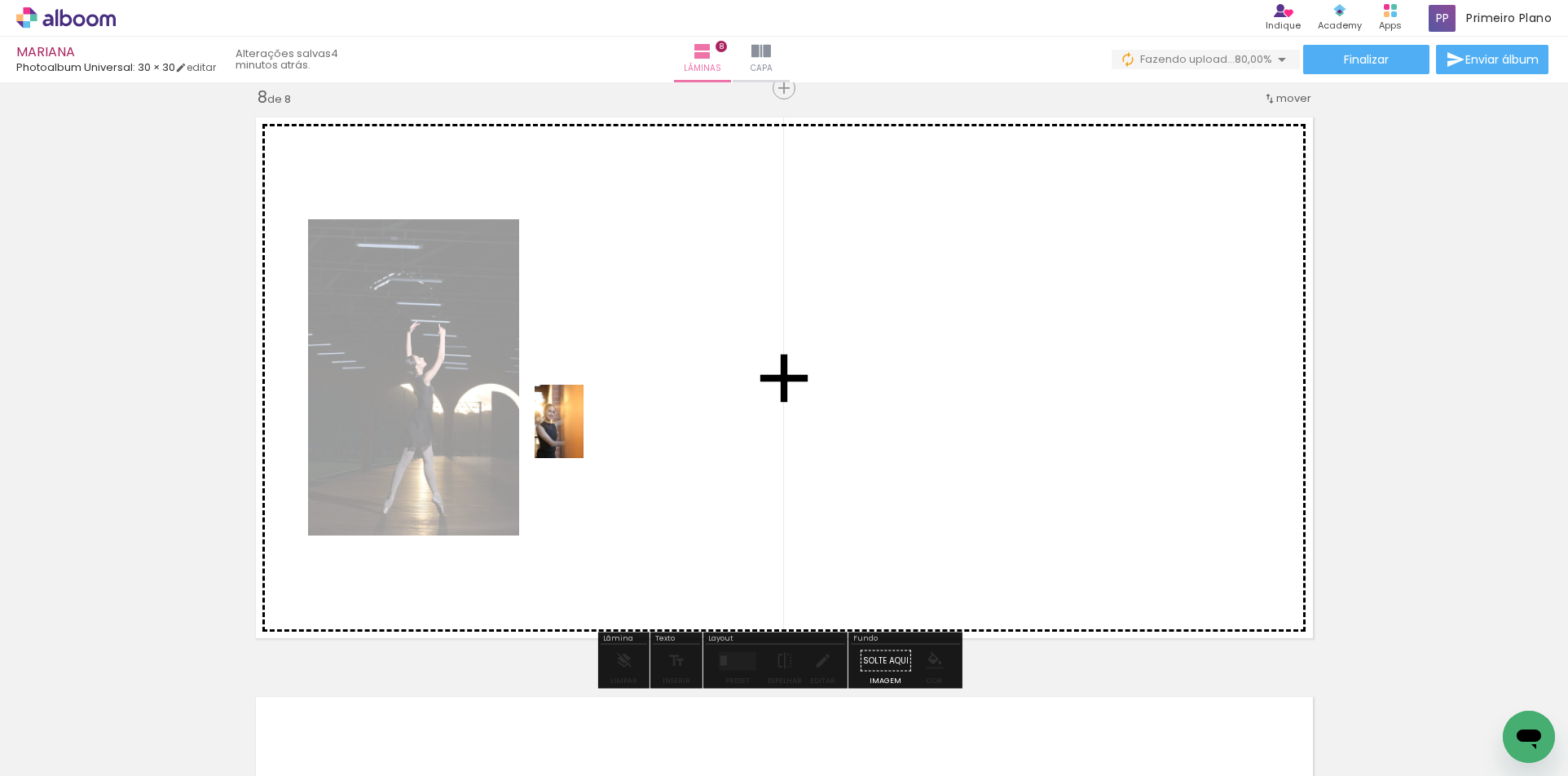
drag, startPoint x: 895, startPoint y: 727, endPoint x: 584, endPoint y: 434, distance: 427.3
click at [584, 434] on quentale-workspace at bounding box center [784, 388] width 1568 height 776
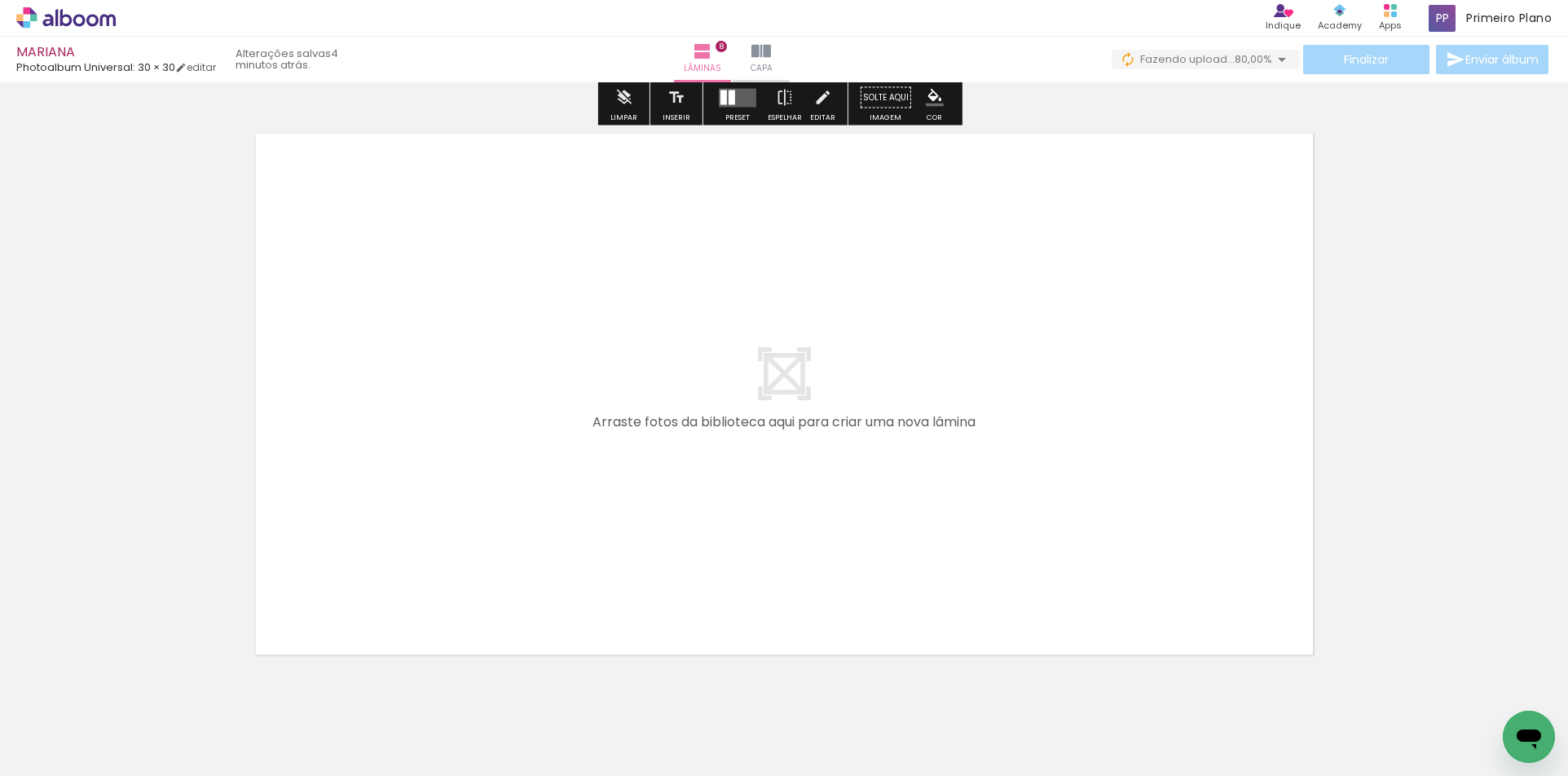
scroll to position [4649, 0]
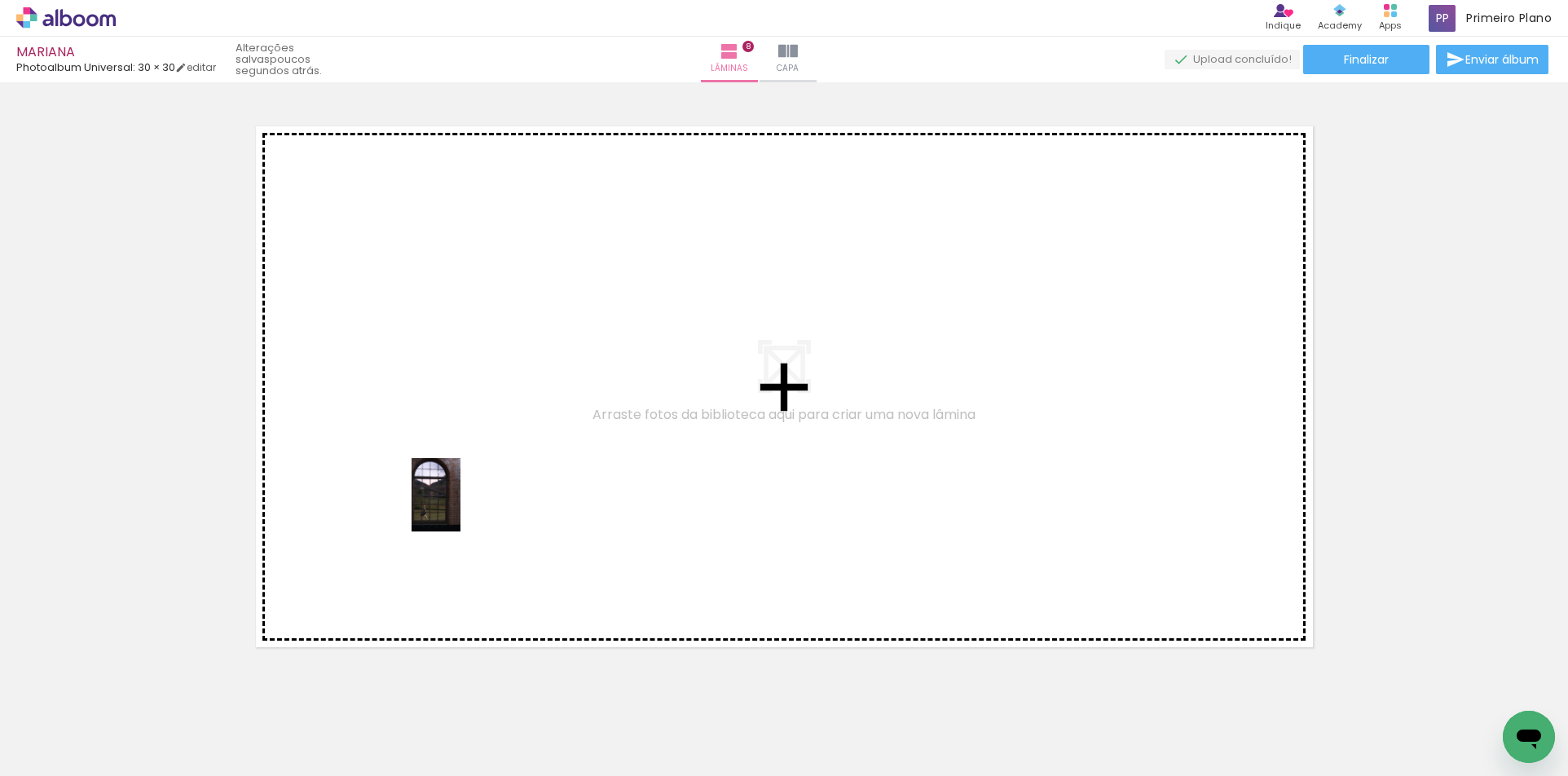
drag, startPoint x: 969, startPoint y: 691, endPoint x: 824, endPoint y: 754, distance: 158.1
click at [461, 508] on quentale-workspace at bounding box center [784, 388] width 1568 height 776
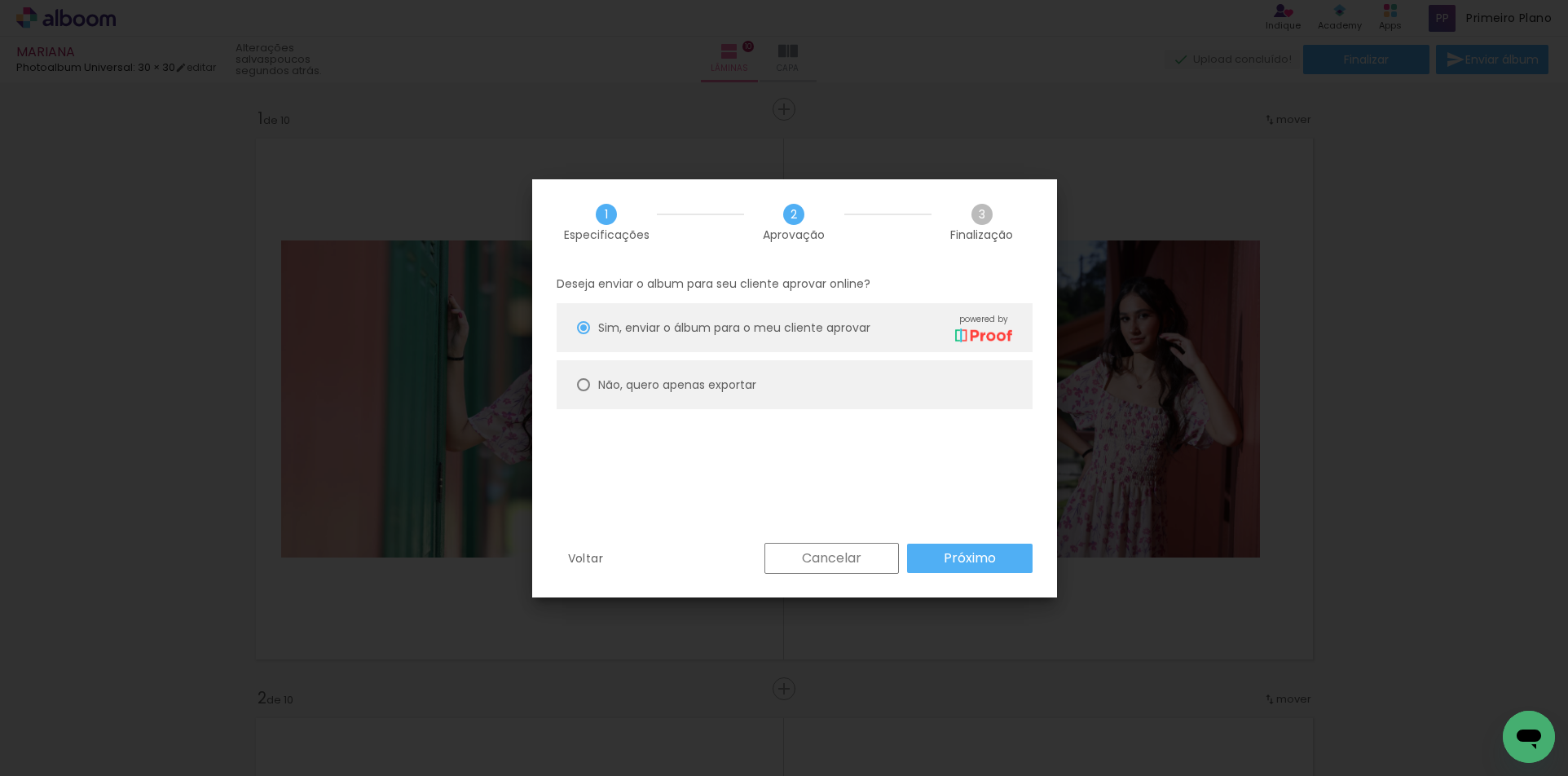
scroll to position [0, 122]
click at [0, 0] on slot "Não, quero apenas exportar" at bounding box center [0, 0] width 0 height 0
type paper-radio-button "on"
click at [0, 0] on slot "Próximo" at bounding box center [0, 0] width 0 height 0
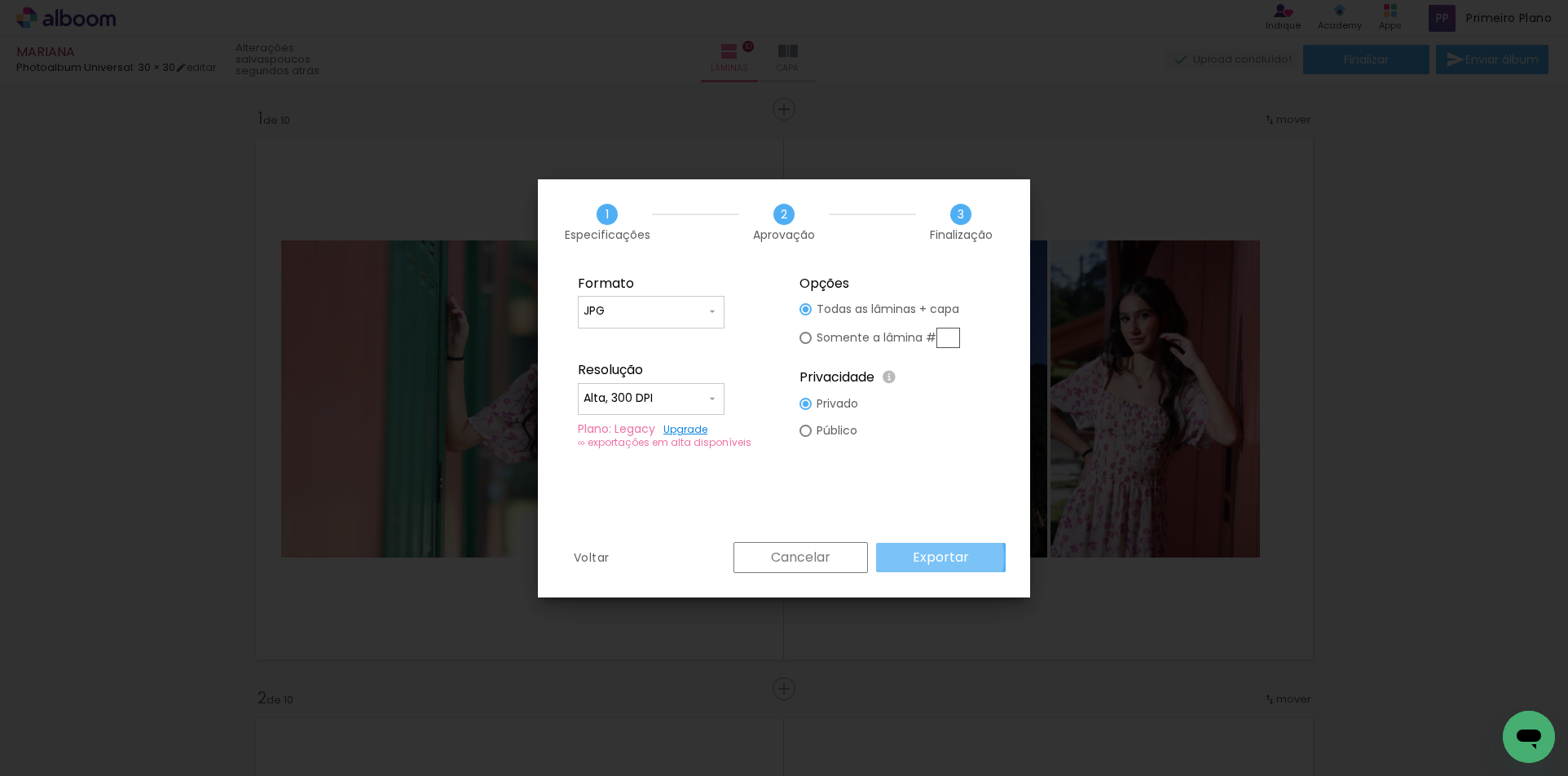
click at [0, 0] on slot "Exportar" at bounding box center [0, 0] width 0 height 0
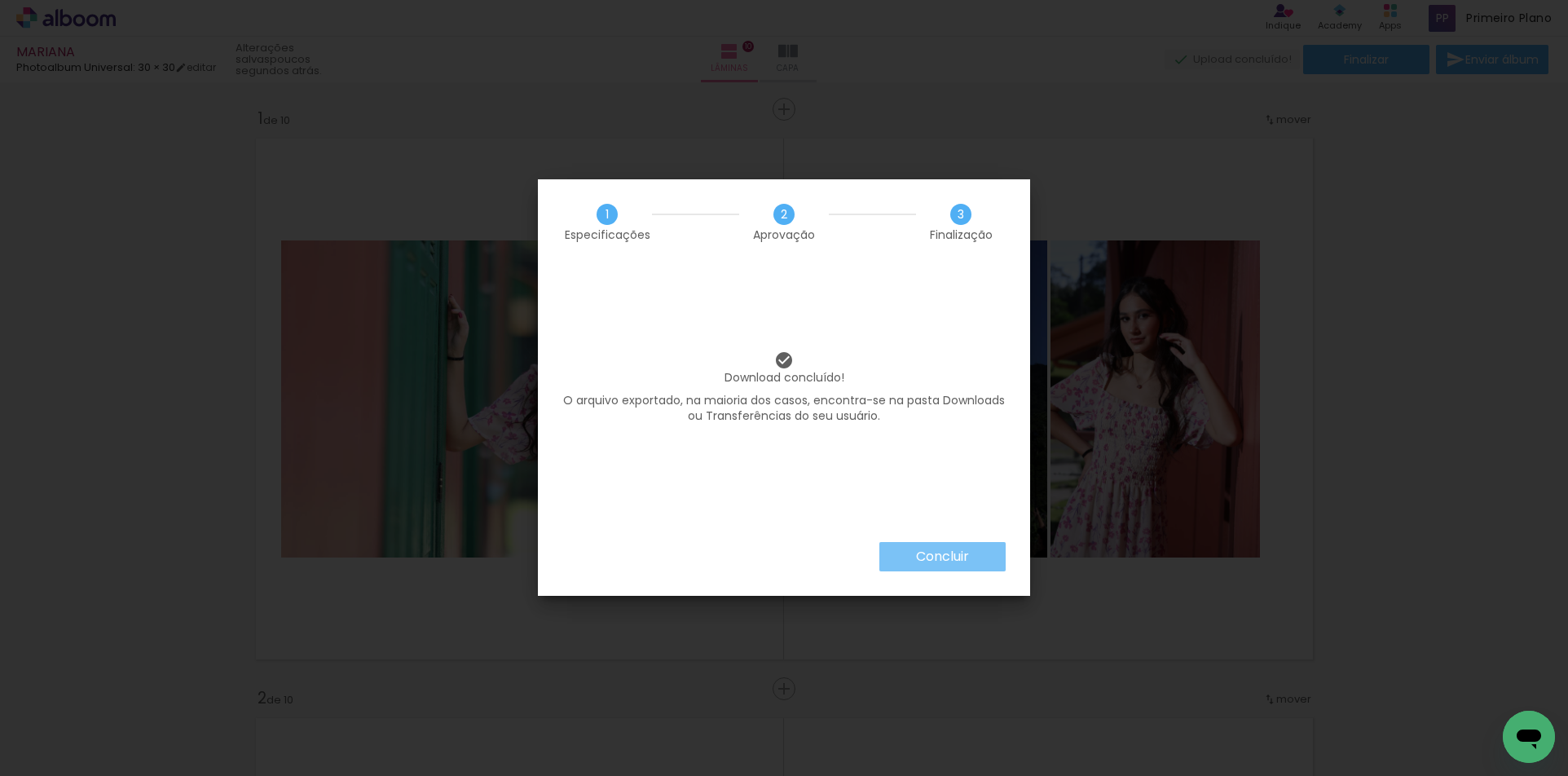
click at [0, 0] on slot "Concluir" at bounding box center [0, 0] width 0 height 0
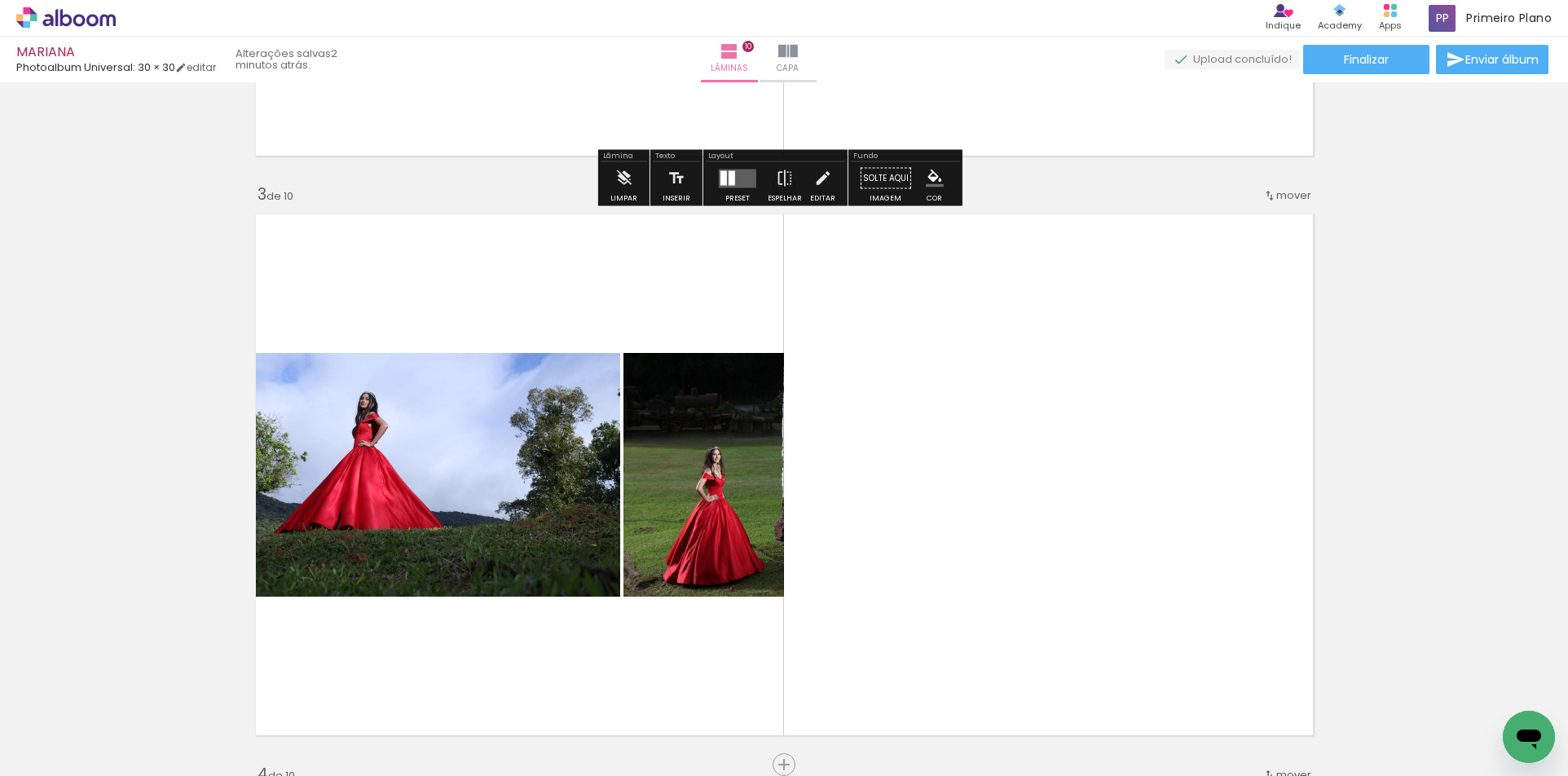
scroll to position [1223, 0]
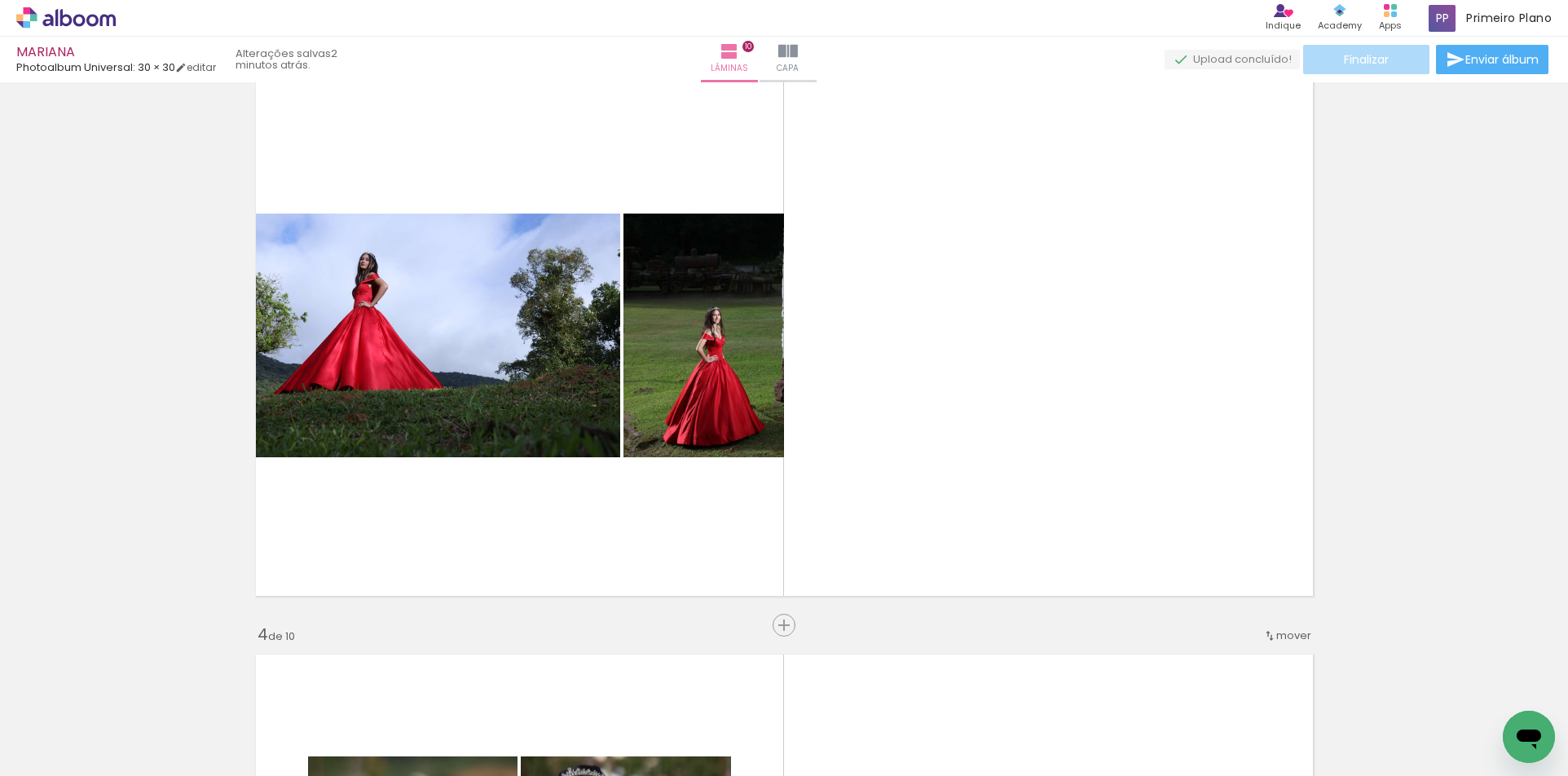
click at [1361, 60] on span "Finalizar" at bounding box center [1366, 59] width 45 height 12
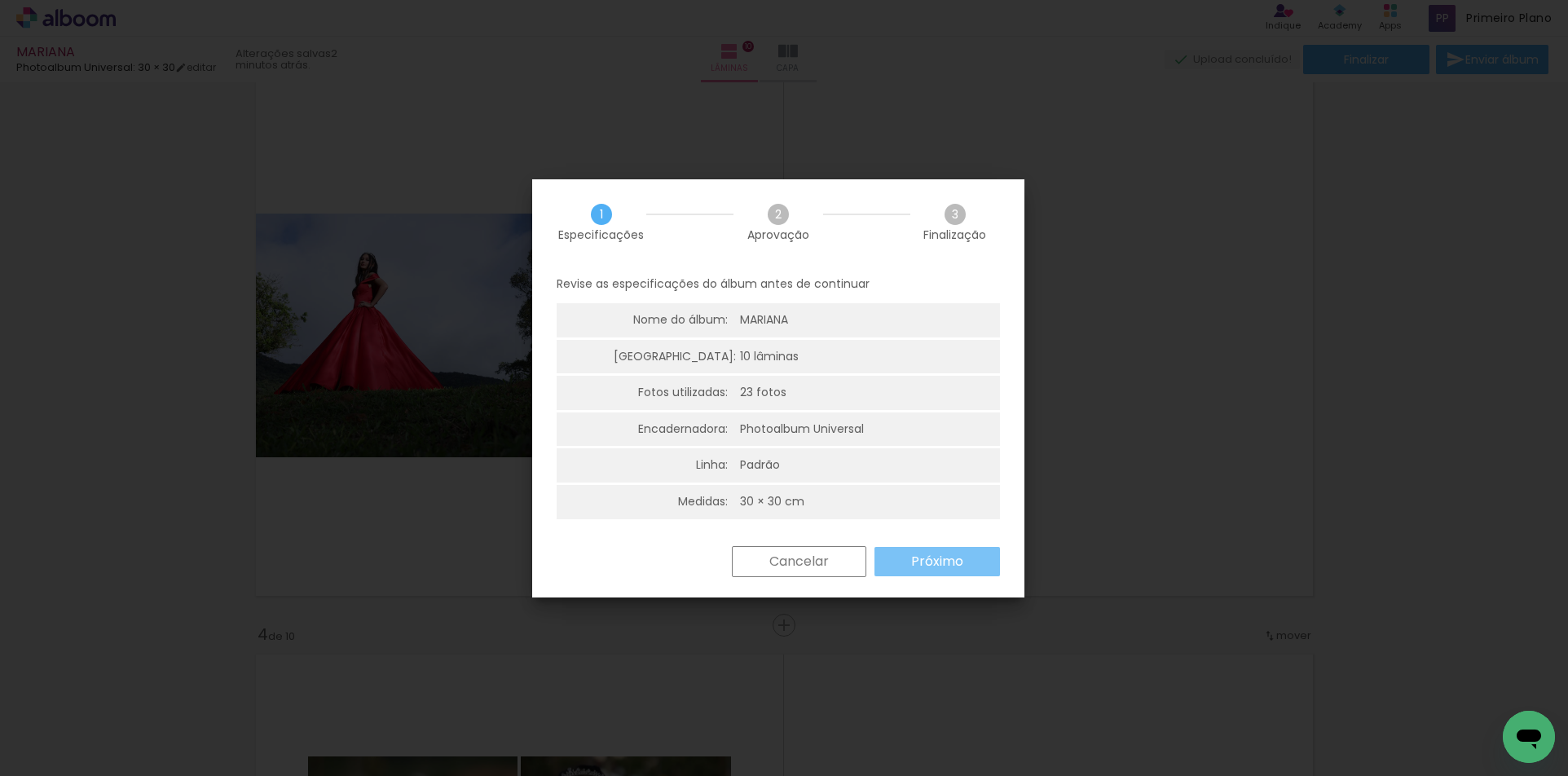
click at [0, 0] on slot "Próximo" at bounding box center [0, 0] width 0 height 0
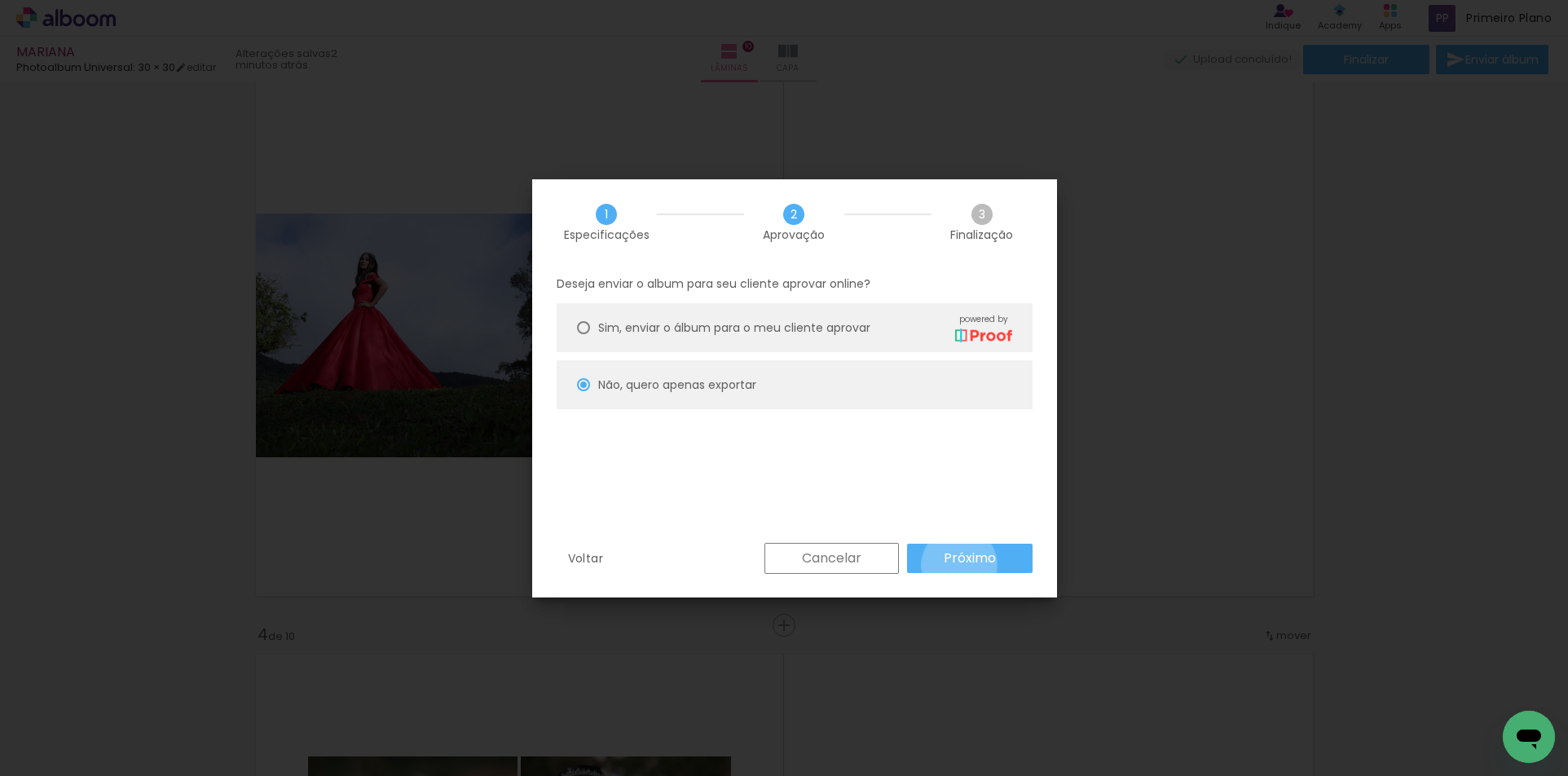
click at [0, 0] on slot "Próximo" at bounding box center [0, 0] width 0 height 0
type input "Alta, 300 DPI"
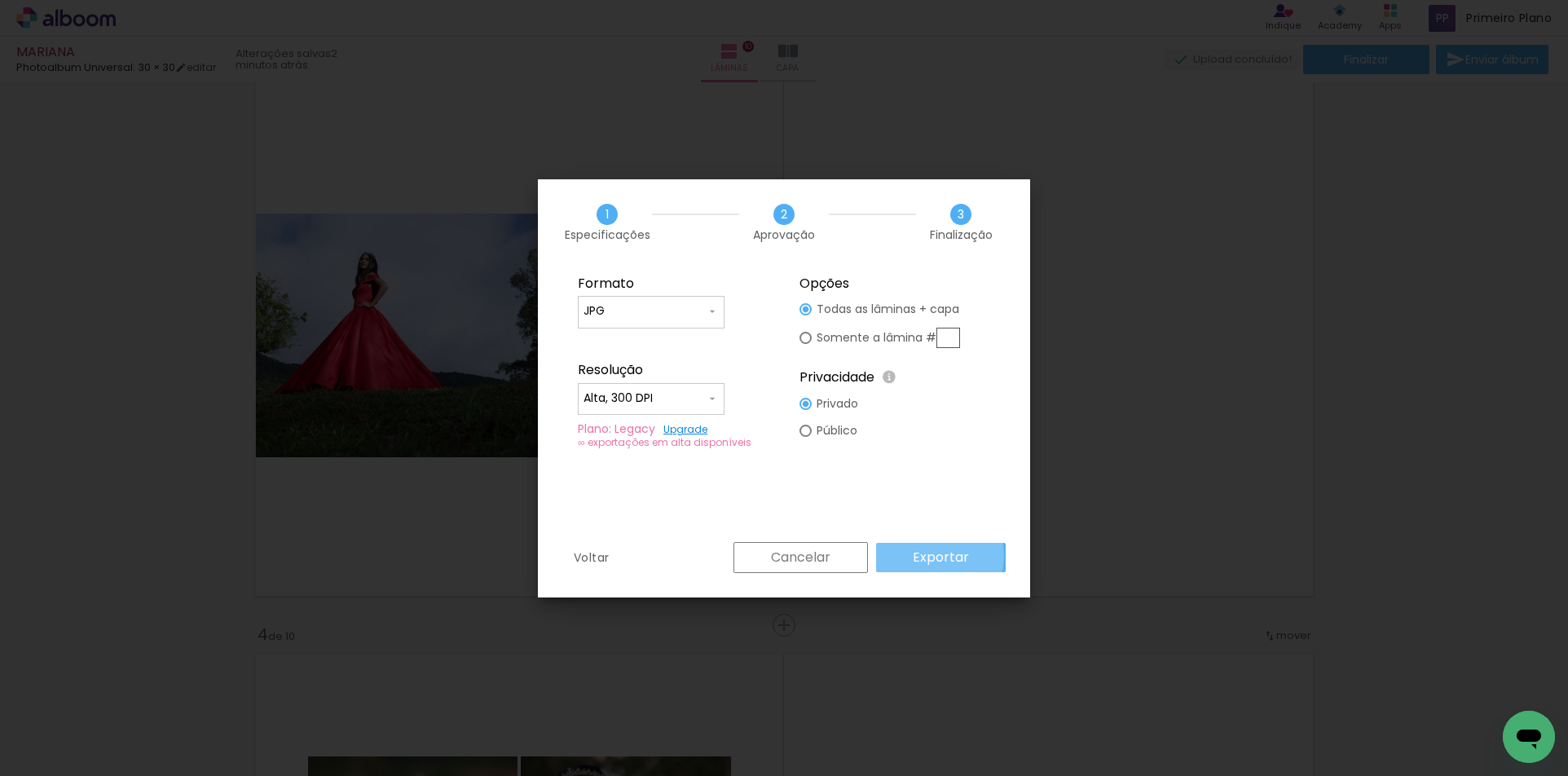
click at [0, 0] on slot "Exportar" at bounding box center [0, 0] width 0 height 0
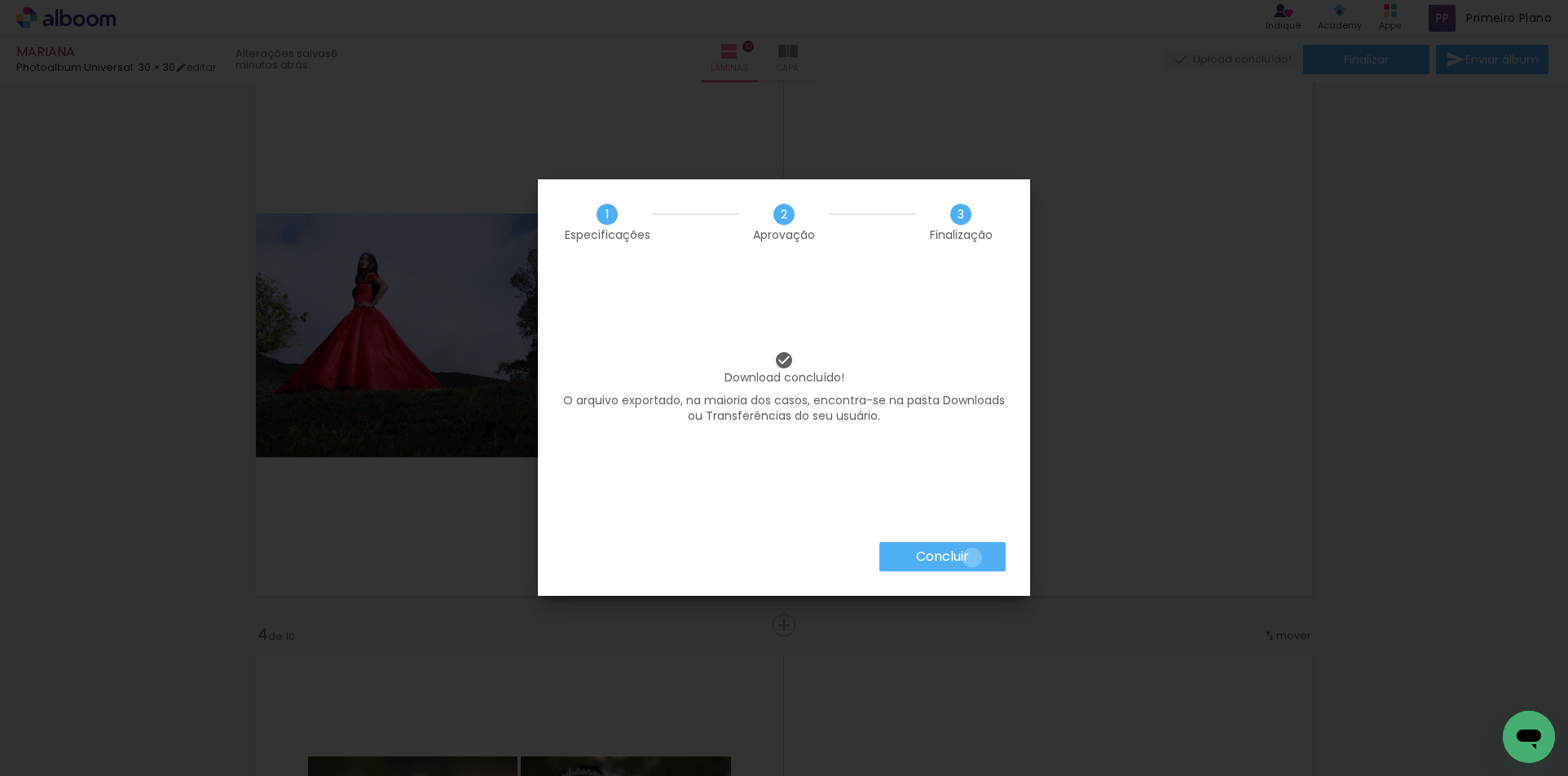
click at [971, 558] on paper-button "Concluir" at bounding box center [943, 557] width 126 height 29
